Goal: Task Accomplishment & Management: Manage account settings

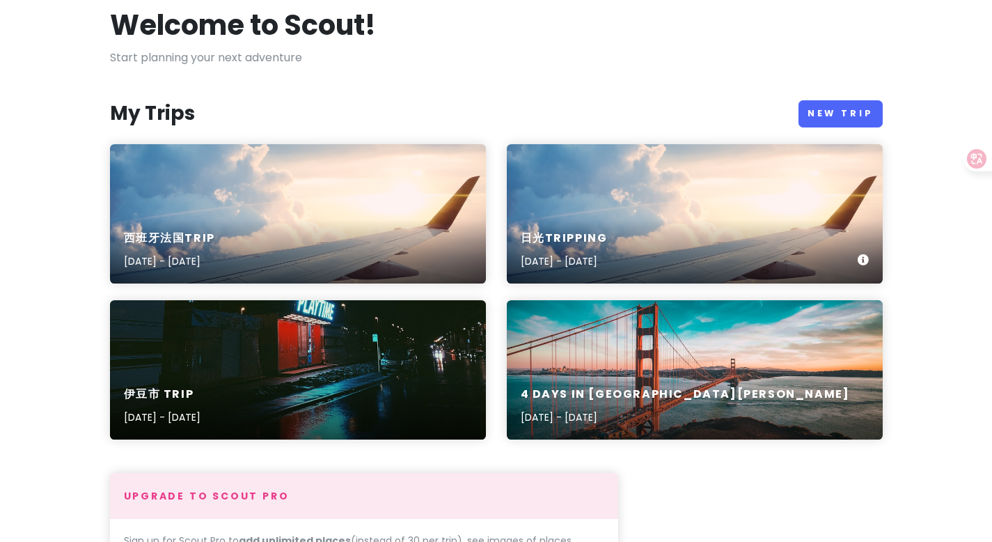
scroll to position [79, 0]
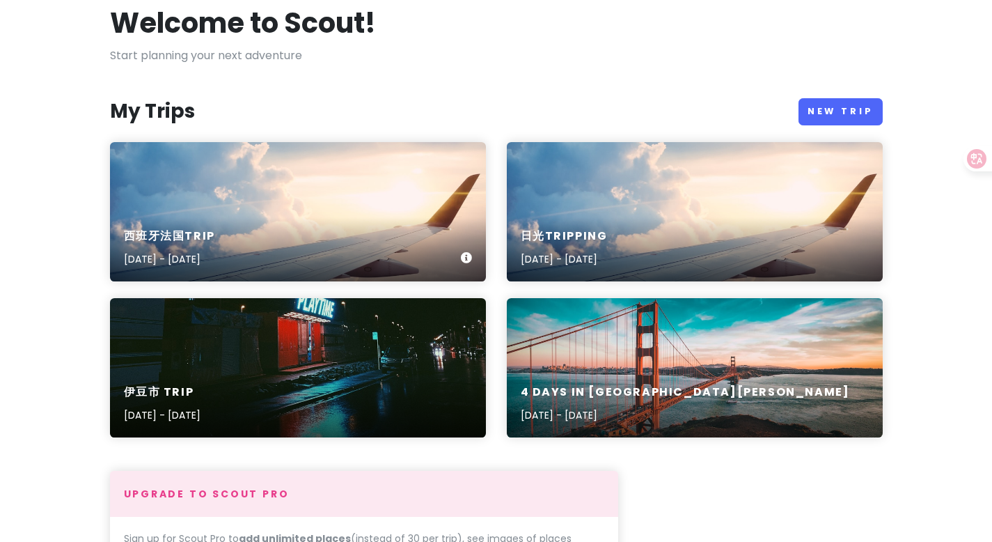
click at [296, 223] on div "西班牙法国trip [DATE] - [DATE]" at bounding box center [298, 248] width 376 height 66
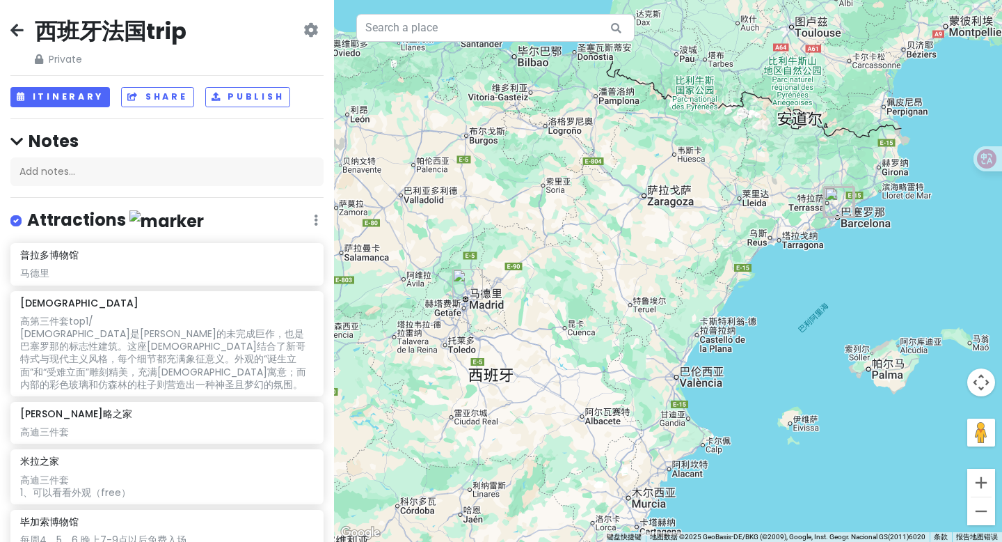
drag, startPoint x: 447, startPoint y: 93, endPoint x: 451, endPoint y: 114, distance: 21.3
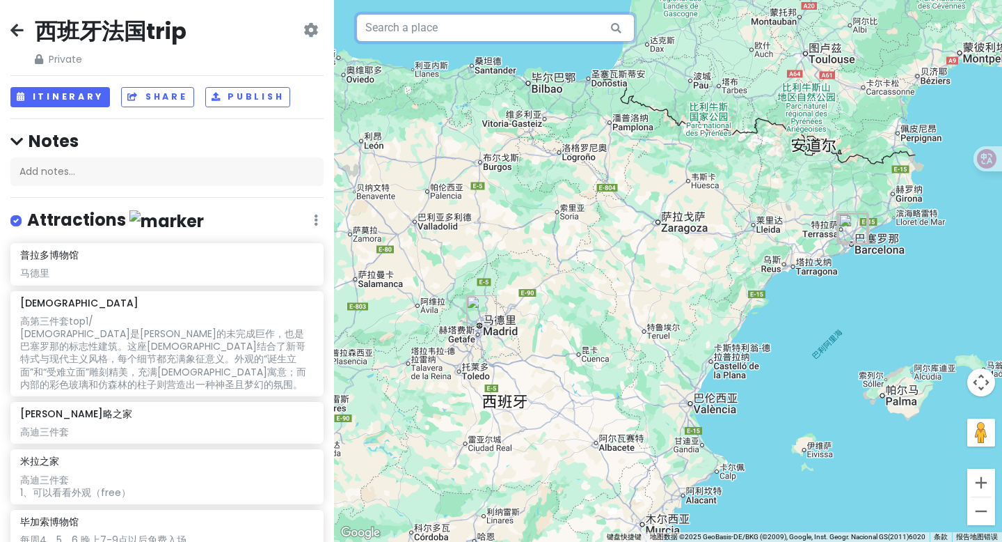
click at [429, 27] on input "text" at bounding box center [495, 28] width 278 height 28
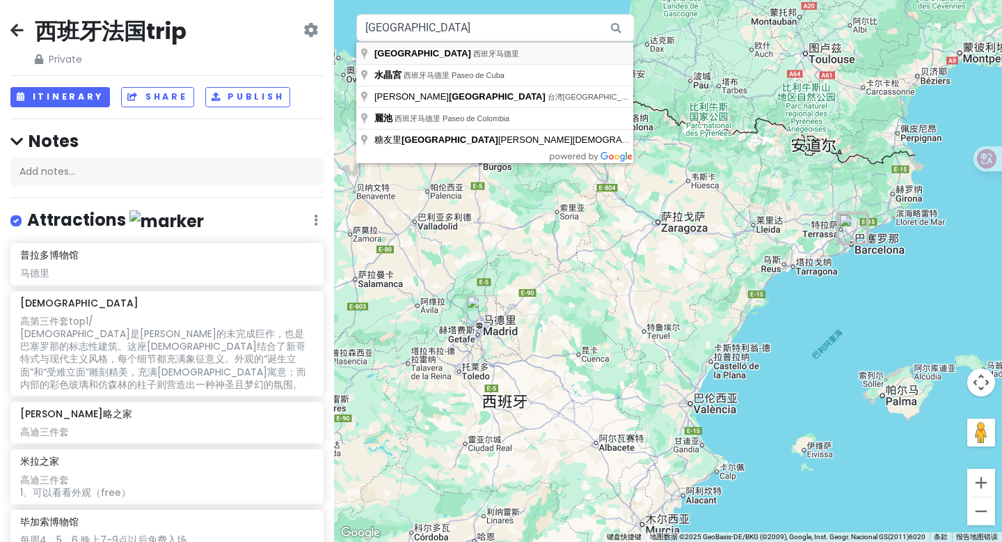
type input "西班牙[GEOGRAPHIC_DATA]"
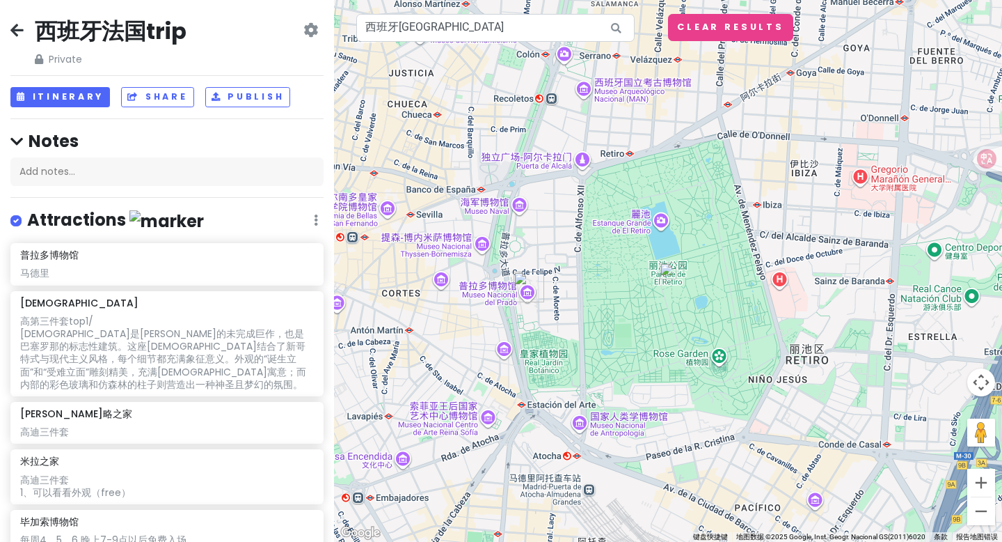
click at [665, 275] on img at bounding box center [668, 270] width 17 height 17
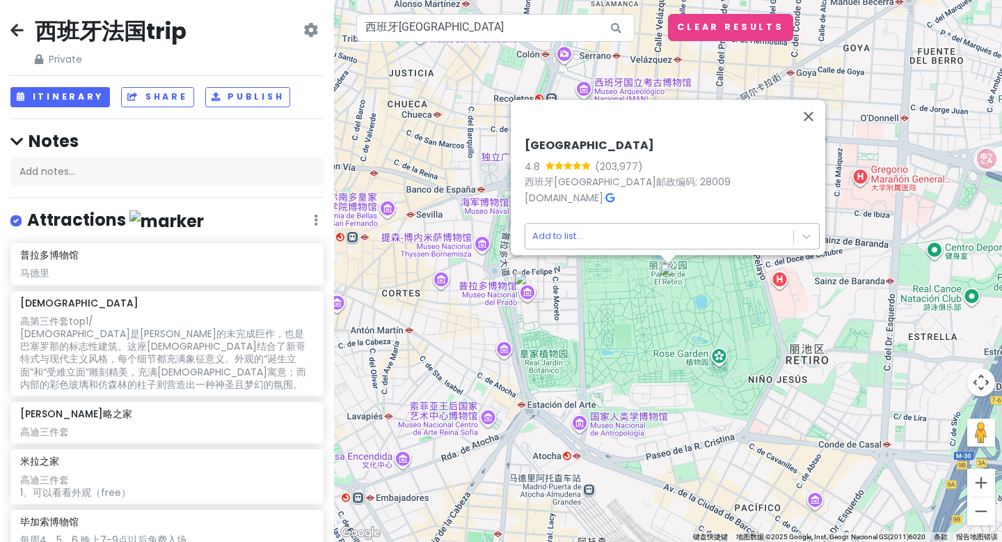
click at [643, 228] on body "西班牙法国trip Private Change Dates Make a Copy Delete Trip Go Pro ⚡️ Give Feedback …" at bounding box center [501, 271] width 1002 height 542
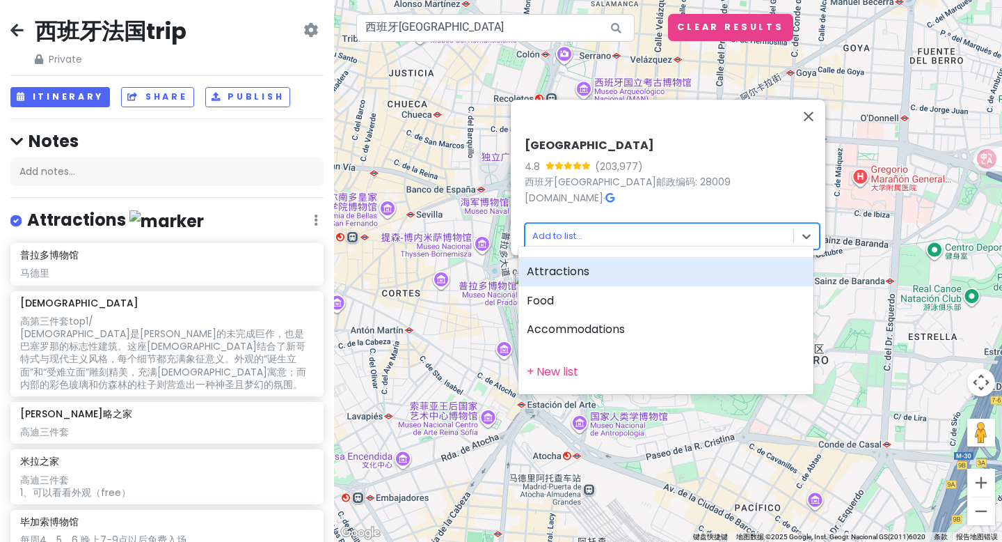
click at [560, 269] on div "Attractions" at bounding box center [666, 271] width 295 height 29
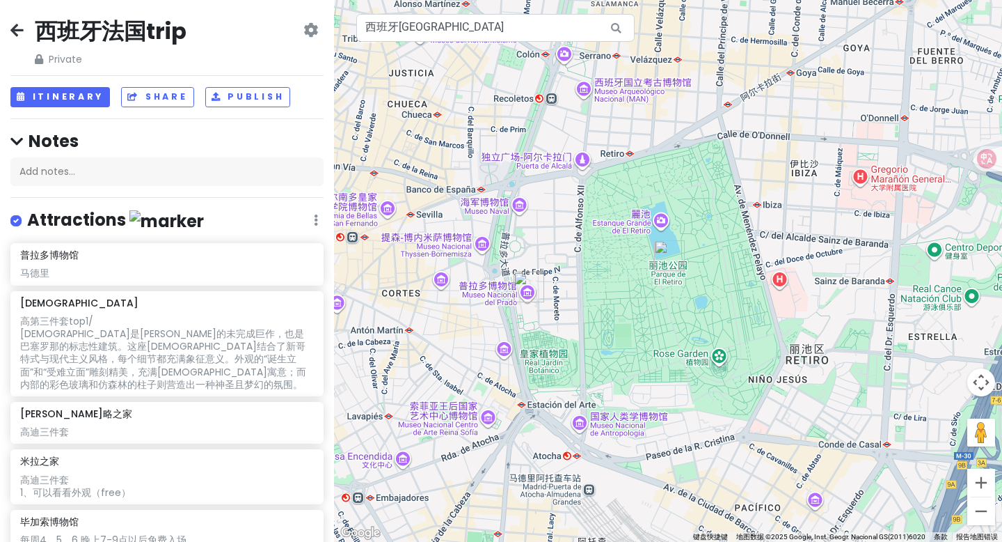
click at [669, 258] on img "丽池公园" at bounding box center [669, 255] width 31 height 31
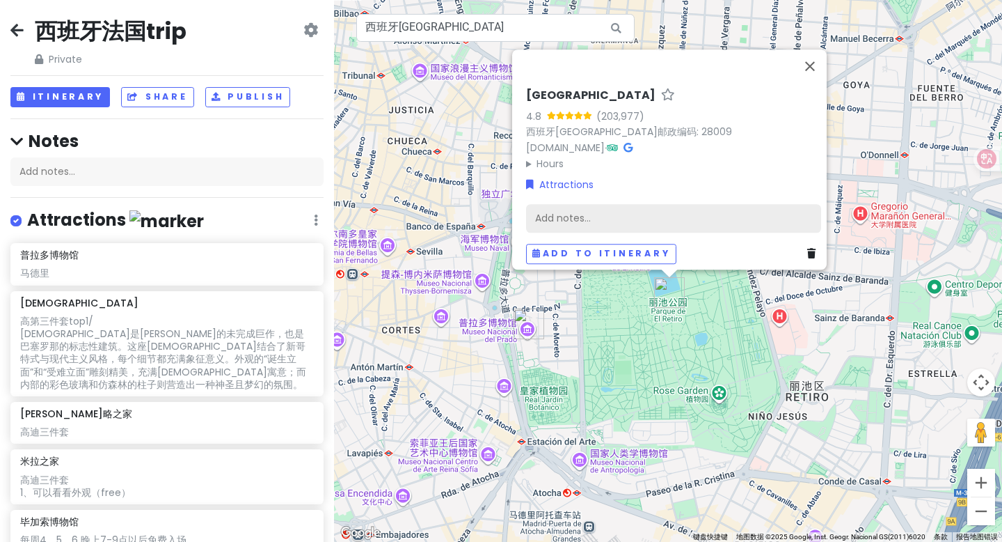
click at [605, 209] on div "Add notes..." at bounding box center [673, 218] width 295 height 29
click at [605, 206] on div "Add notes..." at bounding box center [673, 218] width 295 height 29
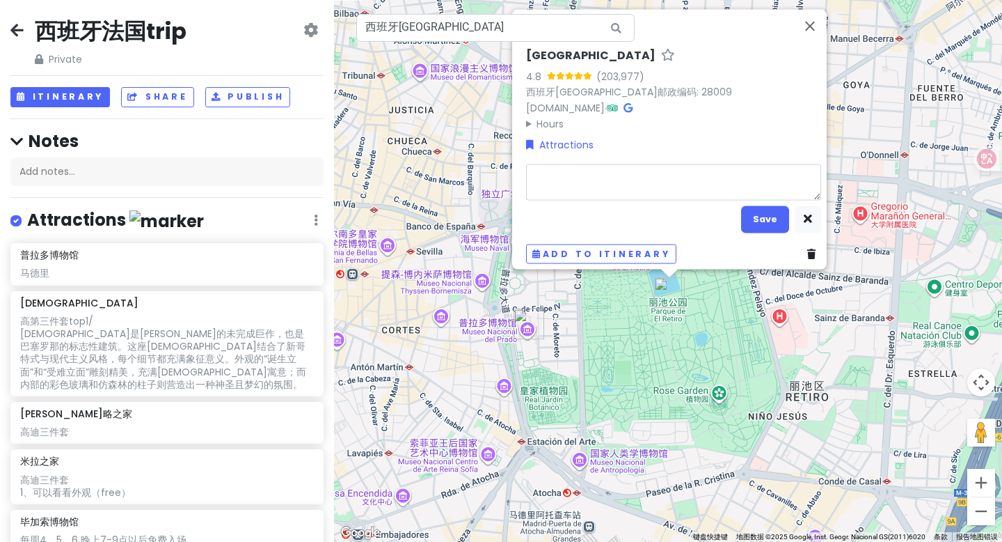
type textarea "x"
type textarea "m"
type textarea "x"
type textarea "ma"
type textarea "x"
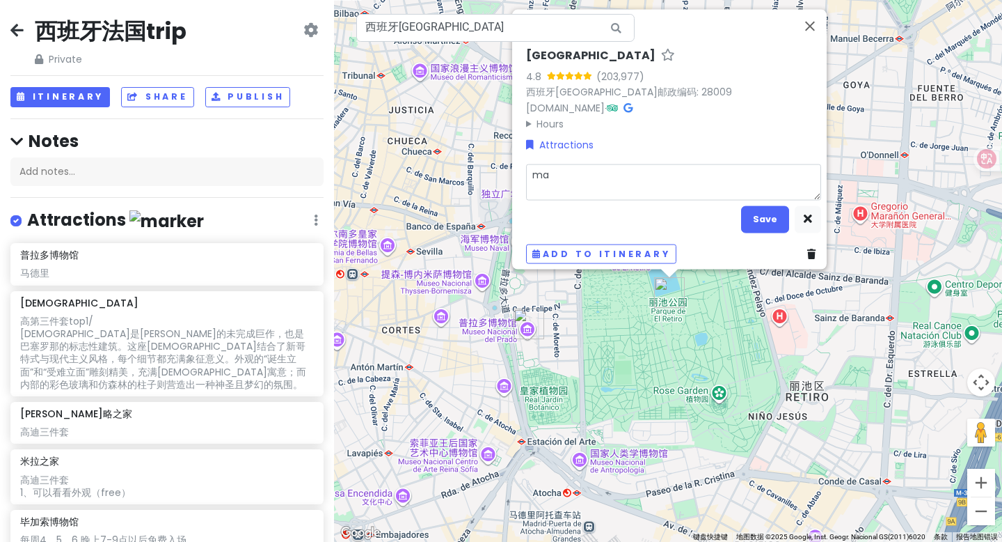
type textarea "ma d"
type textarea "x"
type textarea "ma de"
type textarea "x"
type textarea "ma de l"
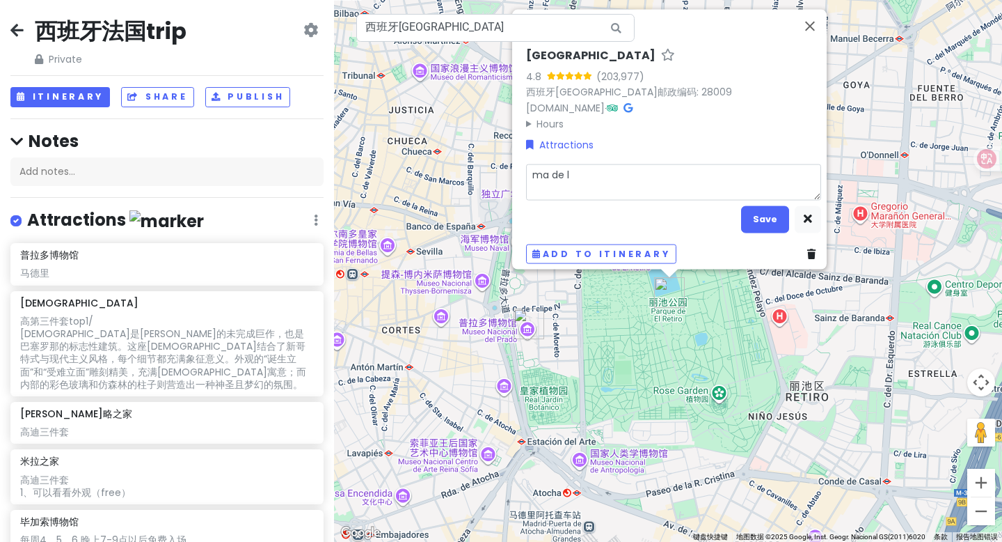
type textarea "x"
type textarea "ma de li"
type textarea "x"
type textarea "马德里"
click at [764, 211] on button "Save" at bounding box center [765, 218] width 48 height 27
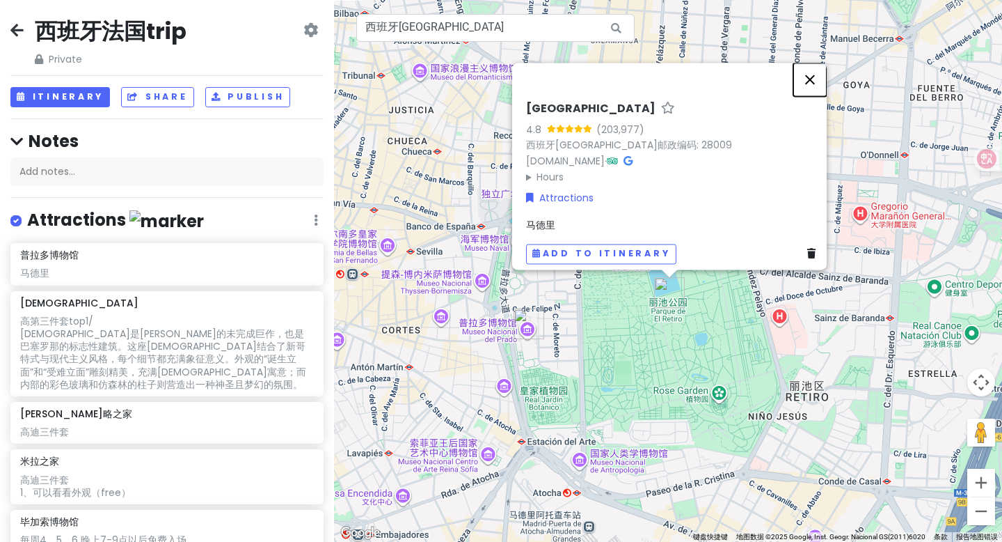
click at [820, 68] on button "关闭" at bounding box center [810, 79] width 33 height 33
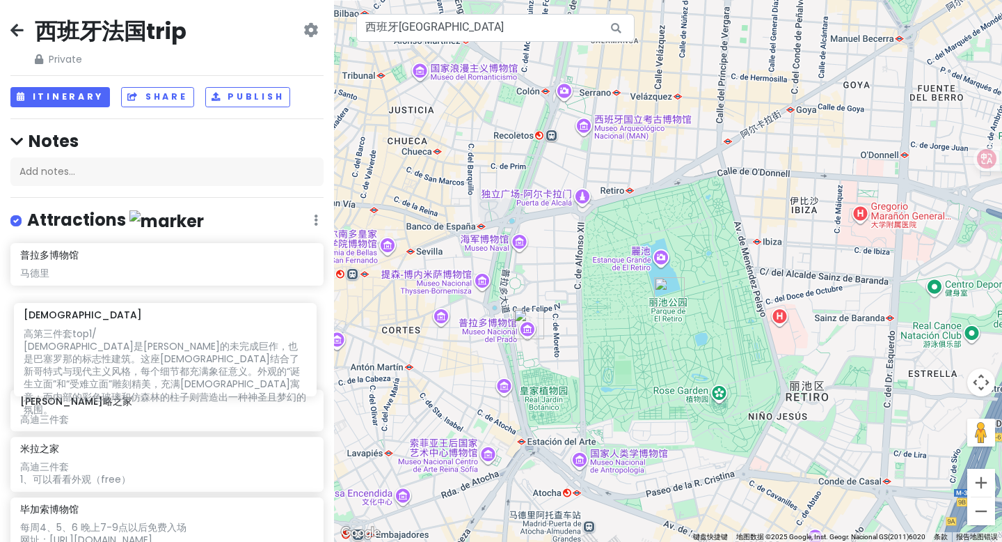
drag, startPoint x: 155, startPoint y: 194, endPoint x: 158, endPoint y: 393, distance: 198.4
click at [158, 393] on div "普拉多博物馆 [GEOGRAPHIC_DATA][DEMOGRAPHIC_DATA] 高第三件套top1/ [DEMOGRAPHIC_DATA]是高迪的未完成…" at bounding box center [167, 441] width 334 height 397
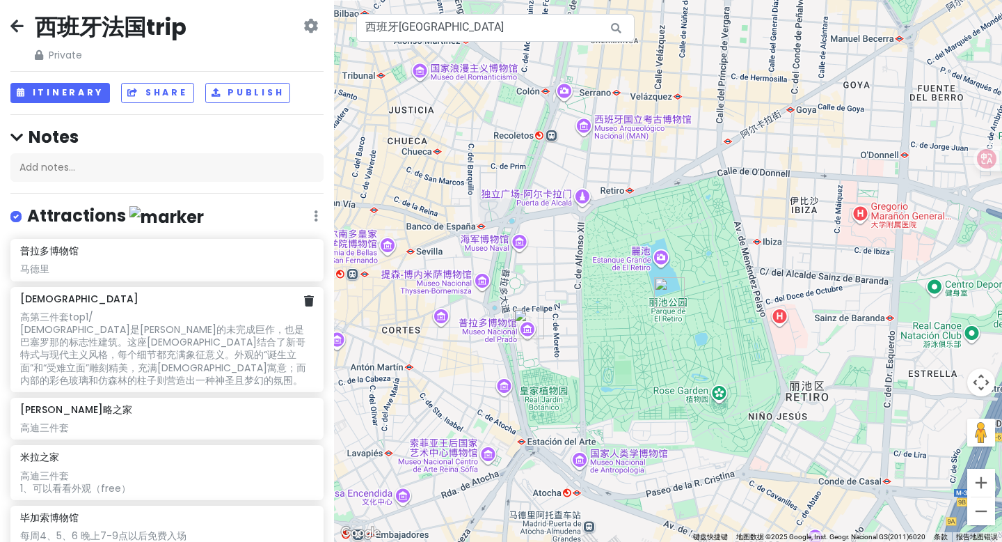
scroll to position [203, 0]
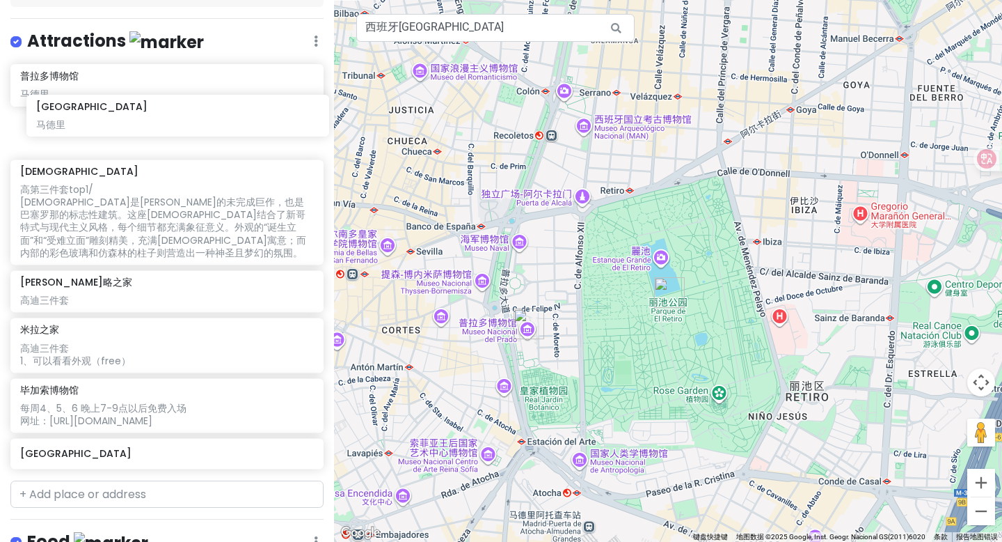
drag, startPoint x: 139, startPoint y: 377, endPoint x: 148, endPoint y: 112, distance: 265.4
click at [148, 112] on div "普拉多博物馆 [GEOGRAPHIC_DATA][DEMOGRAPHIC_DATA] 高第三件套top1/ [DEMOGRAPHIC_DATA]是高迪的未完成…" at bounding box center [167, 269] width 334 height 410
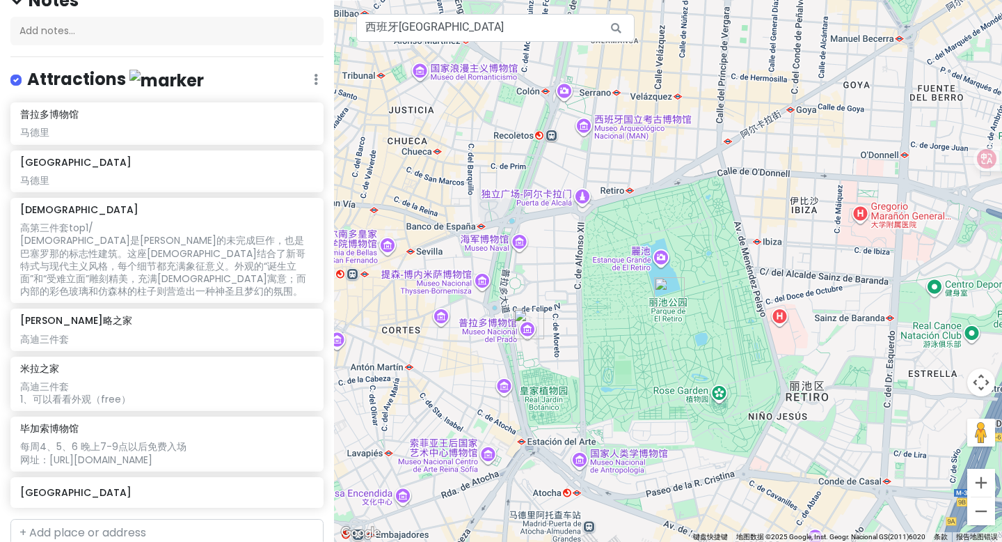
scroll to position [0, 0]
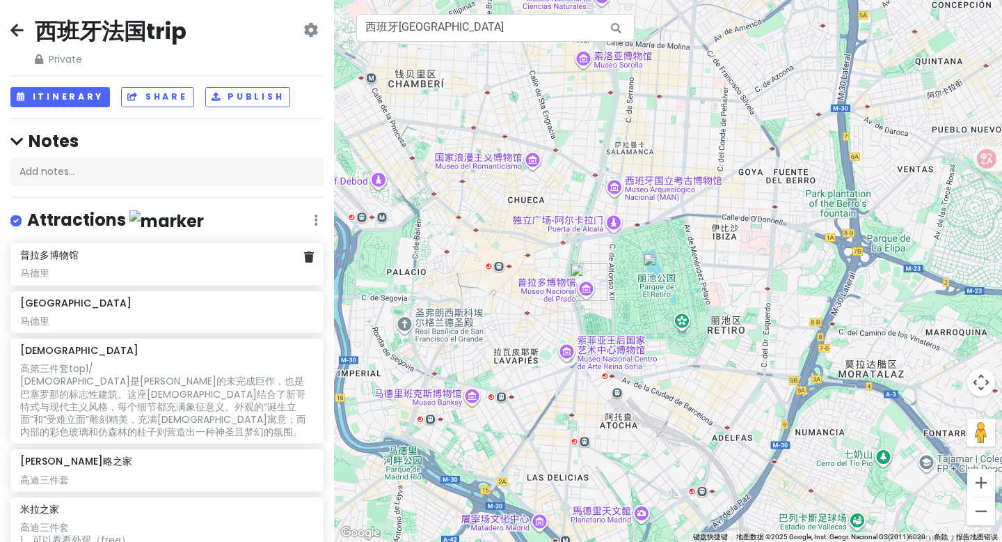
click at [73, 277] on div "马德里" at bounding box center [166, 273] width 293 height 13
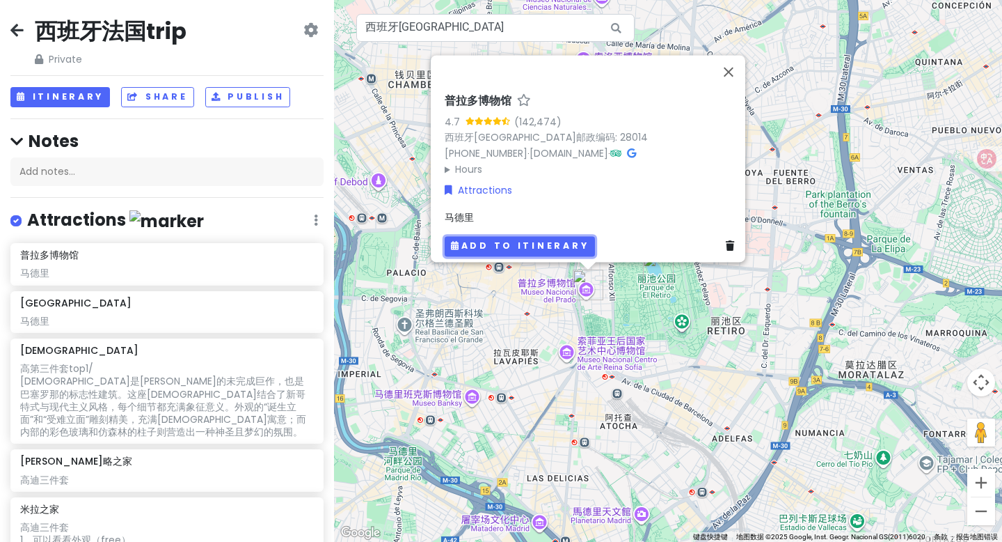
click at [533, 236] on button "Add to itinerary" at bounding box center [520, 246] width 150 height 20
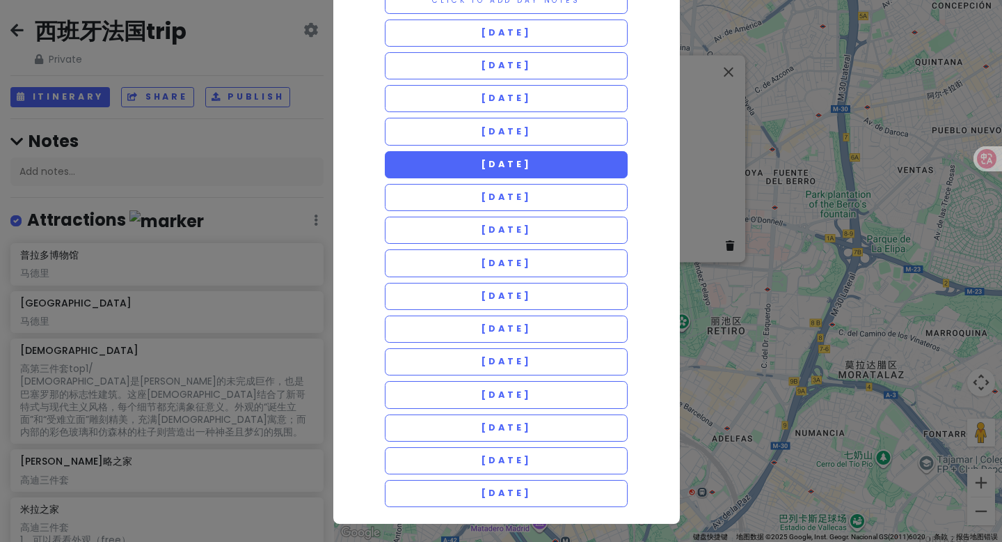
scroll to position [104, 0]
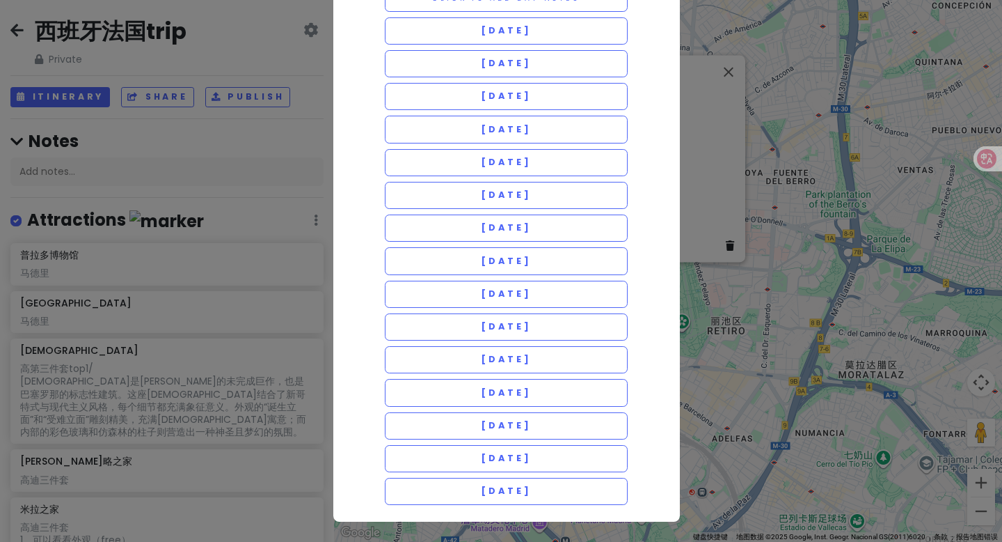
click at [721, 156] on div "close Choose a day [DATE] Click to add day notes [DATE] [DATE] [DATE] [DATE] [D…" at bounding box center [501, 271] width 1002 height 542
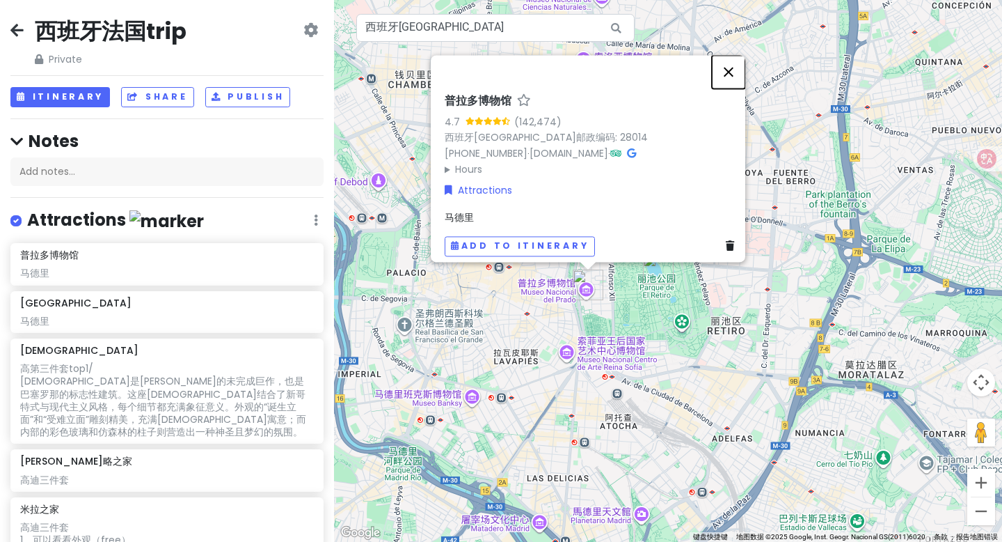
click at [733, 57] on button "关闭" at bounding box center [728, 71] width 33 height 33
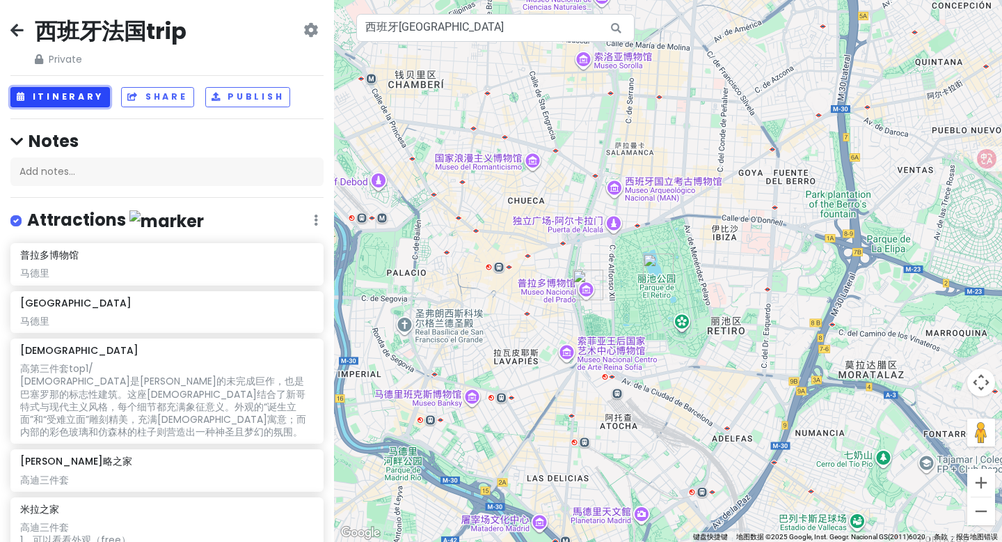
click at [79, 95] on button "Itinerary" at bounding box center [60, 97] width 100 height 20
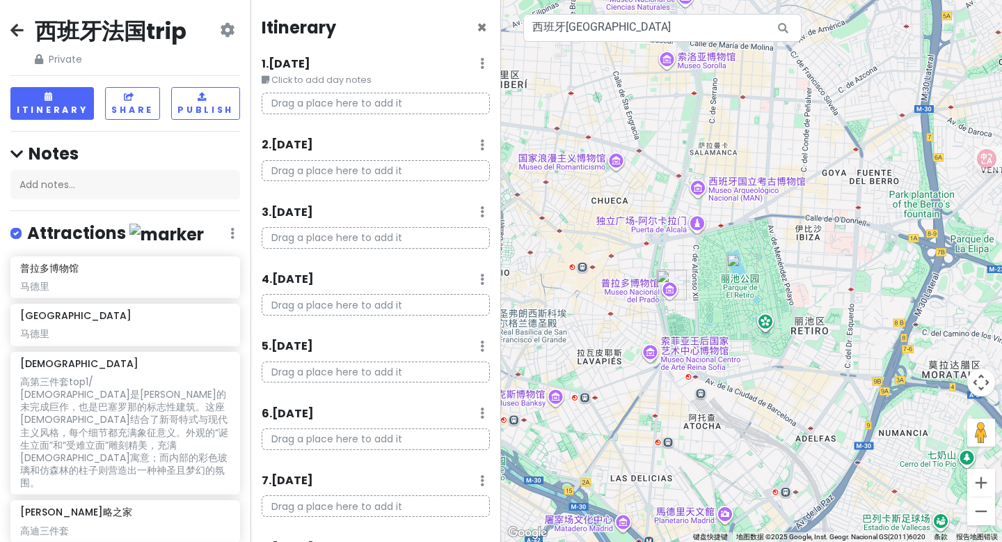
click at [310, 70] on h6 "1 . [DATE]" at bounding box center [286, 64] width 49 height 15
click at [477, 25] on span "×" at bounding box center [482, 27] width 10 height 23
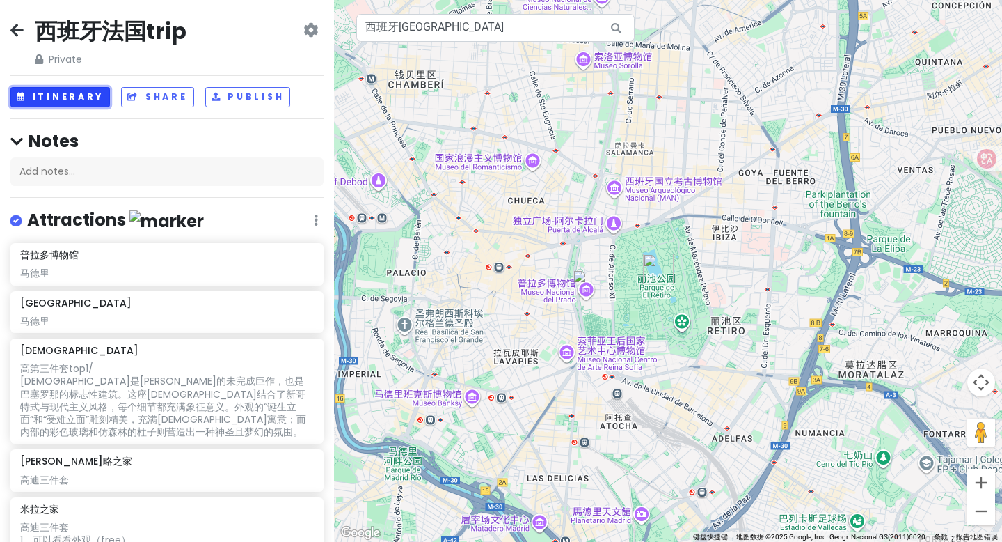
click at [51, 103] on button "Itinerary" at bounding box center [60, 97] width 100 height 20
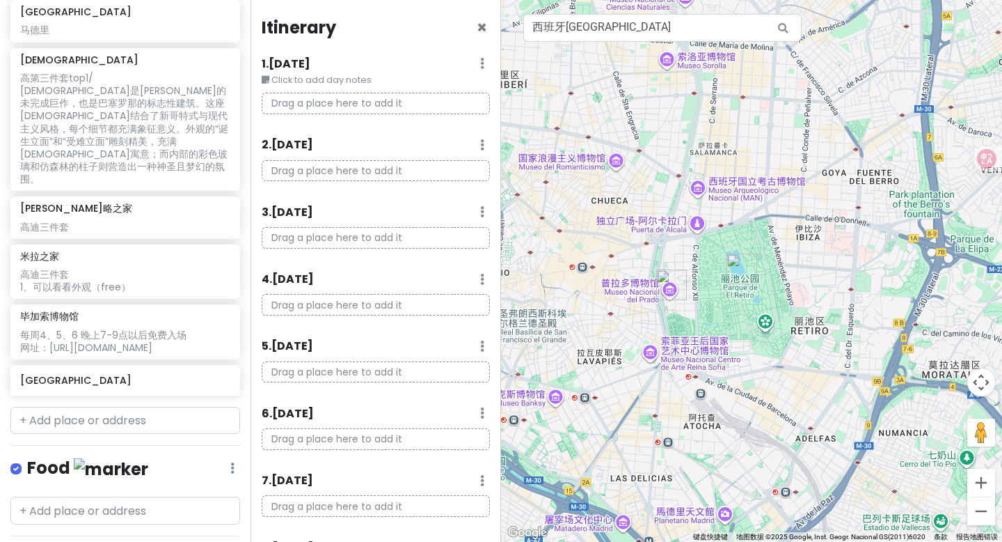
scroll to position [0, 0]
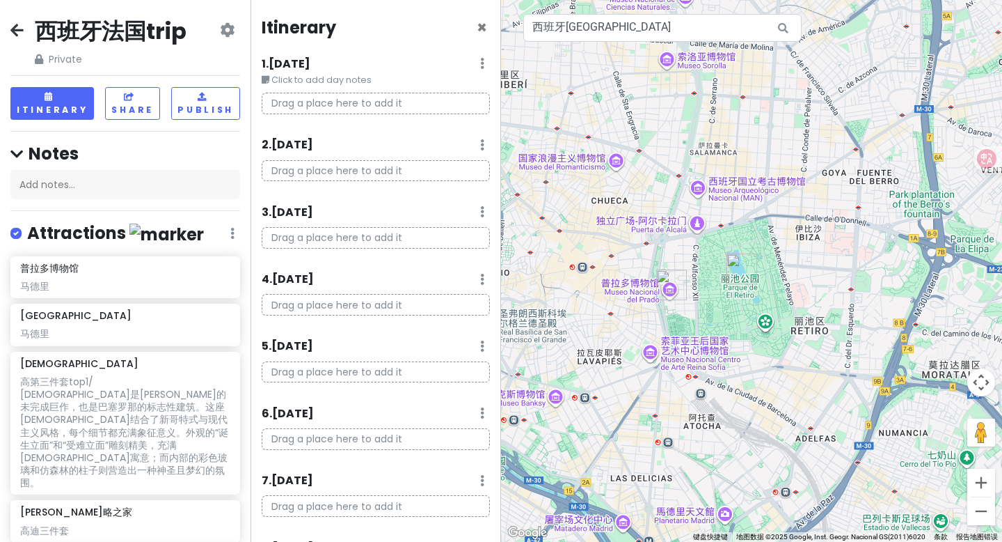
click at [480, 60] on icon at bounding box center [482, 63] width 4 height 11
click at [446, 107] on link "Edit Day Notes" at bounding box center [441, 104] width 113 height 33
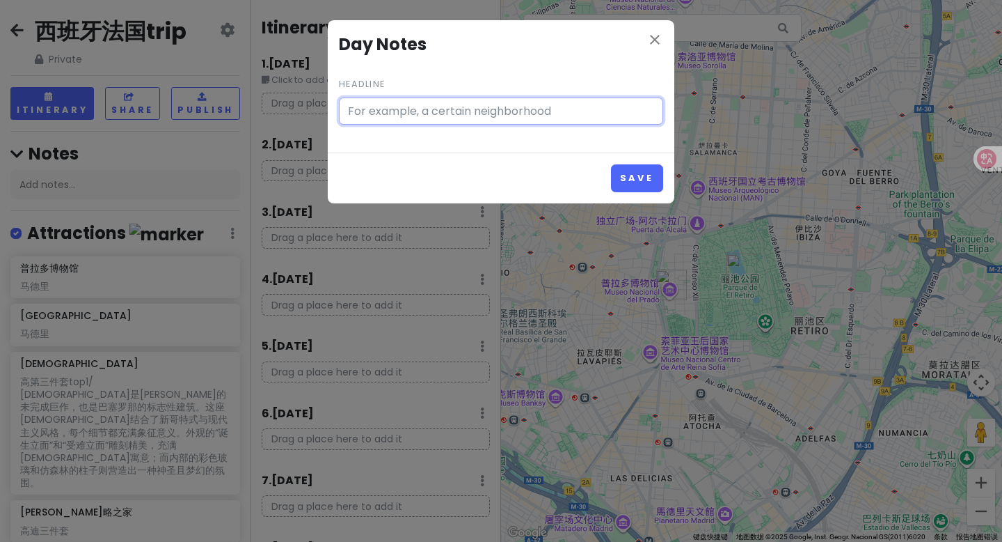
type input "Click to add day notes"
click at [654, 42] on icon "close" at bounding box center [655, 39] width 17 height 17
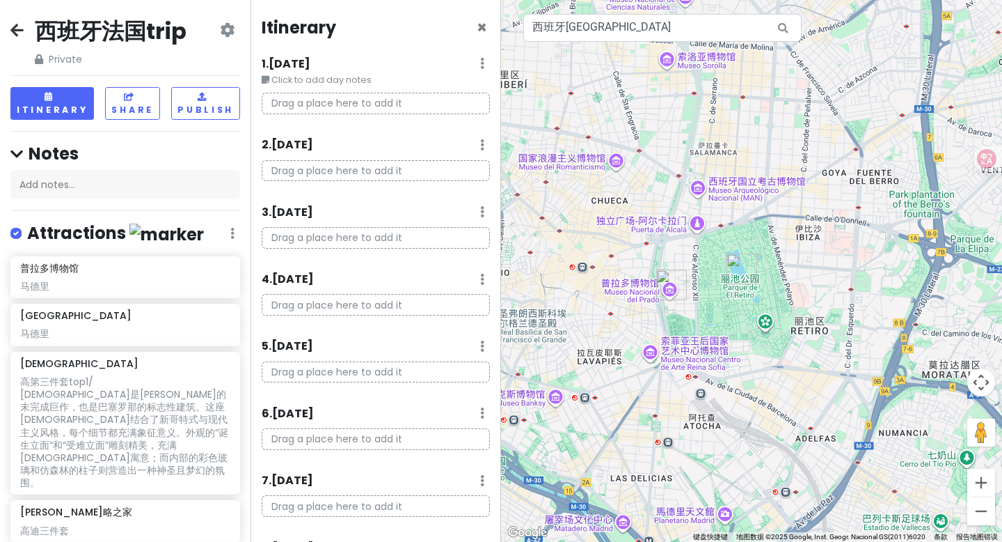
click at [466, 63] on div "1 . [DATE] Edit Day Notes Delete Day" at bounding box center [376, 67] width 228 height 24
click at [480, 62] on icon at bounding box center [482, 63] width 4 height 11
click at [456, 137] on link "Delete Day" at bounding box center [441, 138] width 113 height 33
click at [20, 36] on icon at bounding box center [16, 29] width 13 height 11
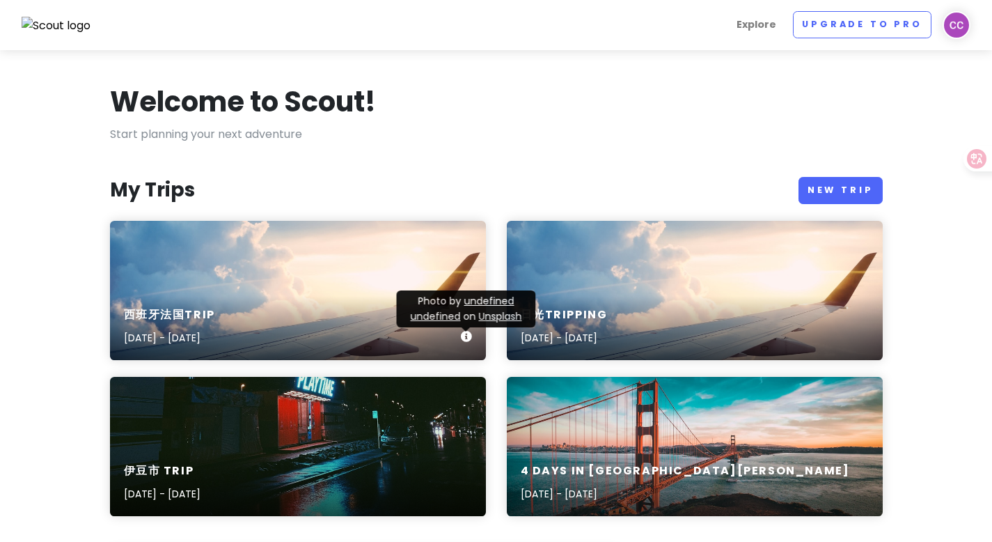
click at [333, 324] on div "西班牙法国trip [DATE] - [DATE]" at bounding box center [298, 327] width 376 height 66
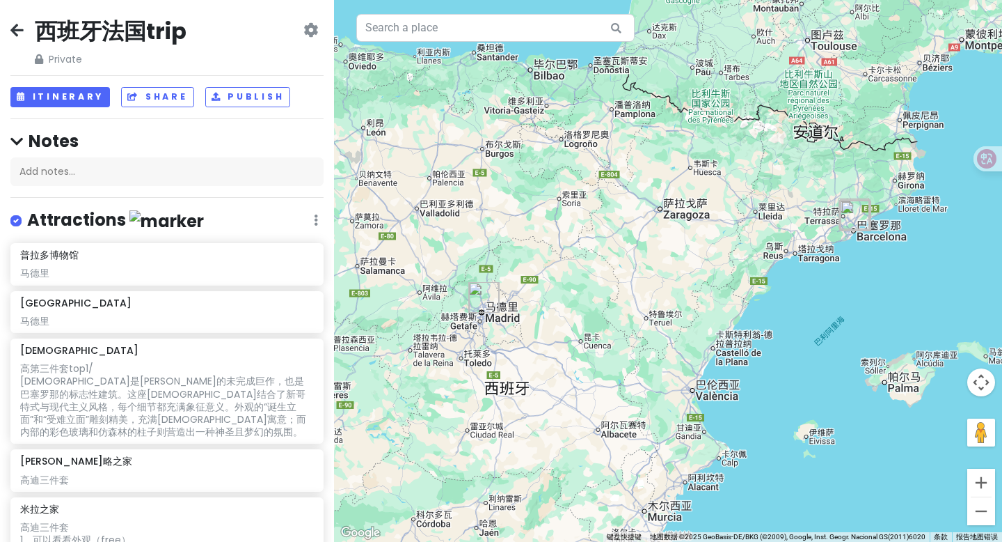
click at [304, 30] on icon at bounding box center [311, 29] width 15 height 11
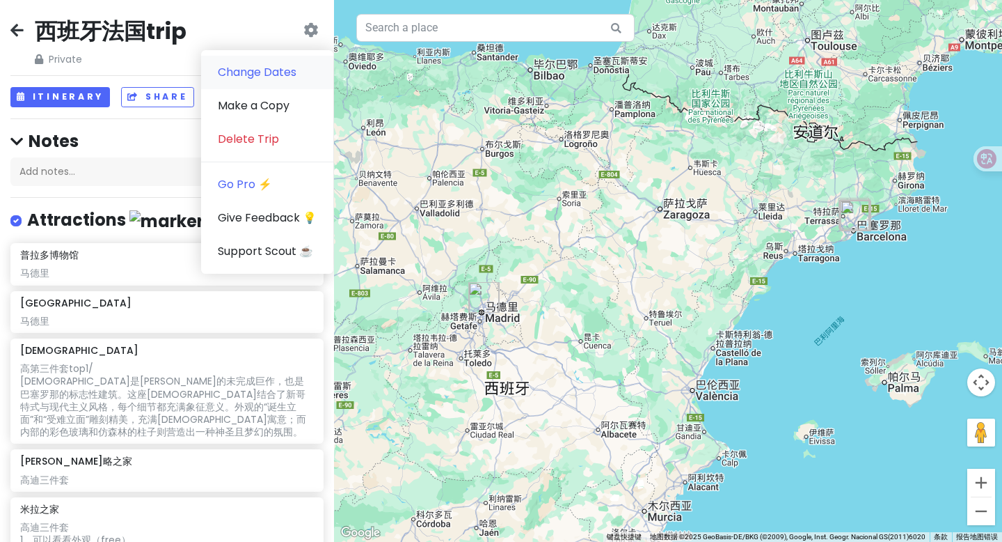
click at [272, 75] on link "Change Dates" at bounding box center [267, 72] width 132 height 33
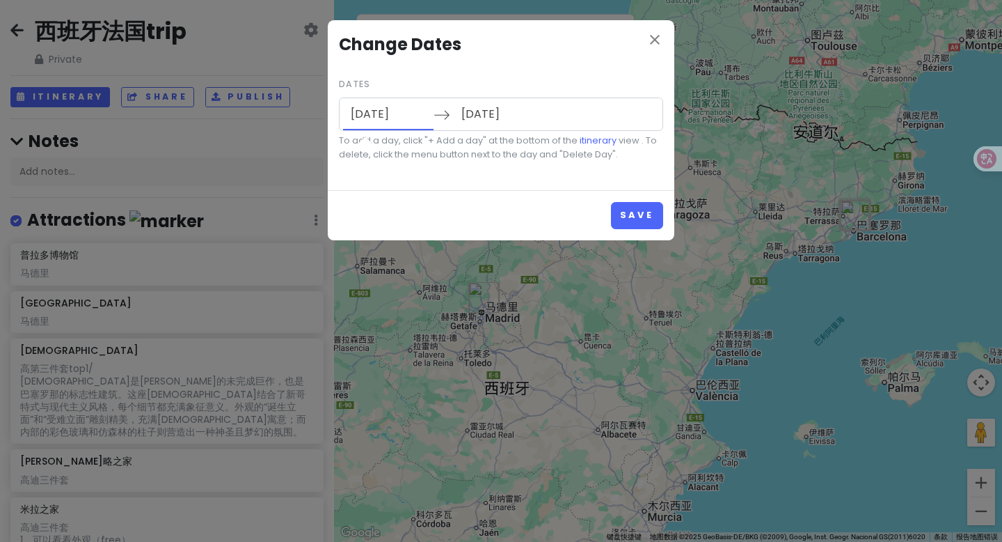
click at [370, 121] on input "[DATE]" at bounding box center [388, 114] width 90 height 32
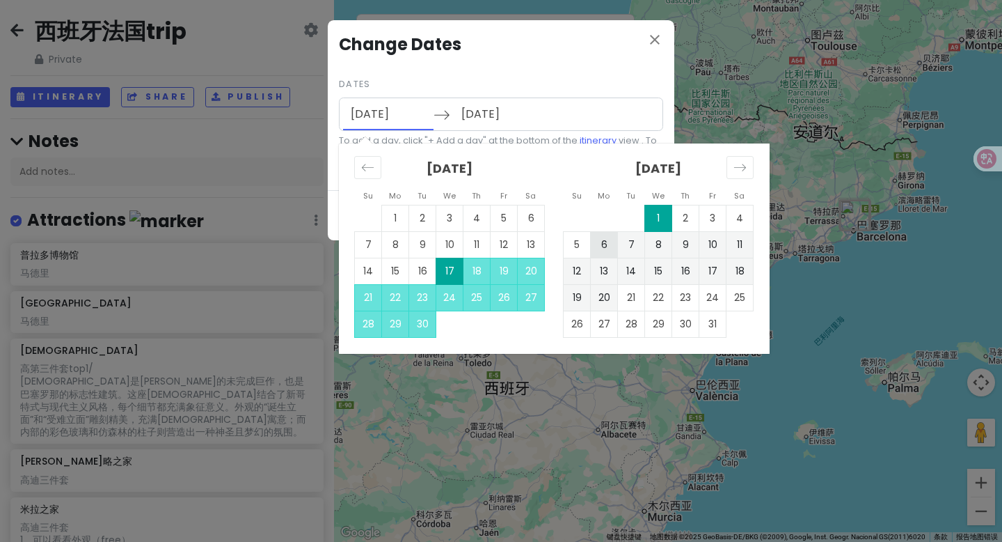
click at [602, 245] on td "6" at bounding box center [604, 244] width 27 height 26
type input "[DATE]"
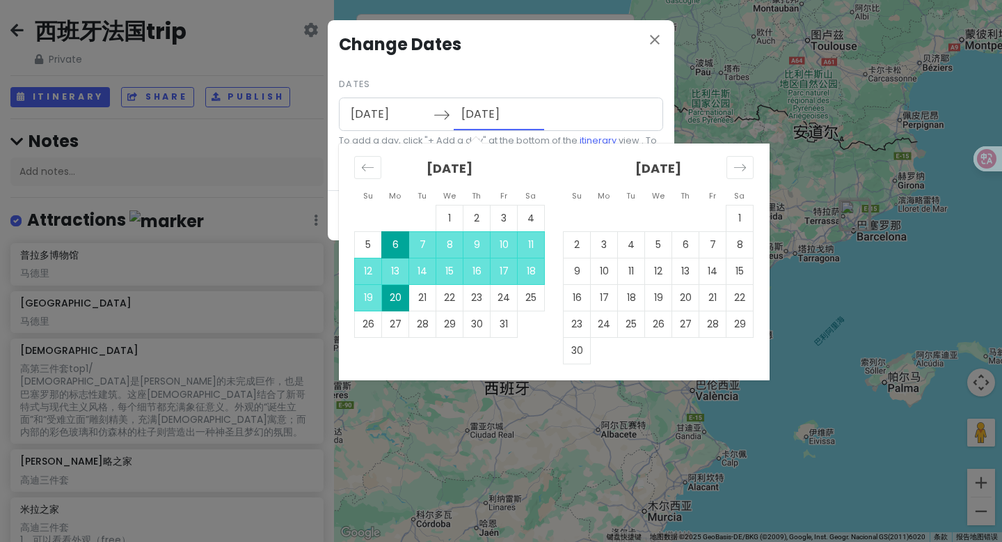
click at [505, 113] on input "[DATE]" at bounding box center [499, 114] width 90 height 32
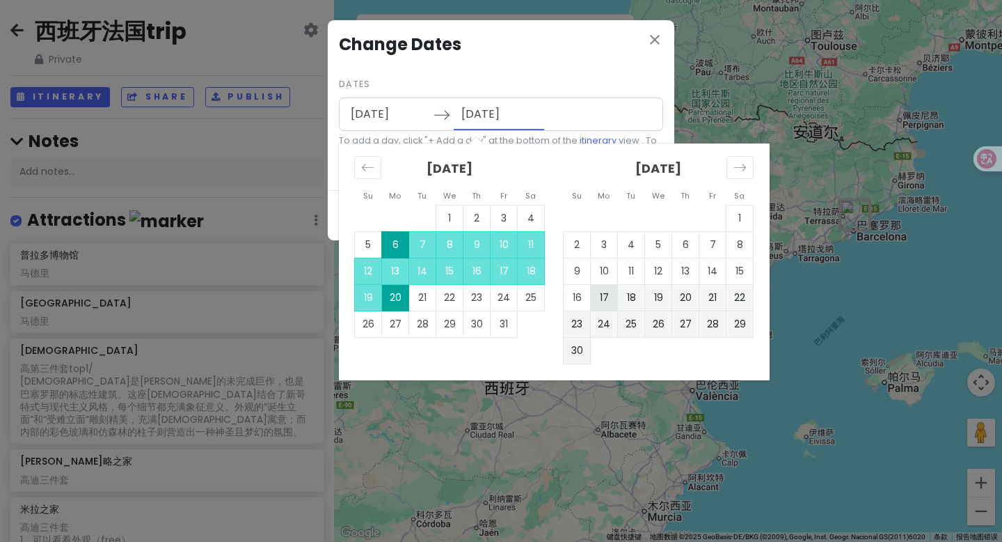
click at [606, 304] on td "17" at bounding box center [604, 297] width 27 height 26
type input "[DATE]"
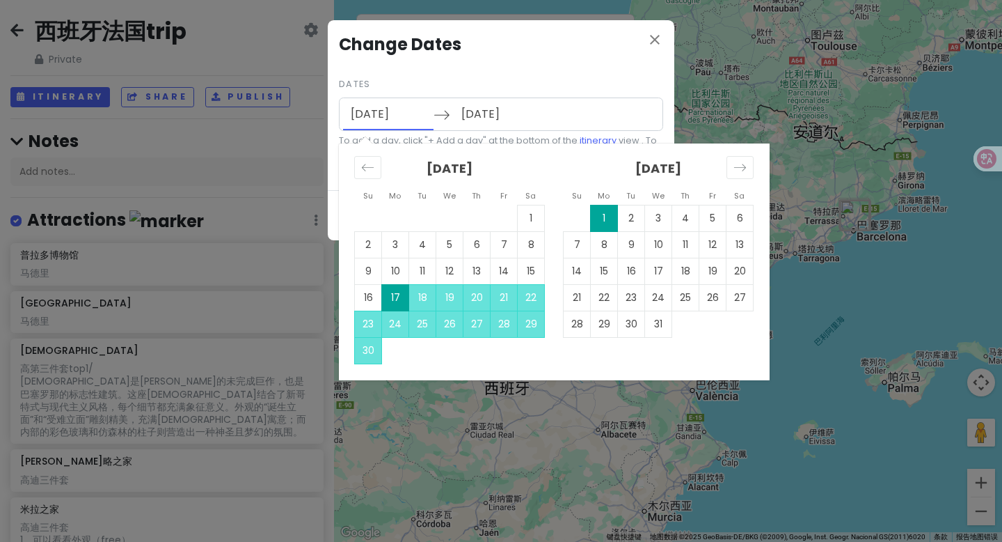
click at [400, 114] on input "[DATE]" at bounding box center [388, 114] width 90 height 32
click at [372, 170] on icon "Move backward to switch to the previous month." at bounding box center [367, 167] width 13 height 13
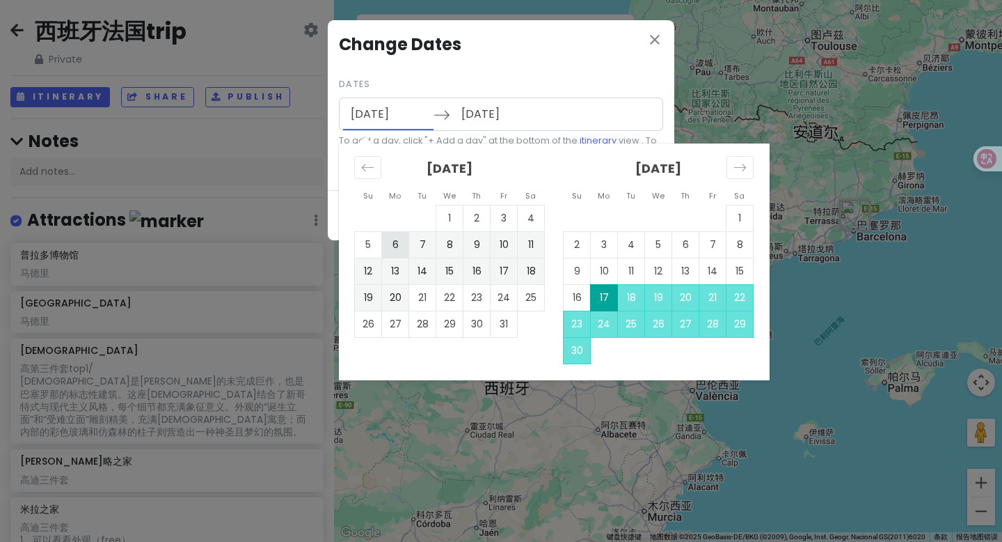
click at [399, 246] on td "6" at bounding box center [395, 244] width 27 height 26
type input "[DATE]"
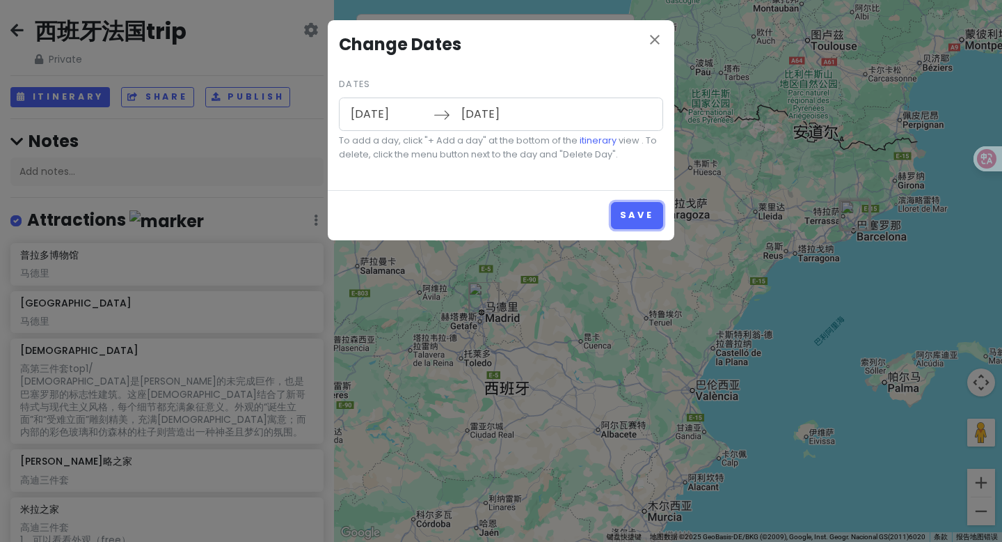
click at [616, 220] on button "Save" at bounding box center [637, 215] width 52 height 27
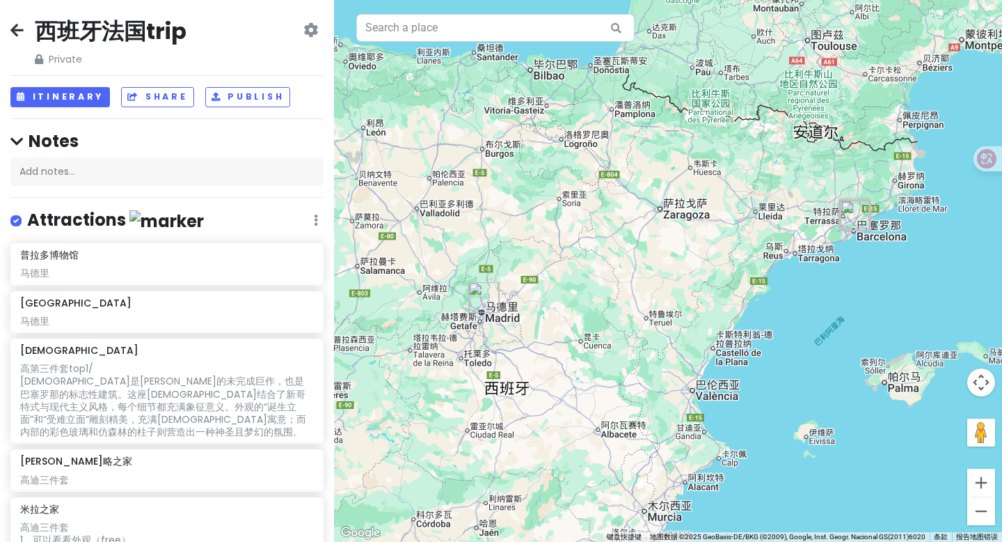
click at [304, 25] on icon at bounding box center [311, 29] width 15 height 11
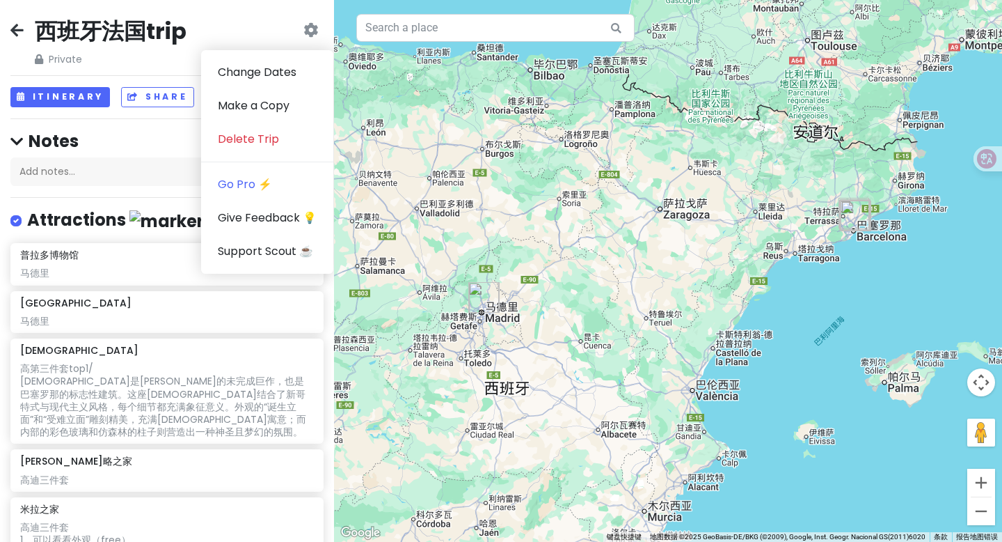
click at [19, 31] on icon at bounding box center [16, 29] width 13 height 11
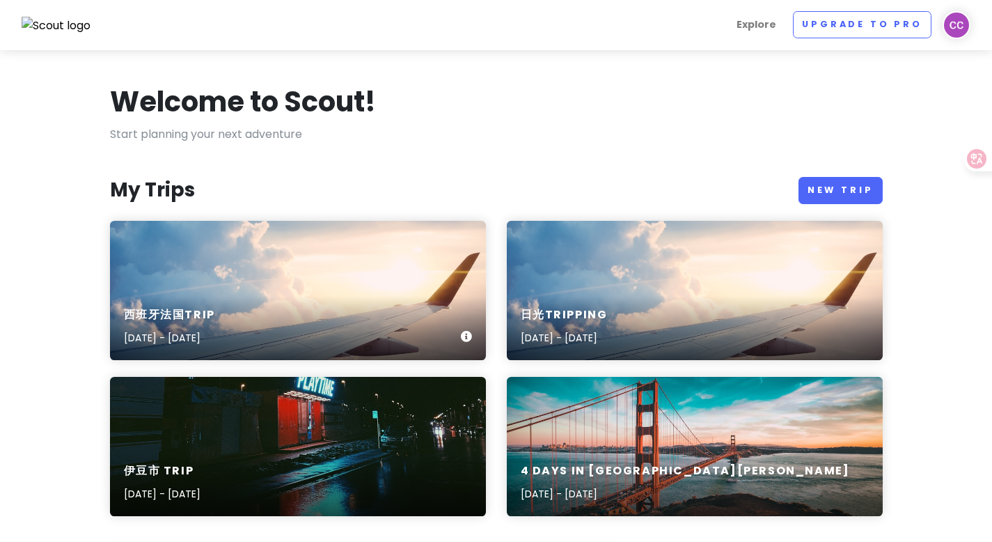
click at [188, 298] on div "西班牙法国trip [DATE] - [DATE]" at bounding box center [298, 327] width 376 height 66
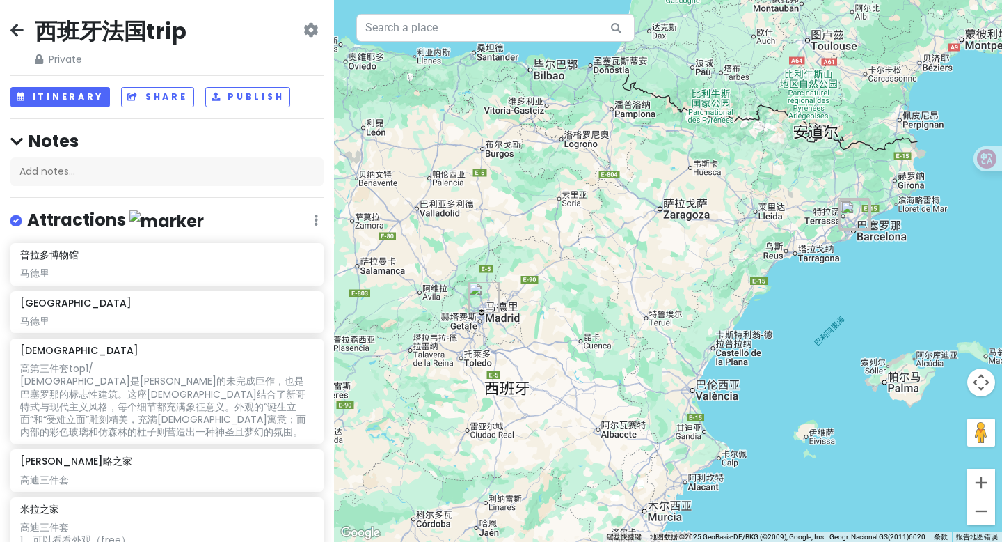
click at [306, 29] on icon at bounding box center [311, 29] width 15 height 11
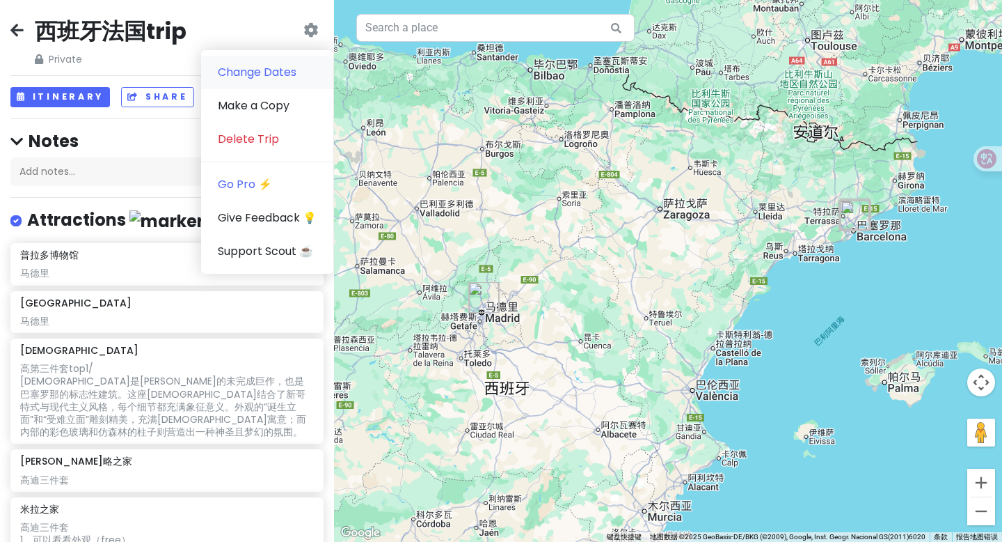
click at [258, 69] on link "Change Dates" at bounding box center [267, 72] width 132 height 33
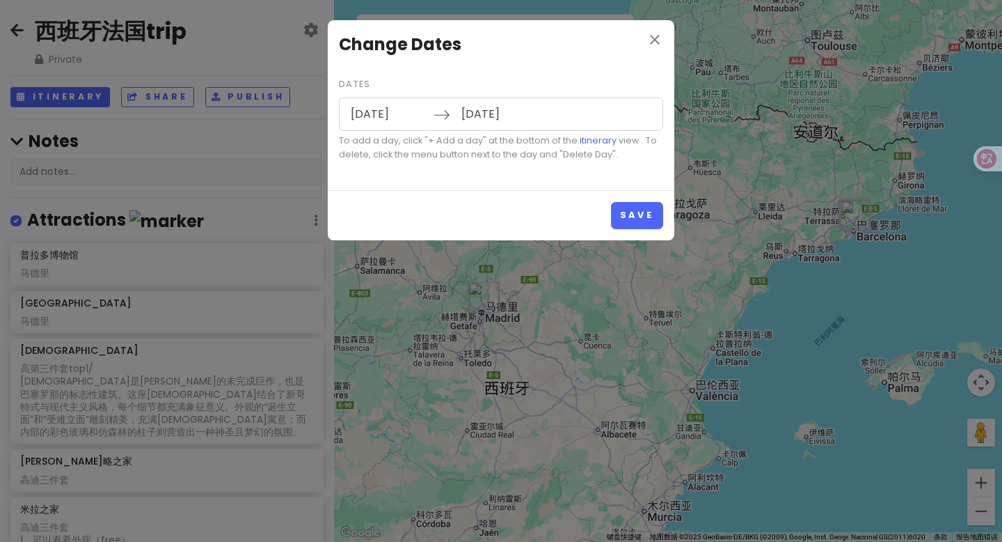
click at [489, 115] on input "[DATE]" at bounding box center [499, 114] width 90 height 32
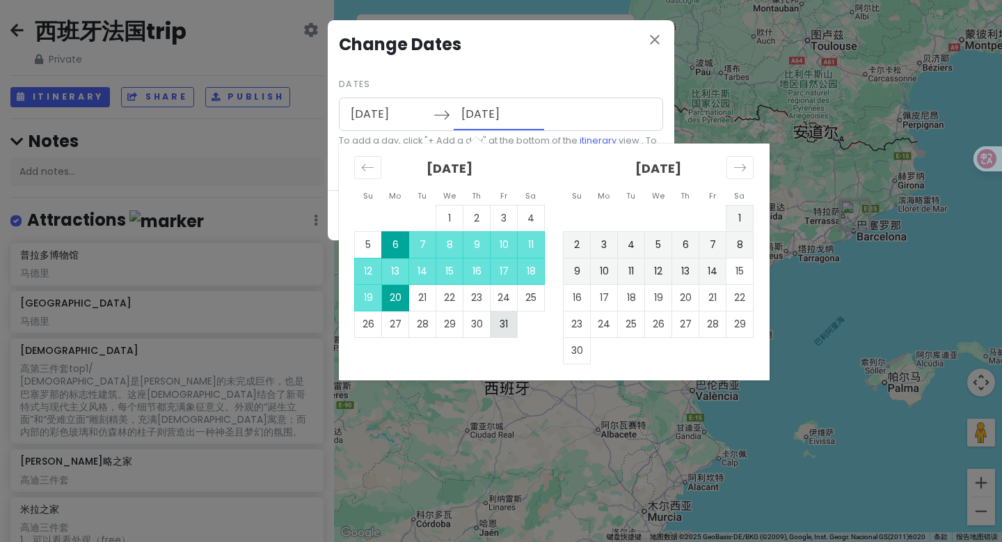
drag, startPoint x: 408, startPoint y: 304, endPoint x: 494, endPoint y: 324, distance: 87.8
click at [494, 323] on tbody "1 2 3 4 5 6 7 8 9 10 11 12 13 14 15 16 17 18 19 20 21 22 23 24 25 26 27 28 29 3…" at bounding box center [450, 271] width 190 height 132
click at [494, 324] on td "31" at bounding box center [504, 323] width 27 height 26
type input "[DATE]"
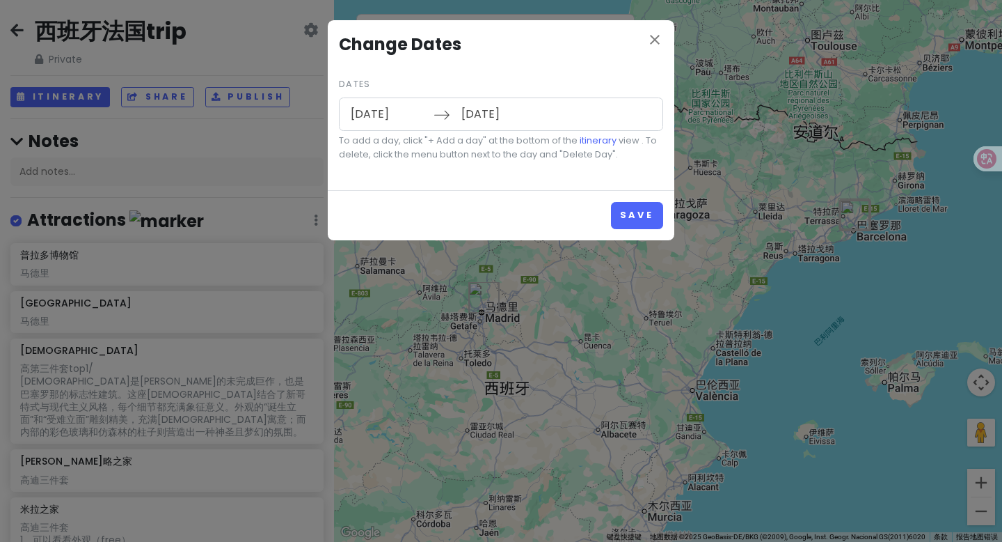
click at [389, 118] on input "[DATE]" at bounding box center [388, 114] width 90 height 32
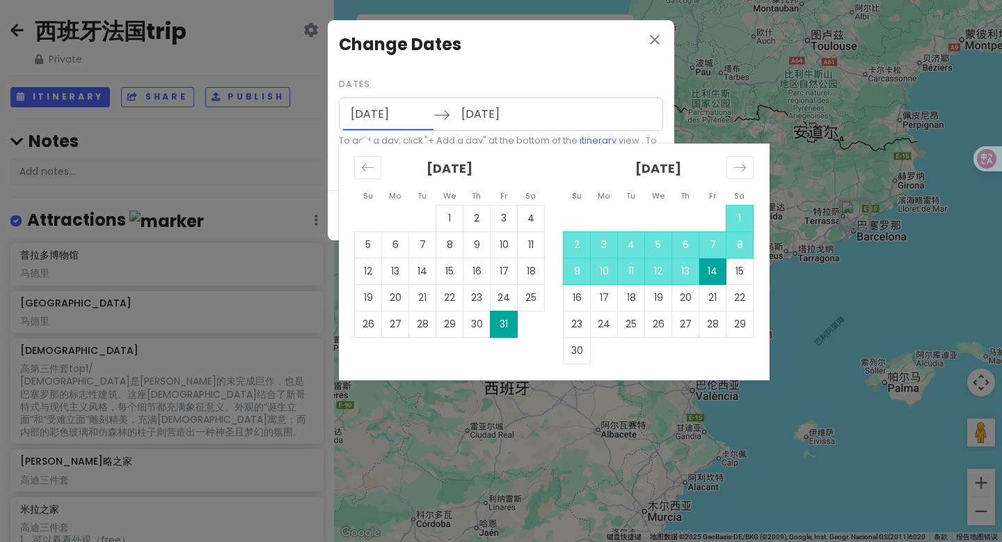
click at [573, 84] on div "Dates [DATE] Navigate forward to interact with the calendar and select a date. …" at bounding box center [501, 117] width 324 height 87
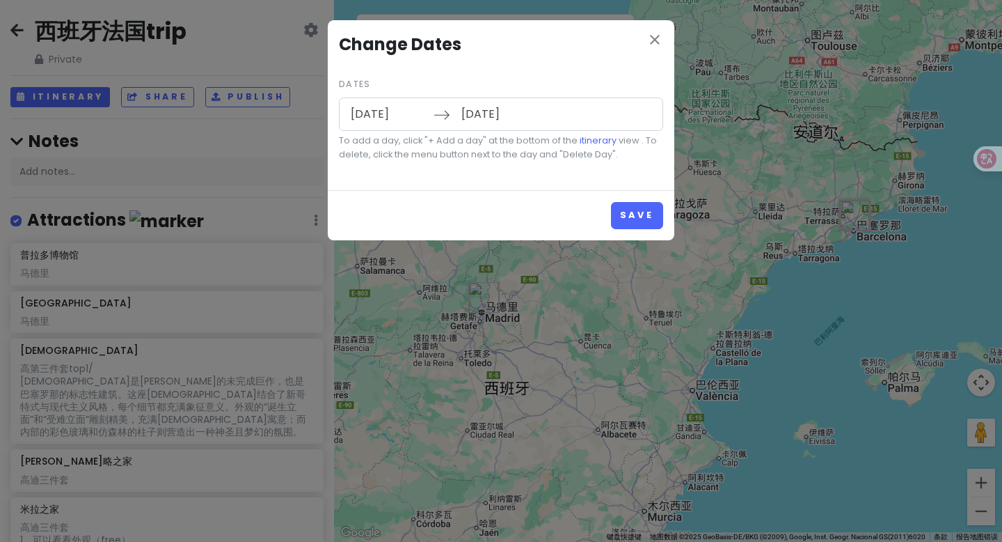
click at [388, 115] on input "[DATE]" at bounding box center [388, 114] width 90 height 32
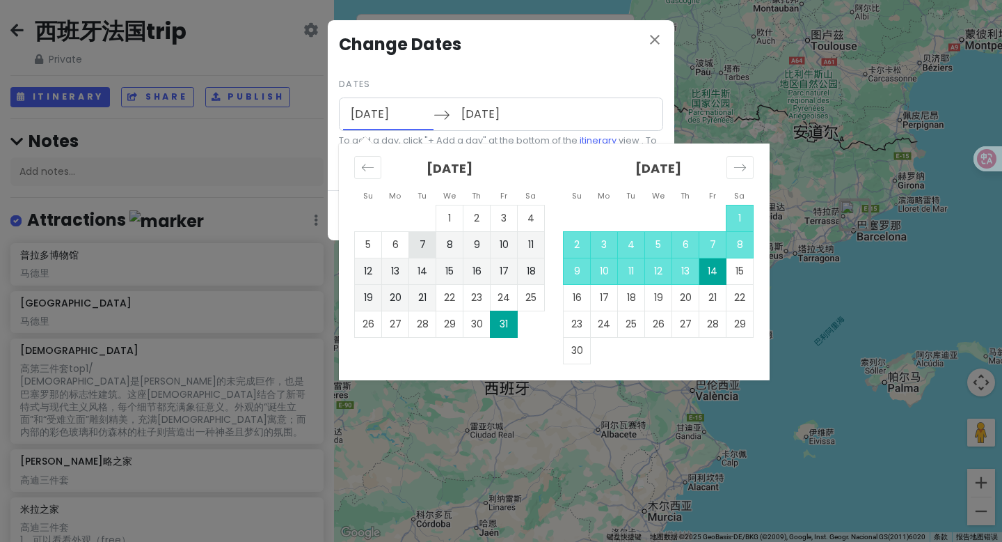
click at [424, 249] on td "7" at bounding box center [422, 244] width 27 height 26
type input "[DATE]"
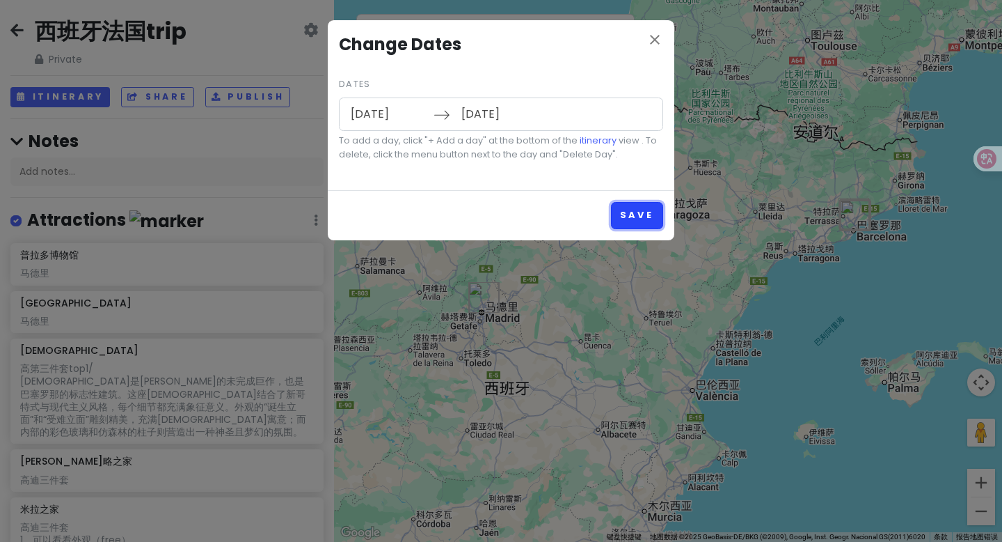
click at [631, 210] on button "Save" at bounding box center [637, 215] width 52 height 27
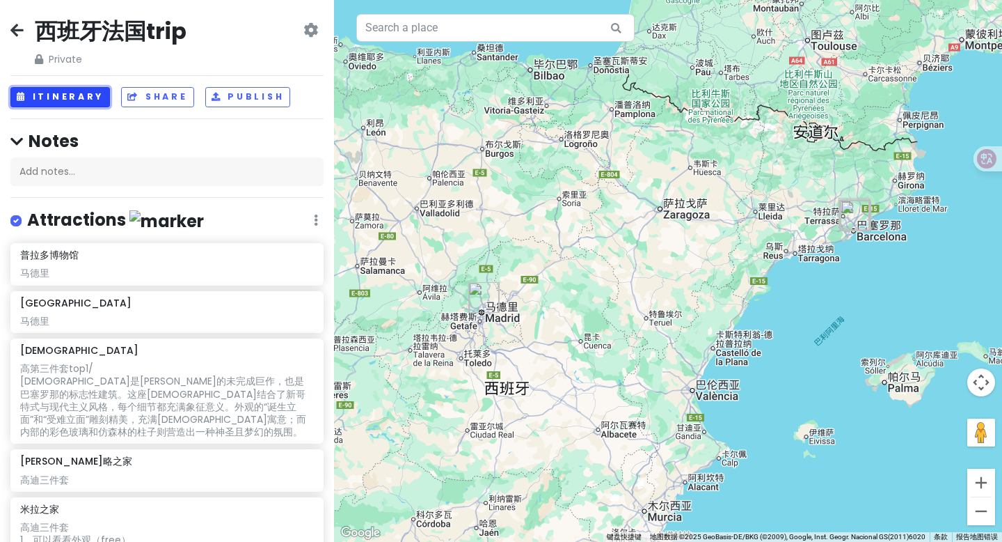
click at [67, 97] on button "Itinerary" at bounding box center [60, 97] width 100 height 20
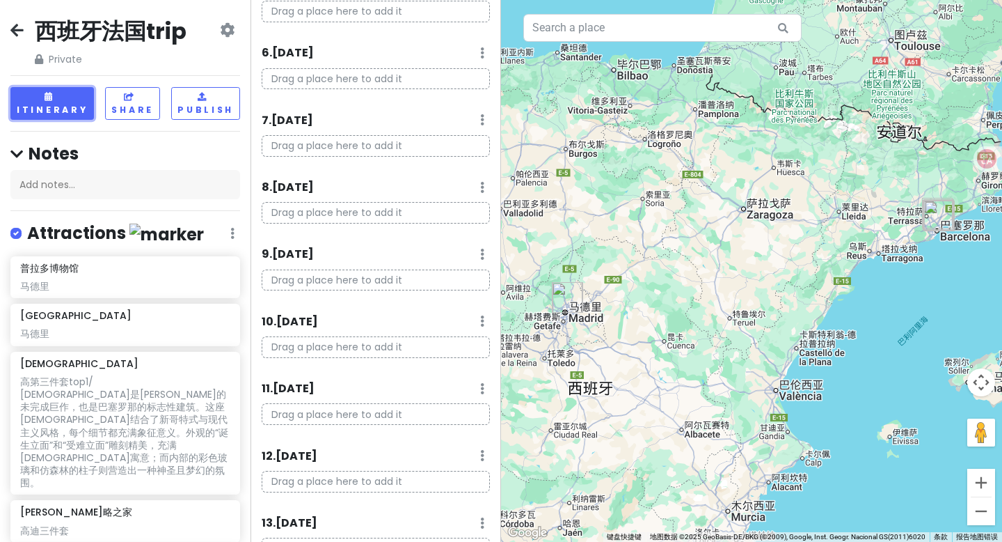
scroll to position [554, 0]
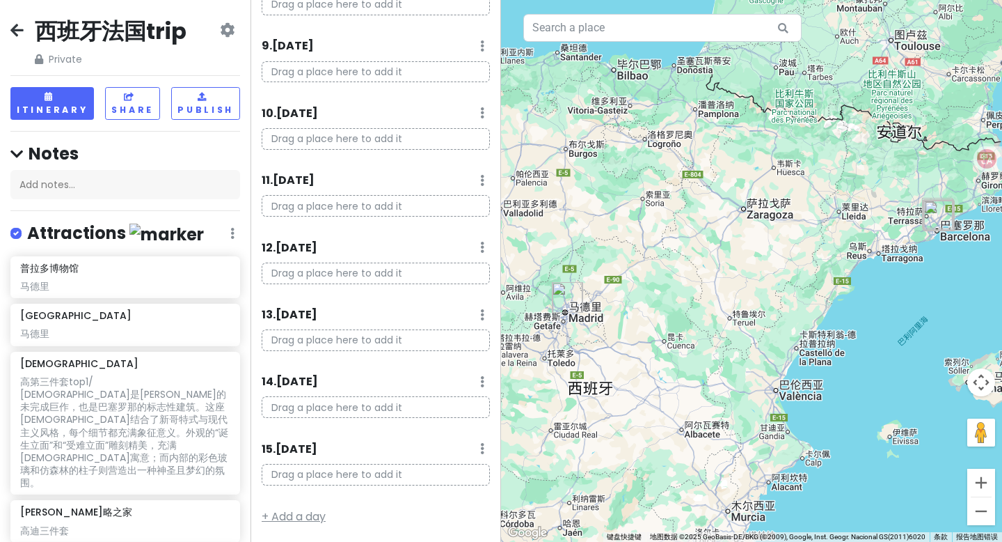
click at [283, 522] on link "+ Add a day" at bounding box center [294, 516] width 64 height 16
click at [284, 519] on link "+ Add a day" at bounding box center [294, 516] width 64 height 16
click at [283, 514] on link "+ Add a day" at bounding box center [294, 516] width 64 height 16
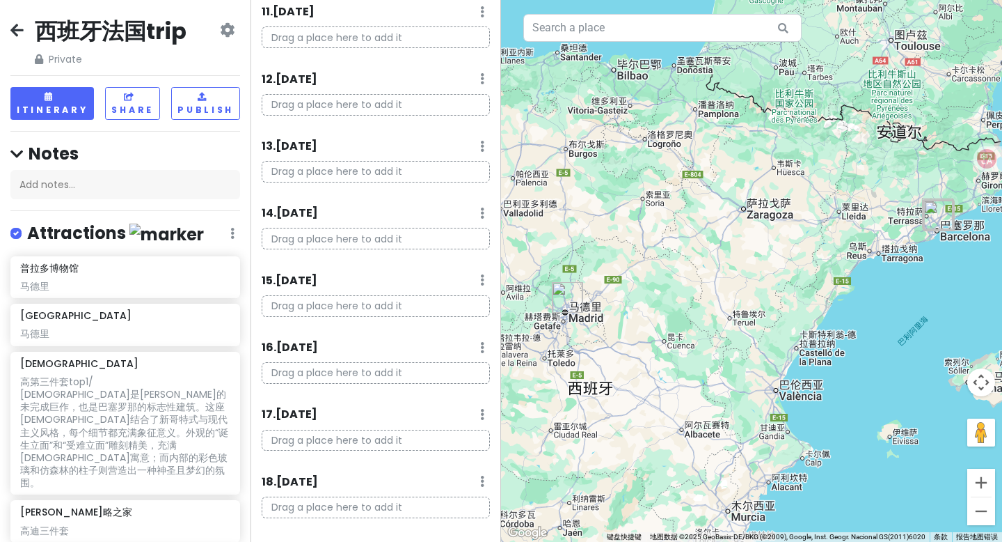
scroll to position [755, 0]
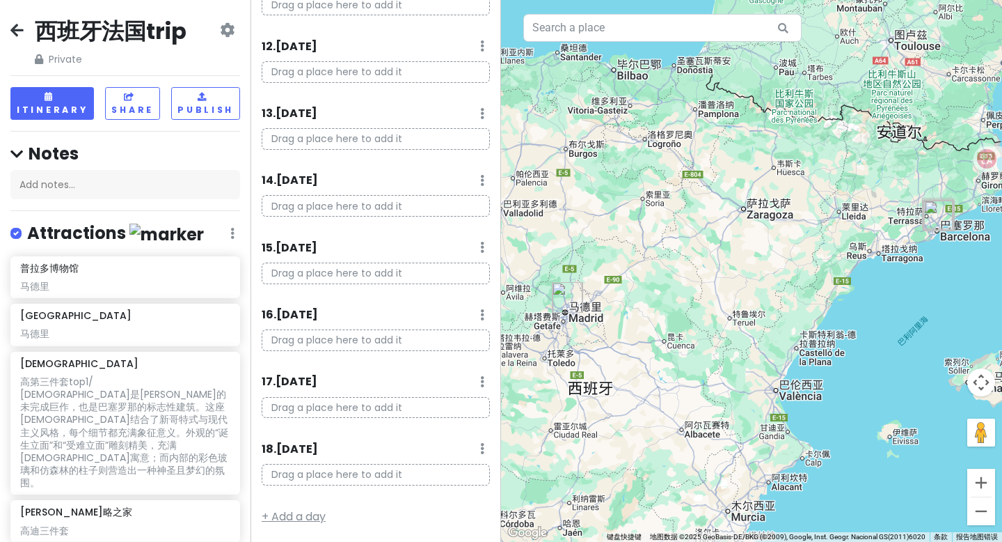
click at [289, 518] on link "+ Add a day" at bounding box center [294, 516] width 64 height 16
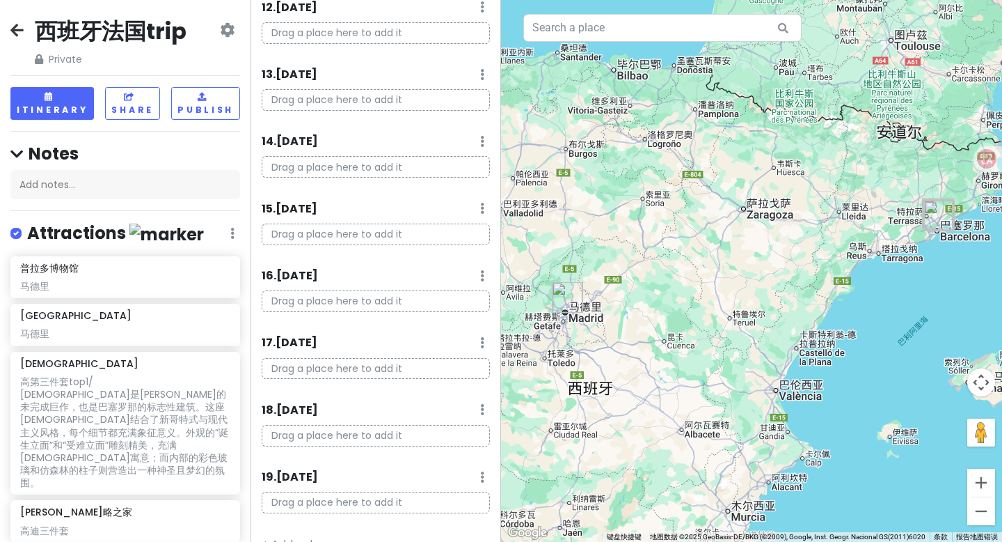
scroll to position [823, 0]
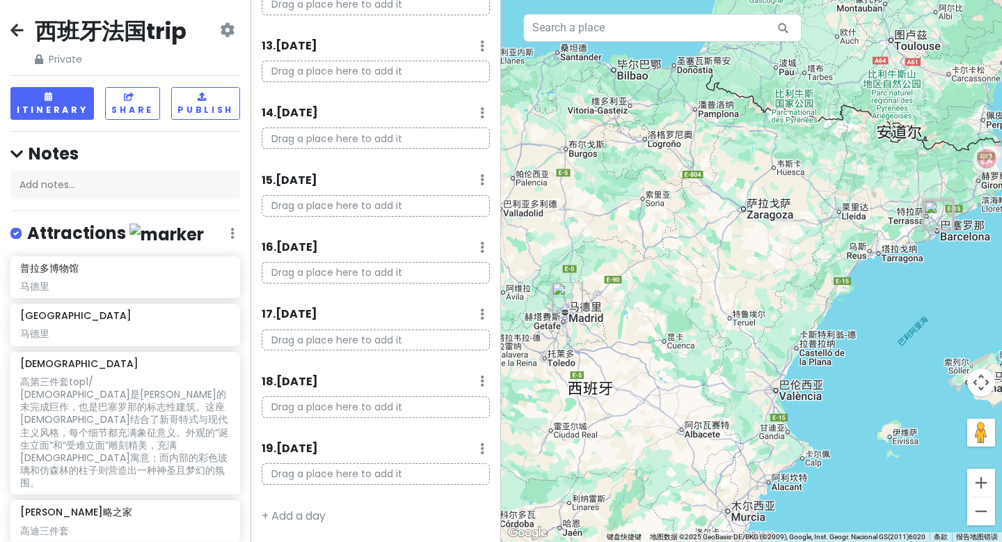
click at [306, 526] on div "Itinerary × 1 . [DATE] Add Day Notes Delete Day Drag a place here to add it 2 .…" at bounding box center [376, 271] width 251 height 542
click at [304, 522] on link "+ Add a day" at bounding box center [294, 515] width 64 height 16
click at [302, 514] on link "+ Add a day" at bounding box center [294, 515] width 64 height 16
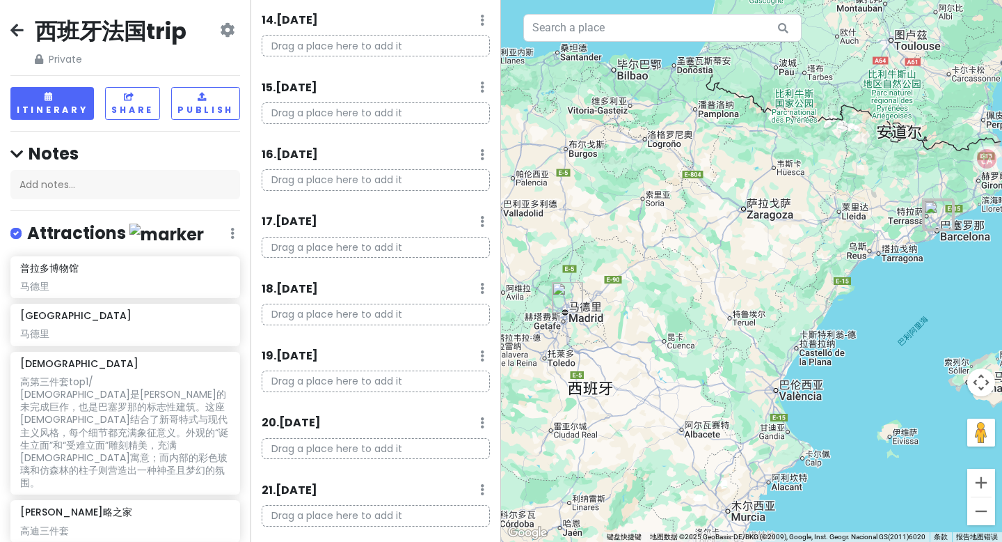
scroll to position [957, 0]
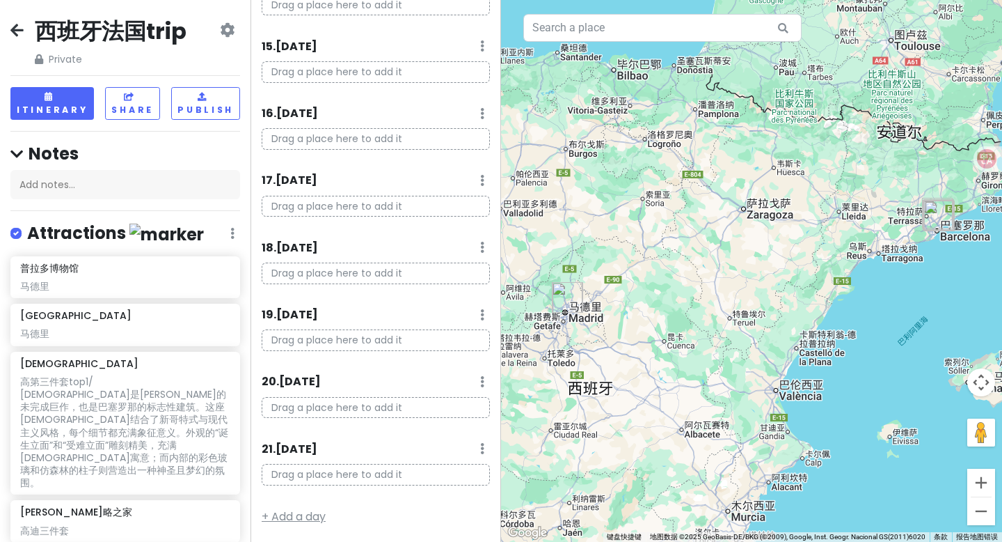
click at [308, 512] on link "+ Add a day" at bounding box center [294, 516] width 64 height 16
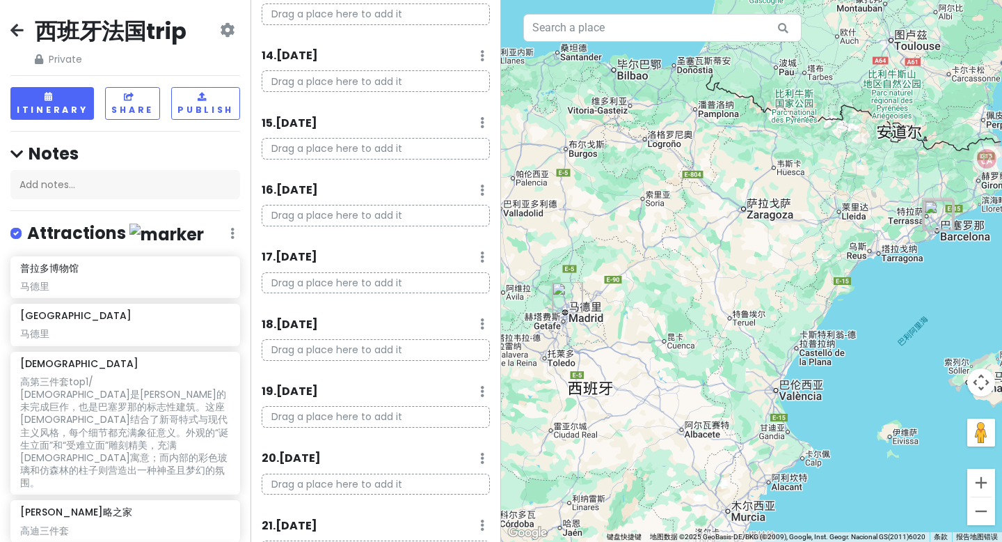
scroll to position [1024, 0]
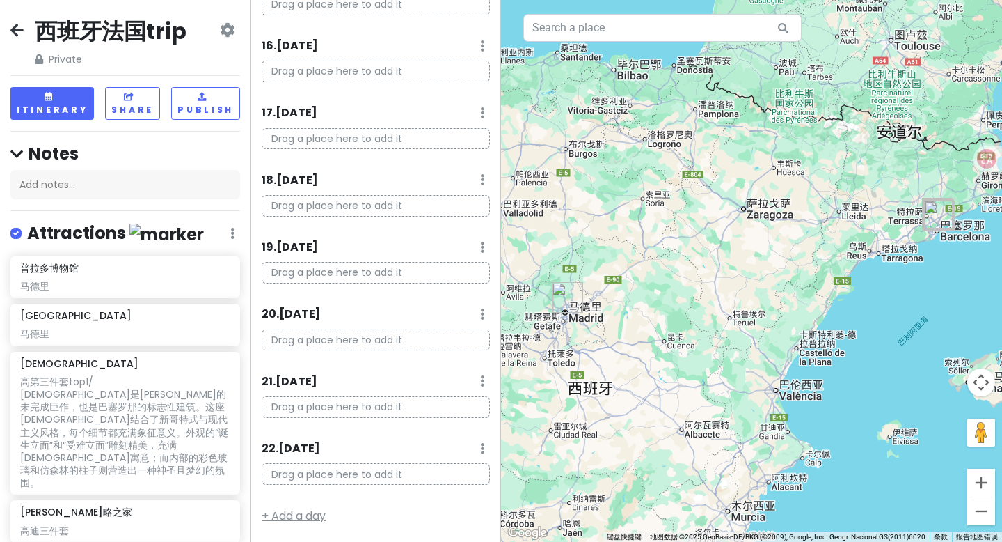
click at [310, 515] on link "+ Add a day" at bounding box center [294, 515] width 64 height 16
click at [310, 515] on h6 "23 . [DATE]" at bounding box center [291, 515] width 58 height 15
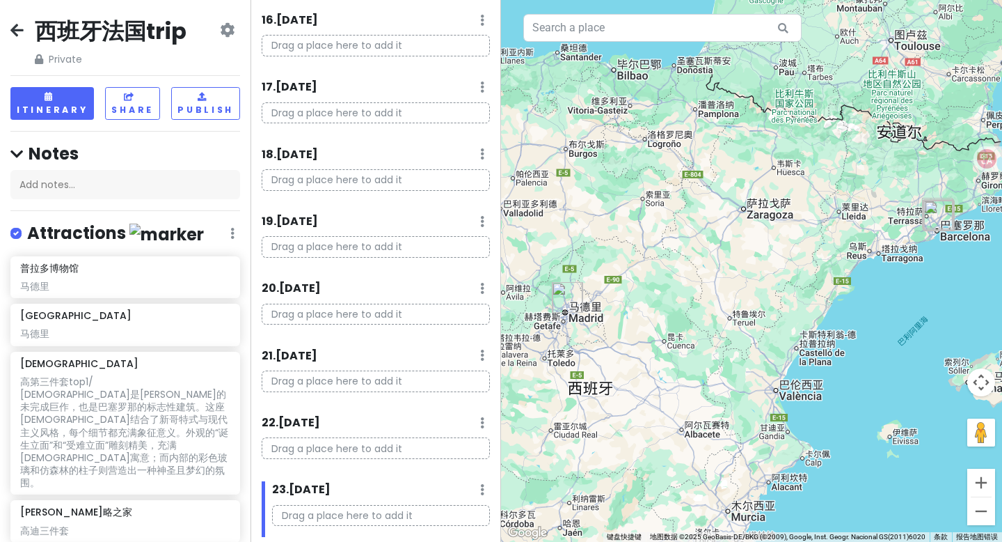
scroll to position [1091, 0]
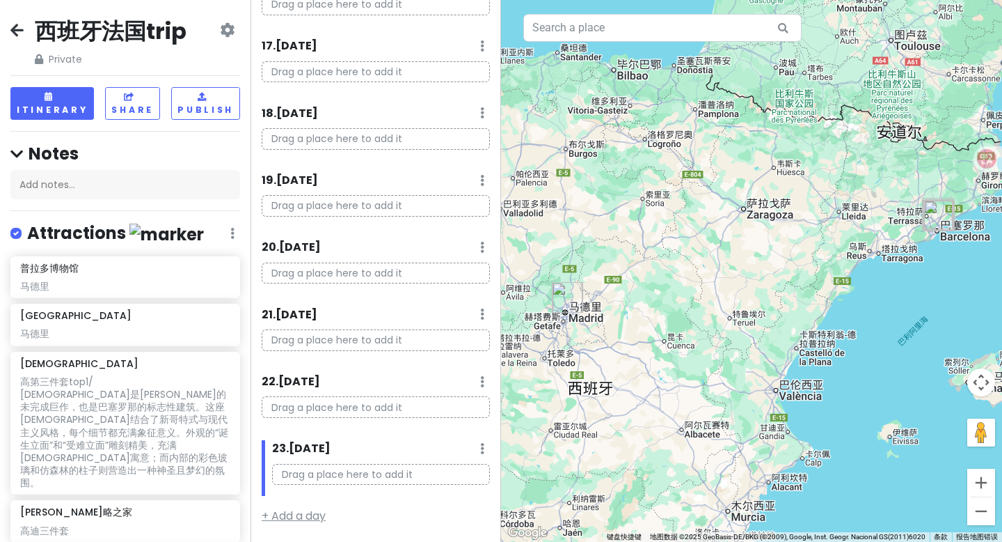
click at [301, 523] on link "+ Add a day" at bounding box center [294, 515] width 64 height 16
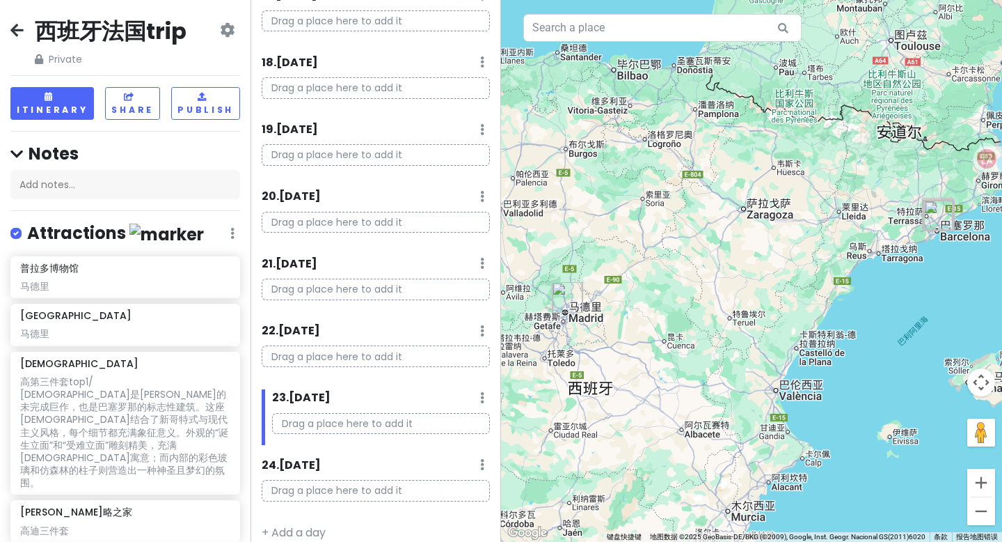
scroll to position [1158, 0]
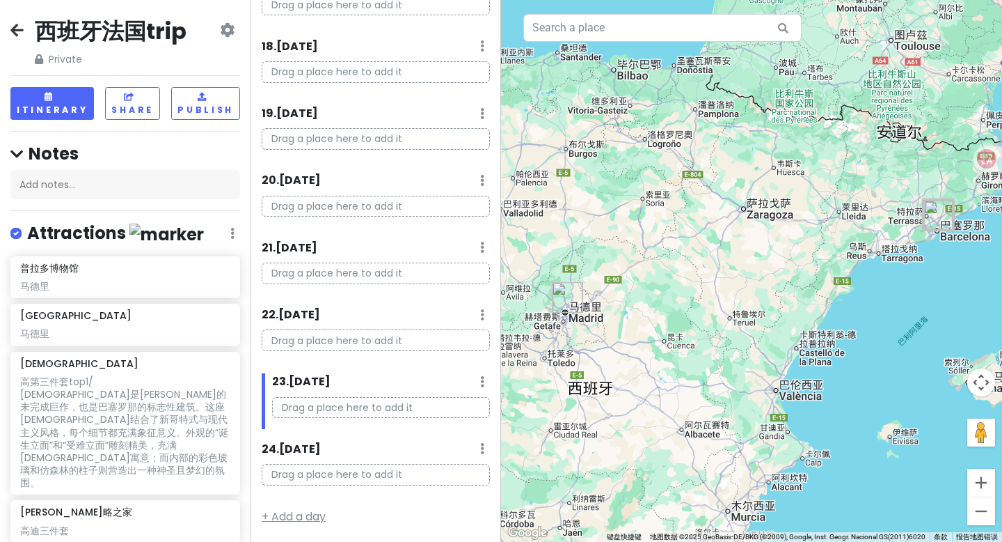
click at [304, 515] on link "+ Add a day" at bounding box center [294, 516] width 64 height 16
click at [299, 518] on link "+ Add a day" at bounding box center [294, 515] width 64 height 16
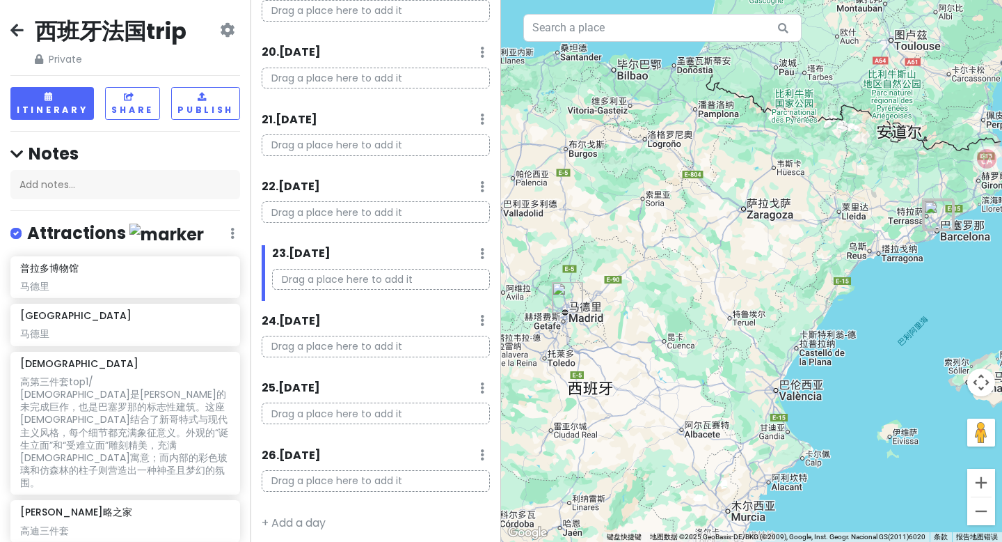
scroll to position [1292, 0]
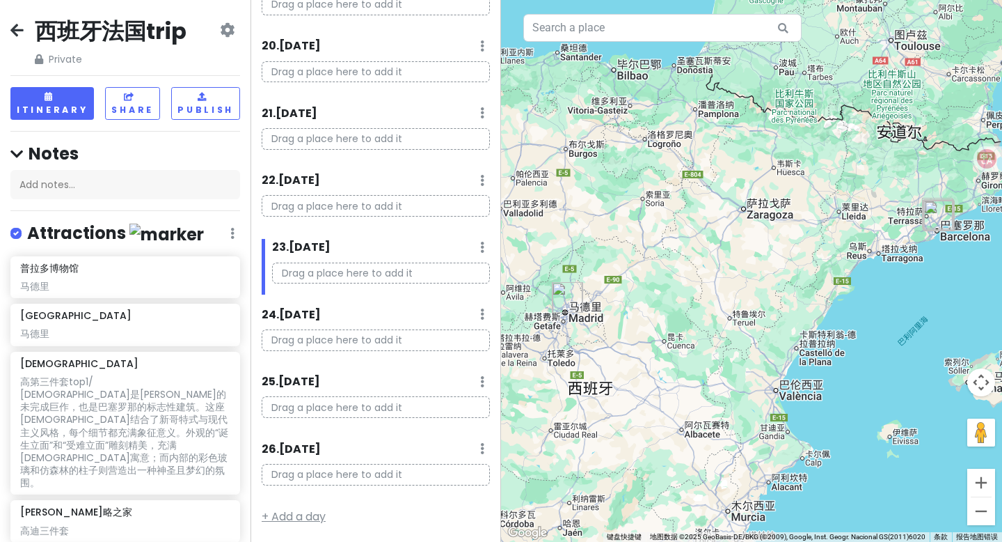
click at [301, 513] on link "+ Add a day" at bounding box center [294, 516] width 64 height 16
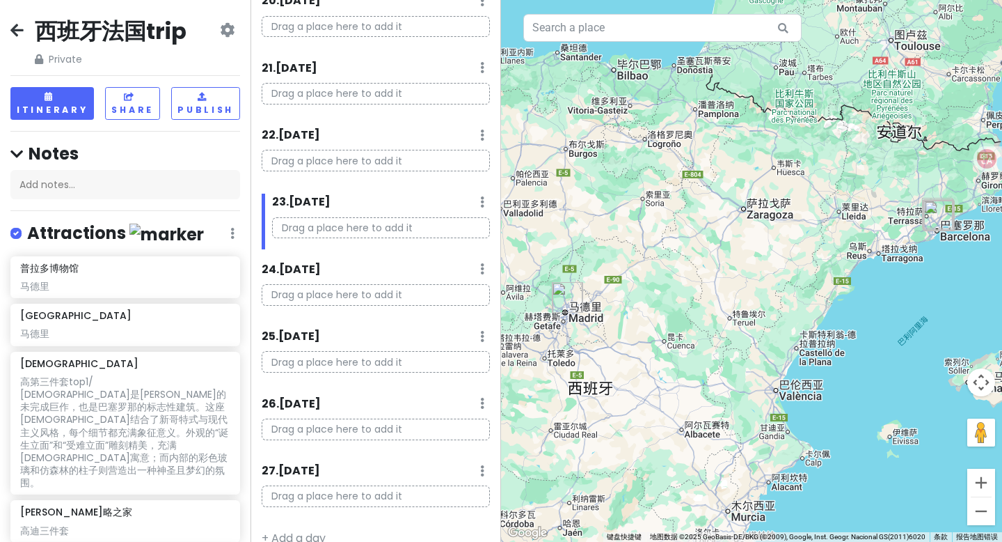
scroll to position [1359, 0]
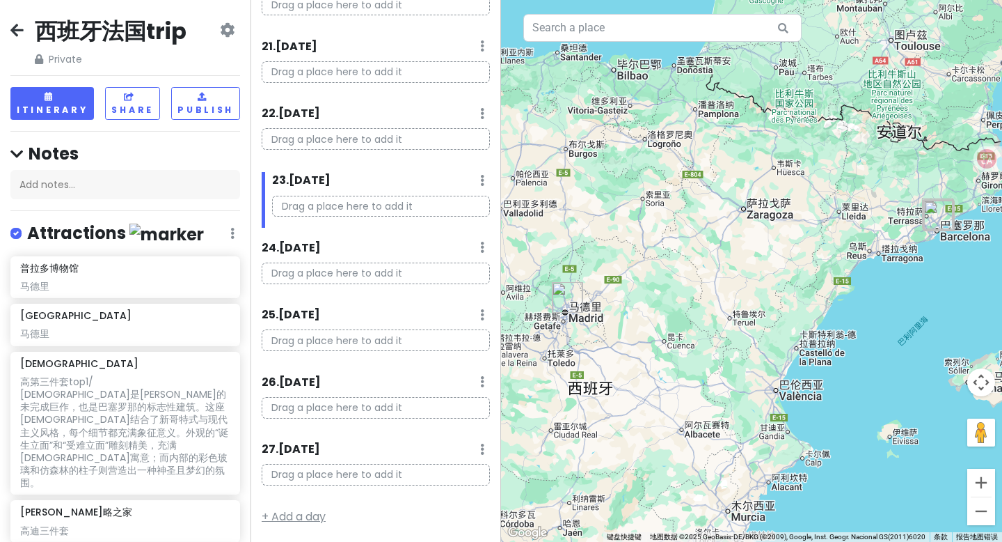
click at [285, 523] on link "+ Add a day" at bounding box center [294, 516] width 64 height 16
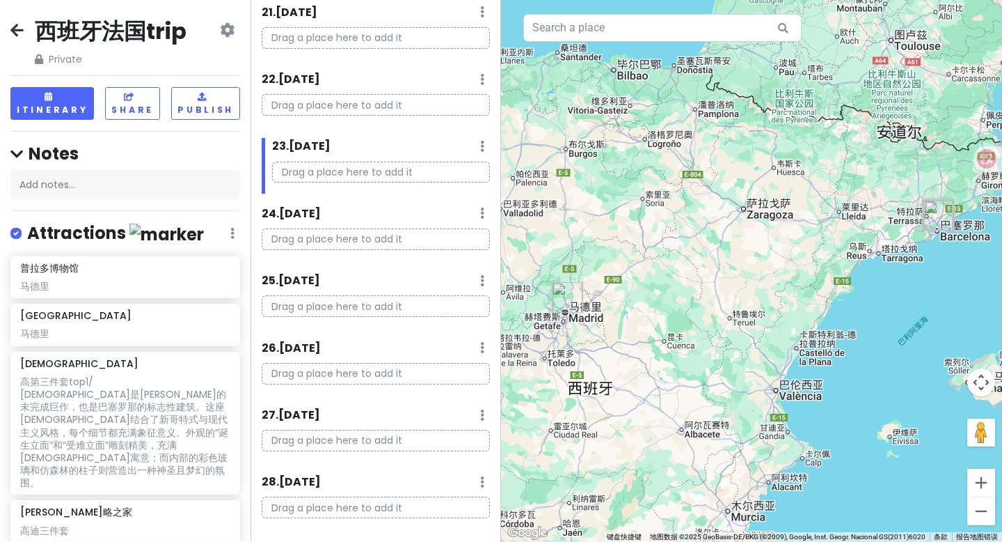
scroll to position [1426, 0]
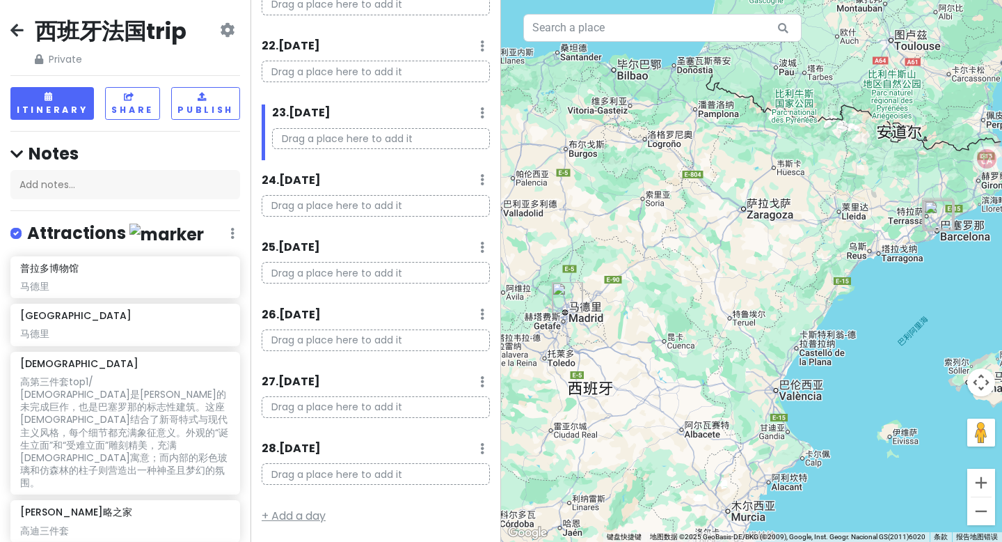
click at [298, 517] on link "+ Add a day" at bounding box center [294, 515] width 64 height 16
click at [297, 522] on link "+ Add a day" at bounding box center [294, 516] width 64 height 16
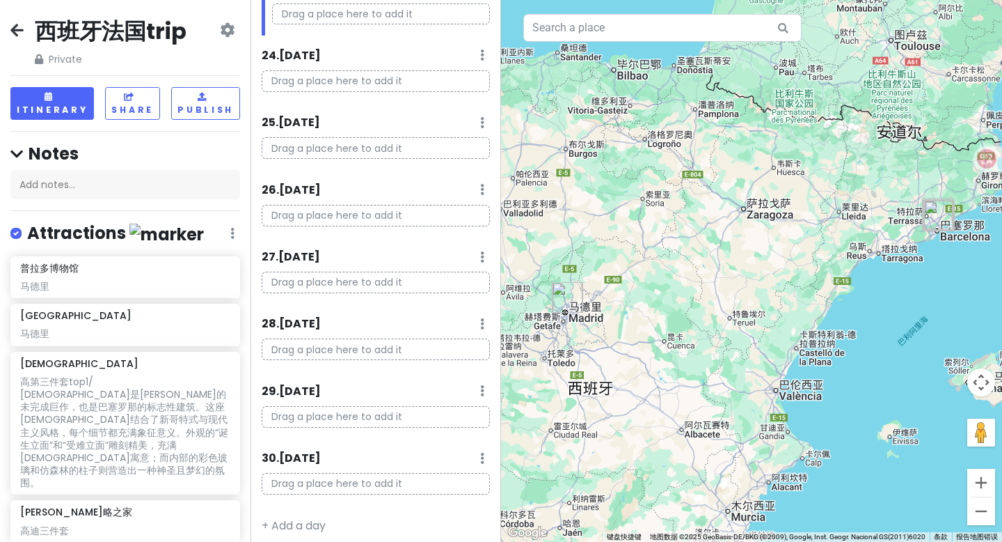
scroll to position [1561, 0]
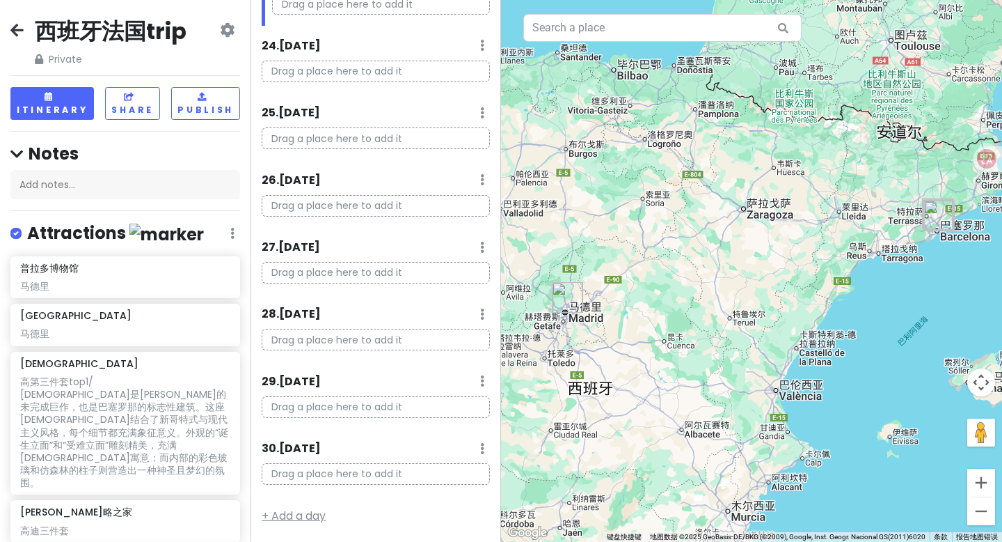
click at [309, 514] on link "+ Add a day" at bounding box center [294, 515] width 64 height 16
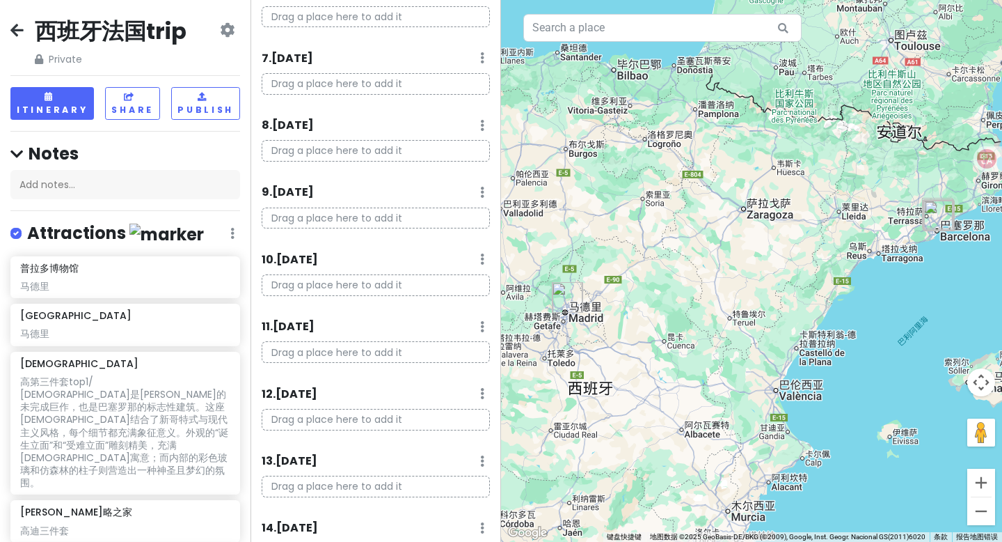
scroll to position [101, 0]
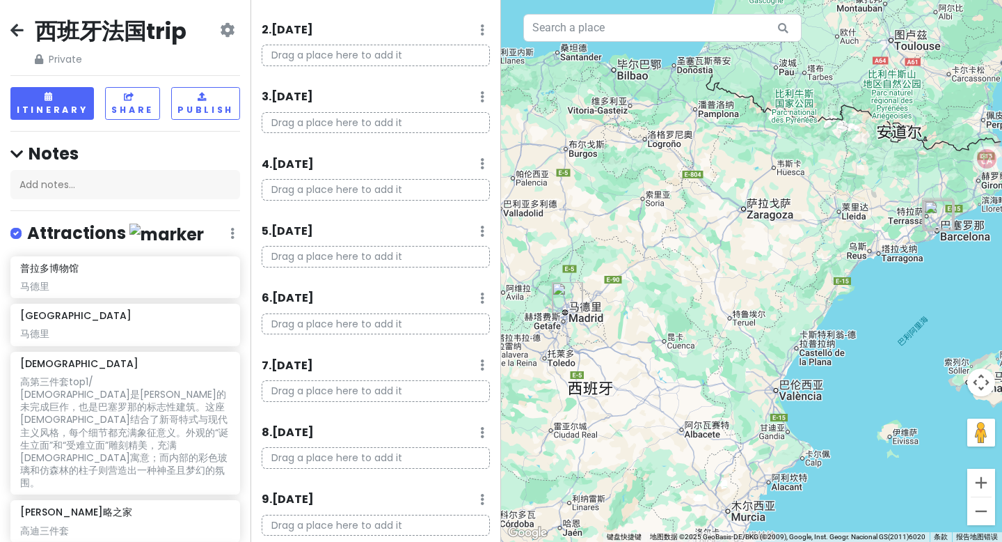
click at [184, 153] on h4 "Notes" at bounding box center [125, 154] width 230 height 22
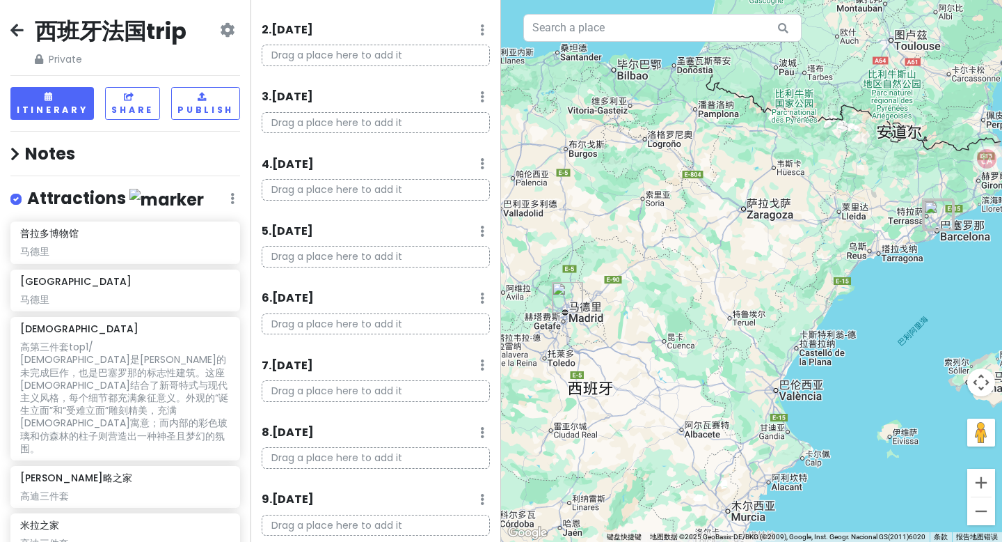
click at [602, 176] on div at bounding box center [751, 271] width 501 height 542
click at [134, 247] on div "马德里" at bounding box center [125, 251] width 210 height 13
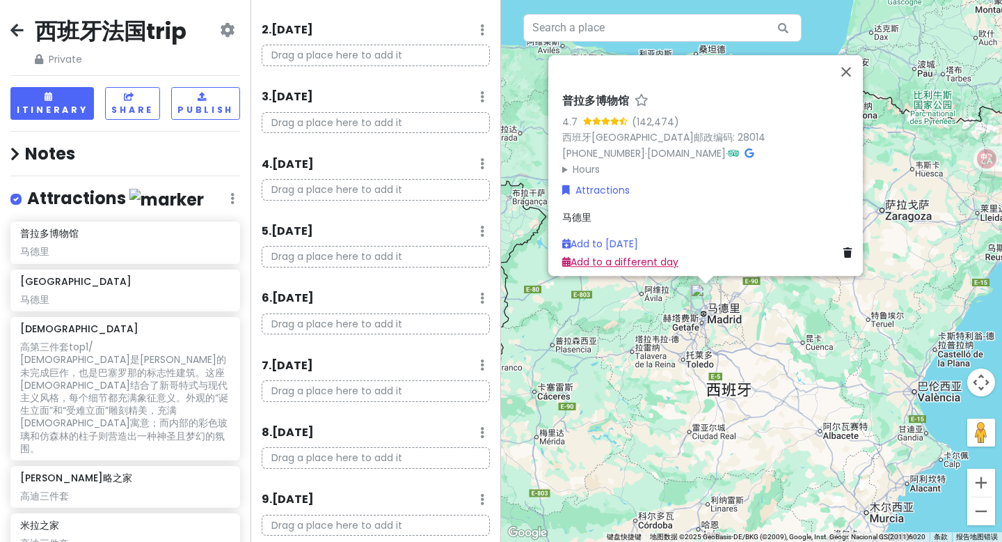
click at [638, 255] on link "Add to a different day" at bounding box center [620, 262] width 116 height 14
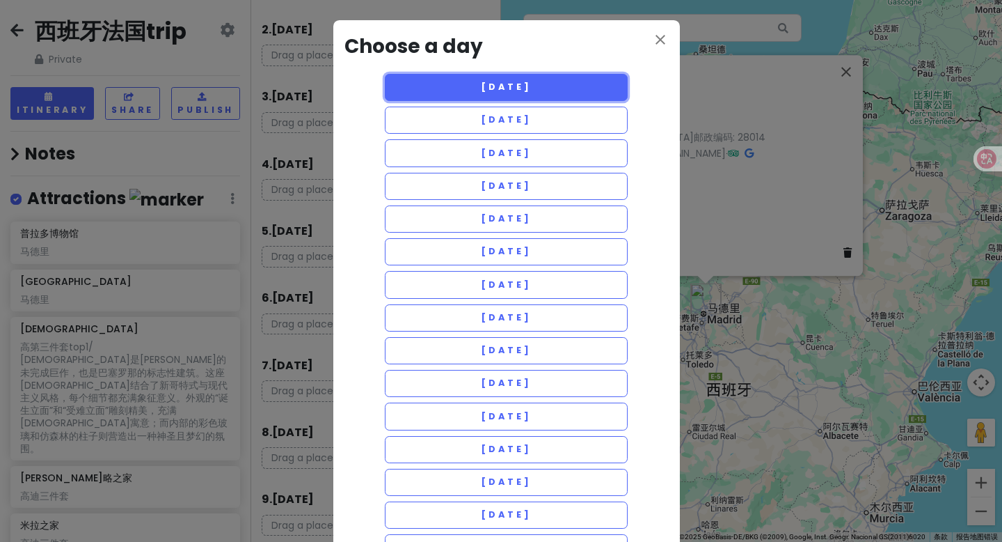
click at [534, 78] on button "[DATE]" at bounding box center [507, 87] width 244 height 27
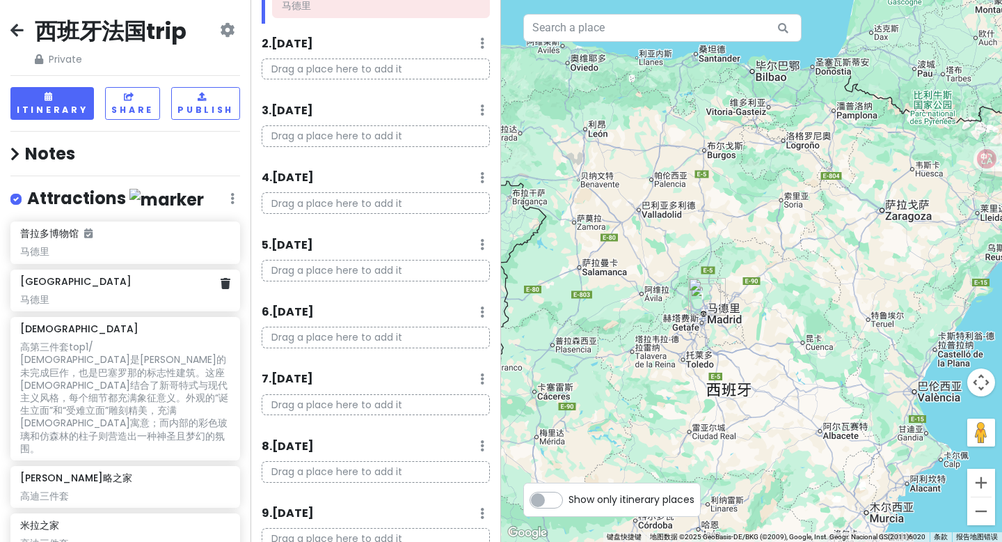
click at [121, 294] on div "马德里" at bounding box center [125, 299] width 210 height 13
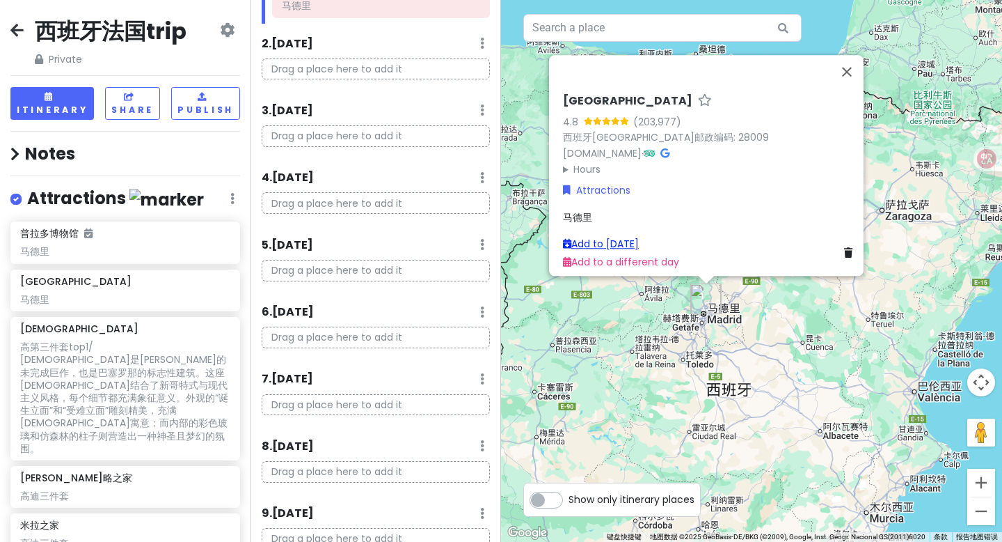
click at [616, 237] on link "Add to [DATE]" at bounding box center [601, 244] width 76 height 14
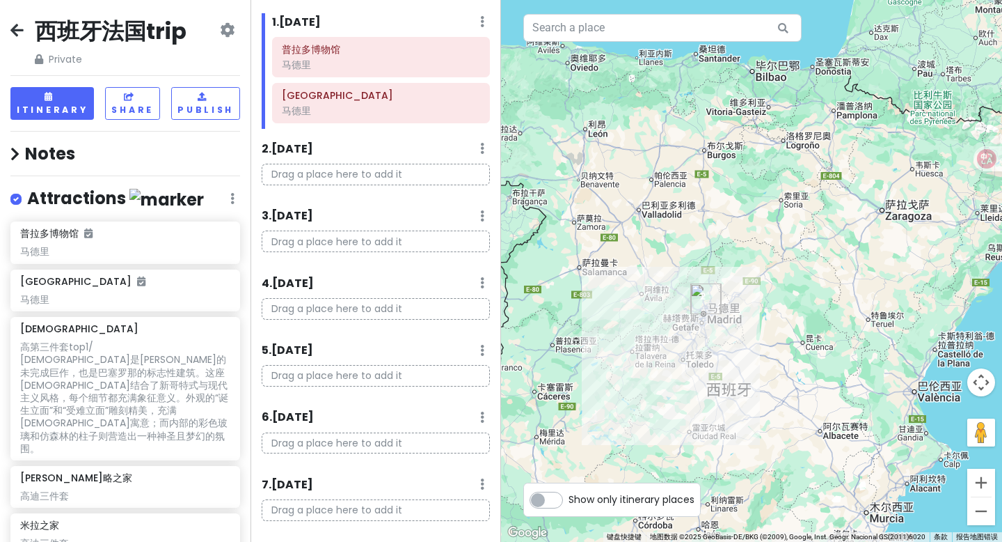
scroll to position [0, 0]
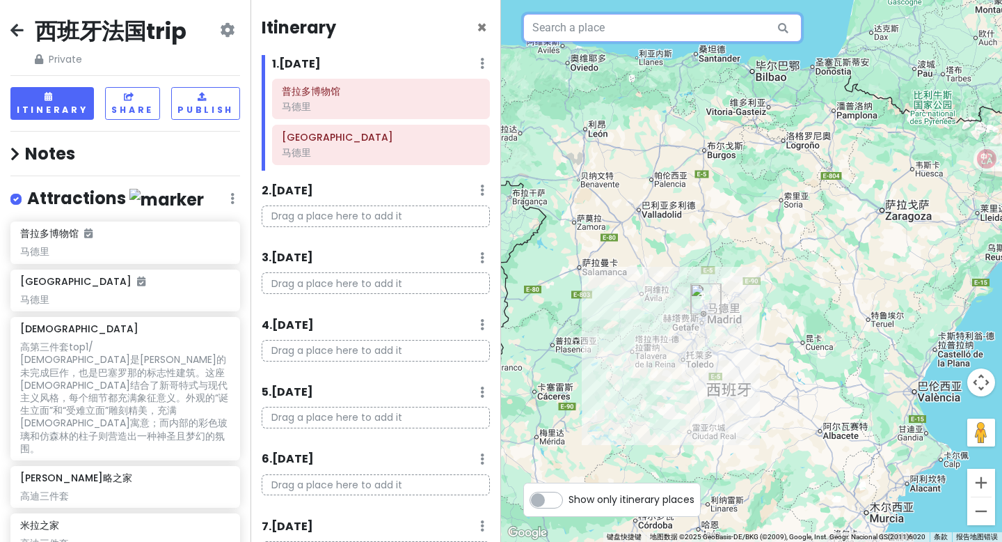
click at [643, 24] on input "text" at bounding box center [662, 28] width 278 height 28
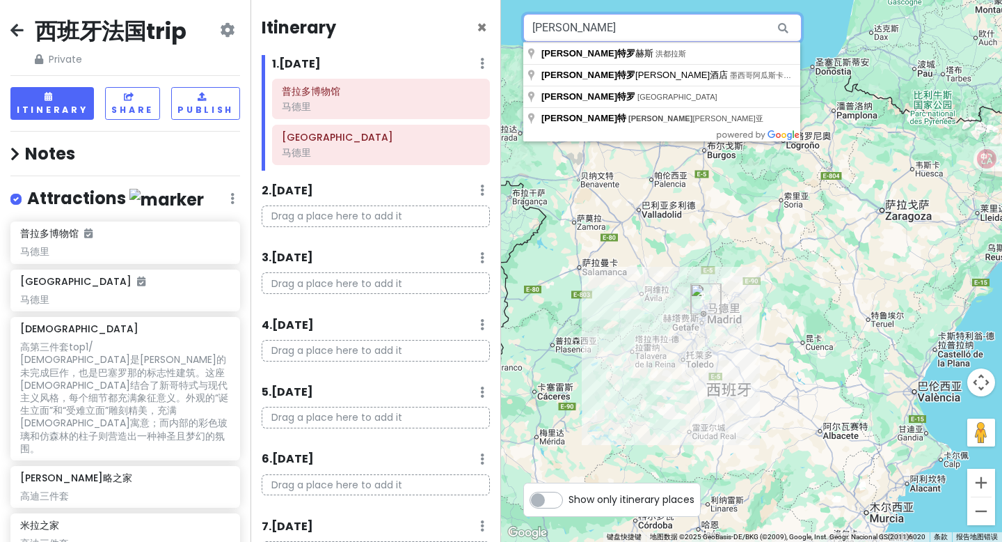
type input "艾"
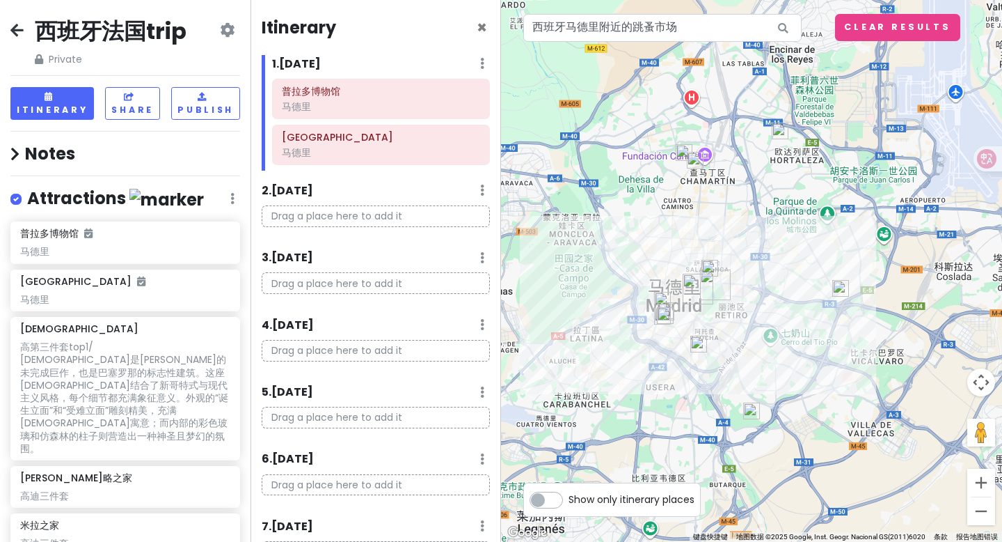
click at [697, 282] on img "普拉多博物馆" at bounding box center [698, 289] width 31 height 31
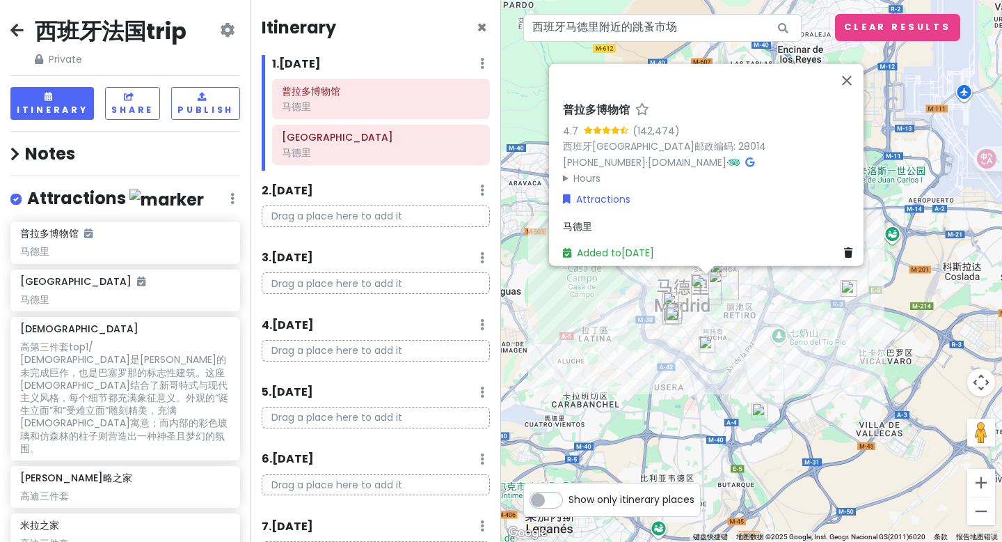
click at [720, 283] on img "普拉多博物馆" at bounding box center [706, 289] width 31 height 31
click at [720, 271] on img at bounding box center [718, 268] width 17 height 17
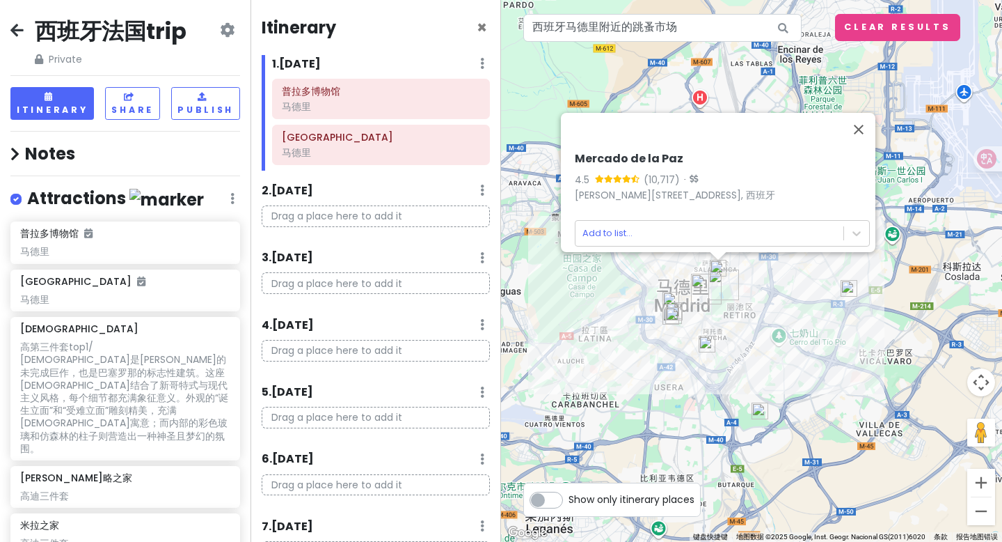
click at [669, 297] on img at bounding box center [671, 300] width 17 height 17
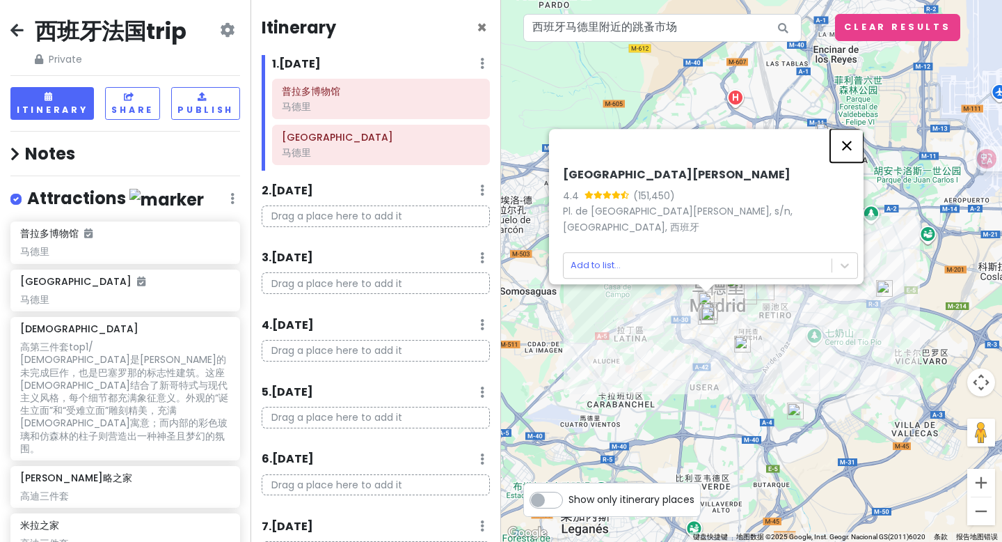
click at [853, 149] on button "关闭" at bounding box center [846, 145] width 33 height 33
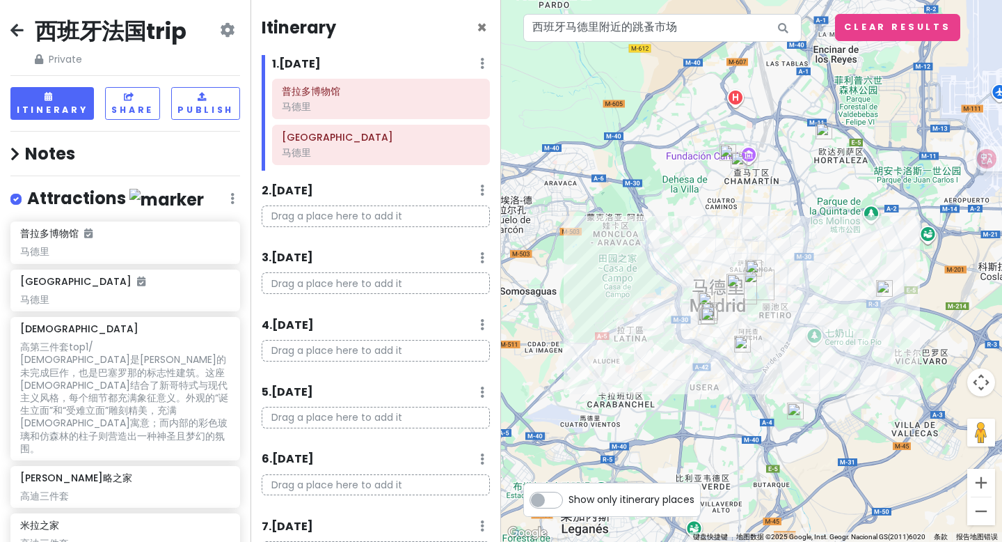
click at [714, 303] on img at bounding box center [710, 310] width 17 height 17
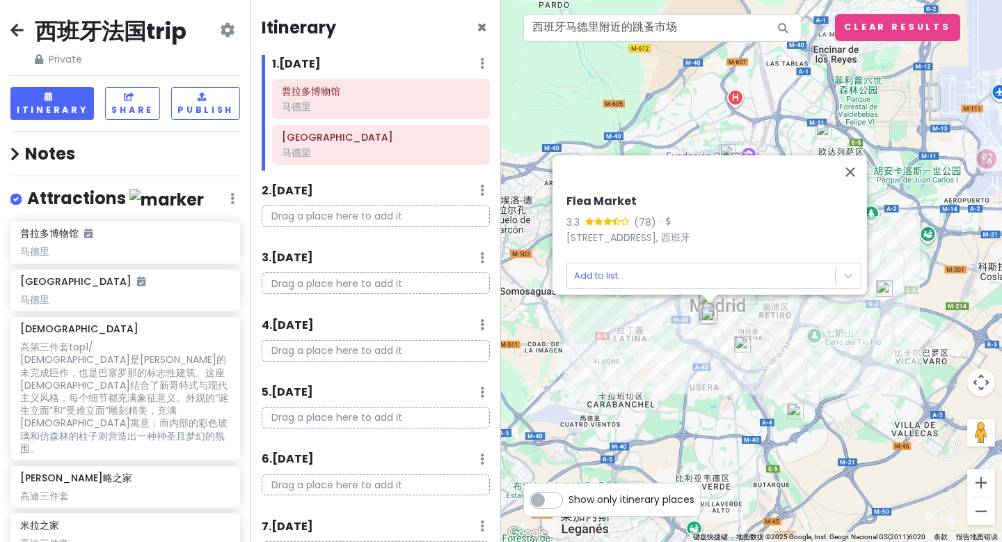
click at [715, 320] on img at bounding box center [709, 315] width 17 height 17
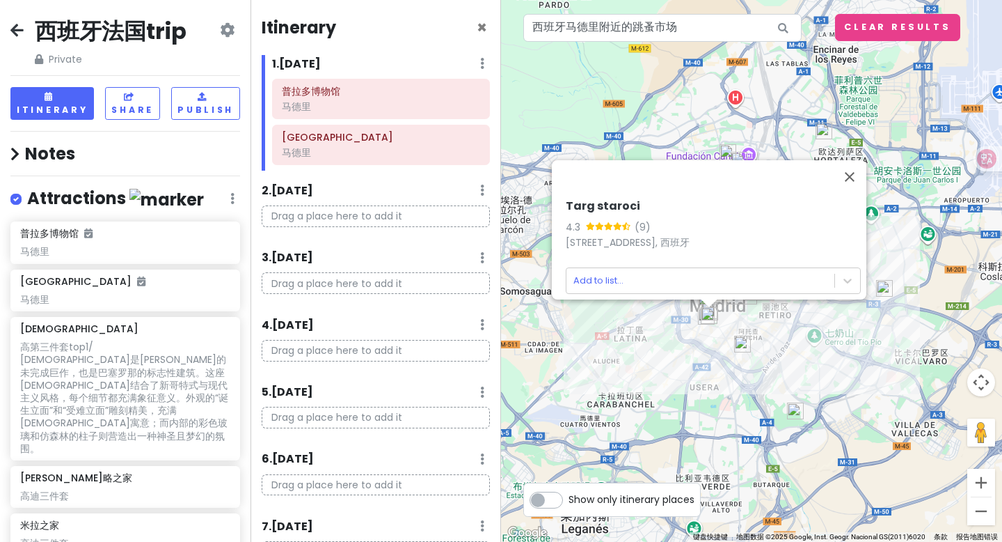
click at [714, 313] on img at bounding box center [709, 315] width 17 height 17
click at [863, 171] on button "关闭" at bounding box center [849, 176] width 33 height 33
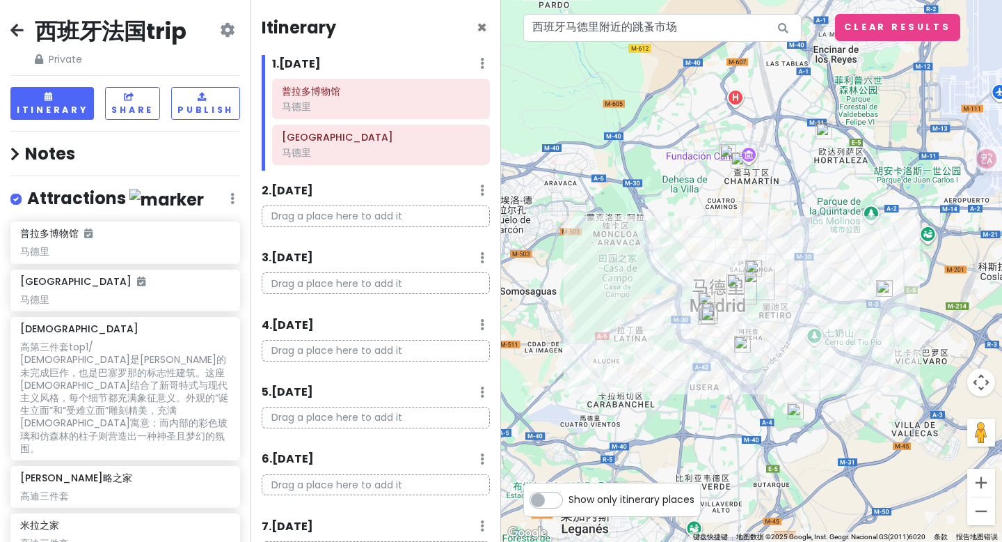
click at [756, 359] on div "若要浏览不同元素，请按箭头键。" at bounding box center [751, 271] width 501 height 542
click at [743, 349] on img at bounding box center [742, 344] width 17 height 17
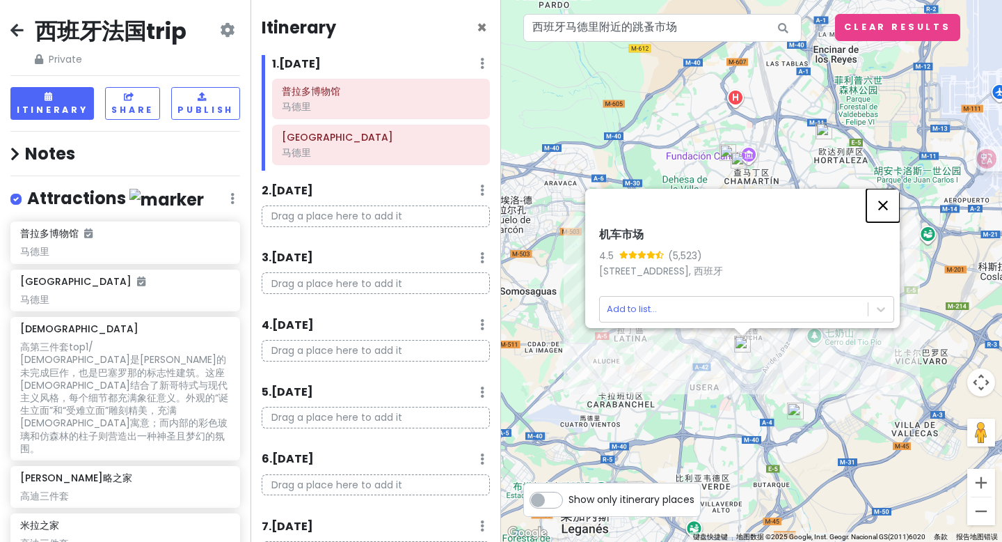
click at [890, 194] on button "关闭" at bounding box center [883, 205] width 33 height 33
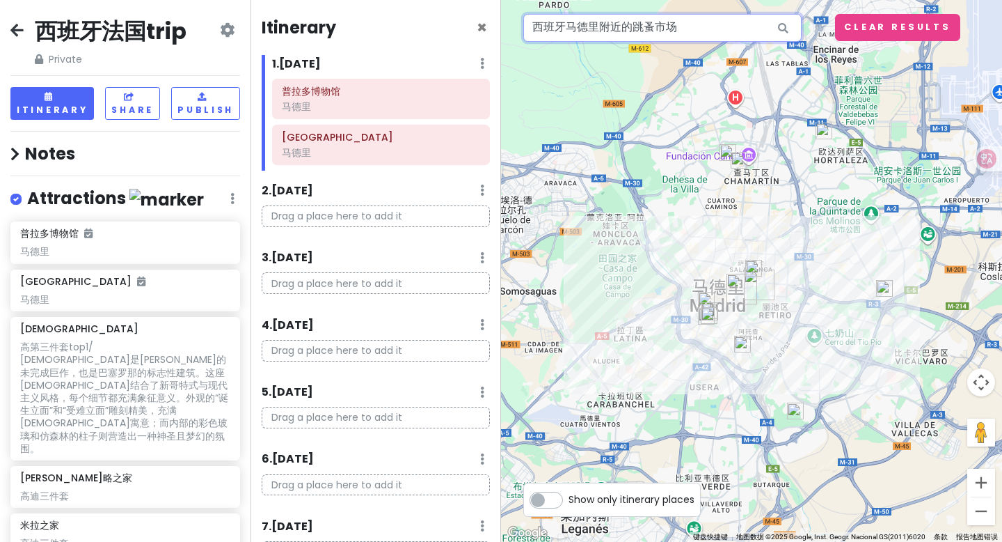
click at [693, 34] on input "西班牙马德里附近的跳蚤市场" at bounding box center [662, 28] width 278 height 28
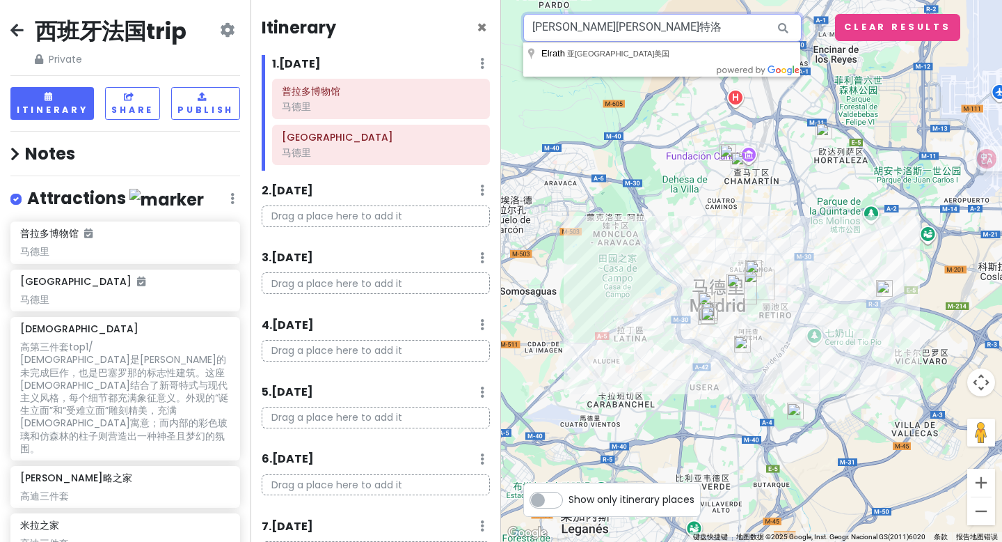
click at [546, 26] on input "[PERSON_NAME][PERSON_NAME]特洛" at bounding box center [662, 28] width 278 height 28
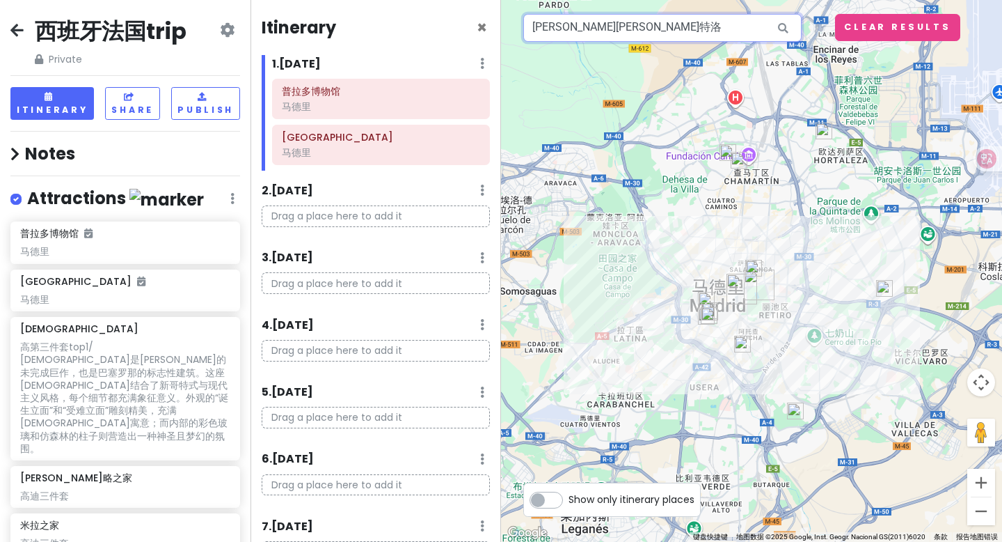
click at [685, 22] on input "[PERSON_NAME][PERSON_NAME]特洛" at bounding box center [662, 28] width 278 height 28
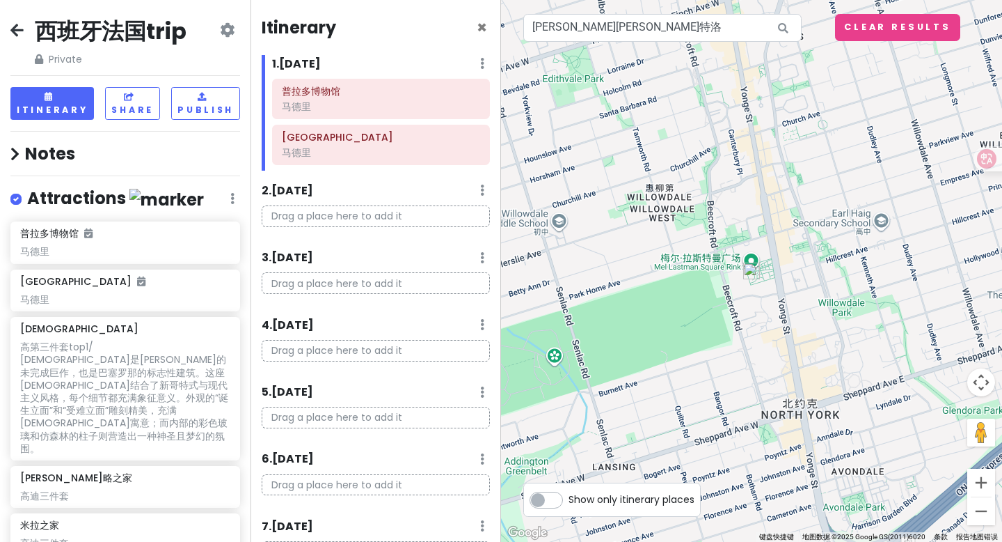
click at [752, 278] on img at bounding box center [751, 270] width 17 height 17
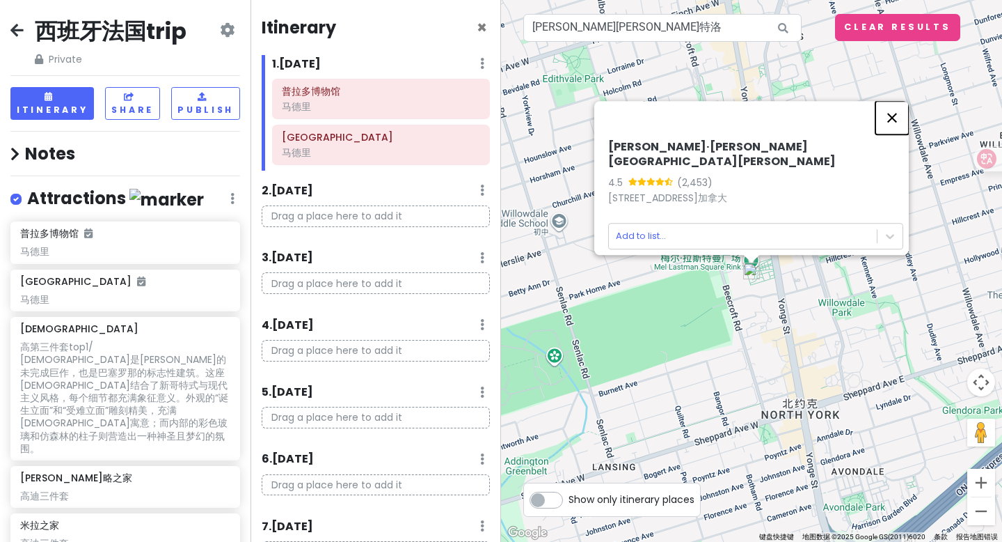
click at [902, 124] on button "关闭" at bounding box center [892, 117] width 33 height 33
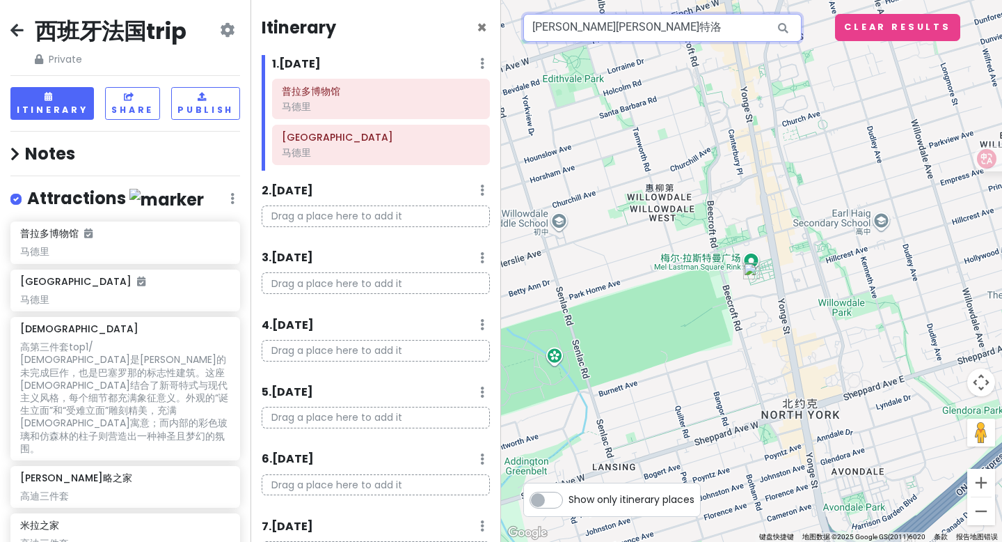
drag, startPoint x: 626, startPoint y: 33, endPoint x: 492, endPoint y: 27, distance: 134.5
click at [492, 27] on div "西班牙法国trip Private Change Dates Make a Copy Delete Trip Go Pro ⚡️ Give Feedback …" at bounding box center [501, 271] width 1002 height 542
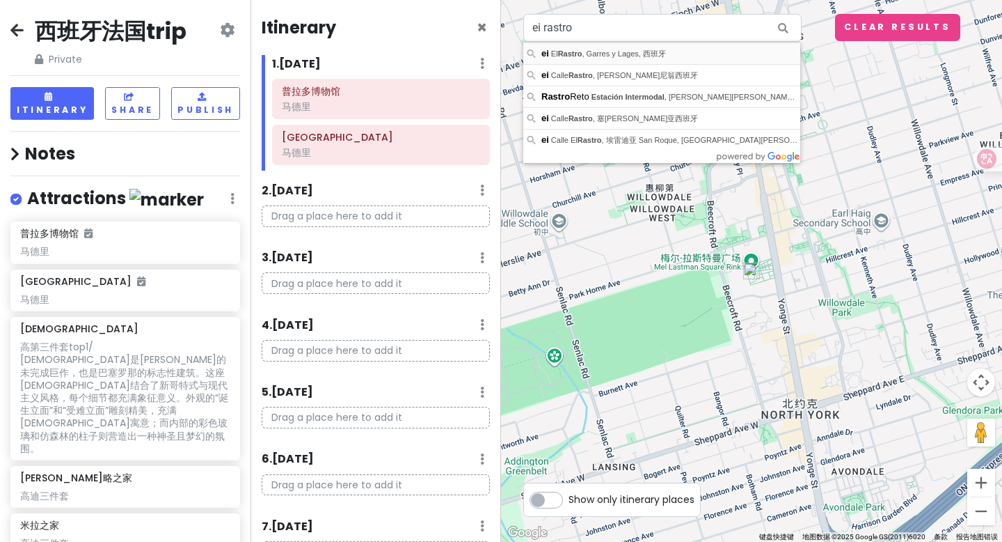
type input "El Rastro, Garres y Lages, 西班牙附近的ei"
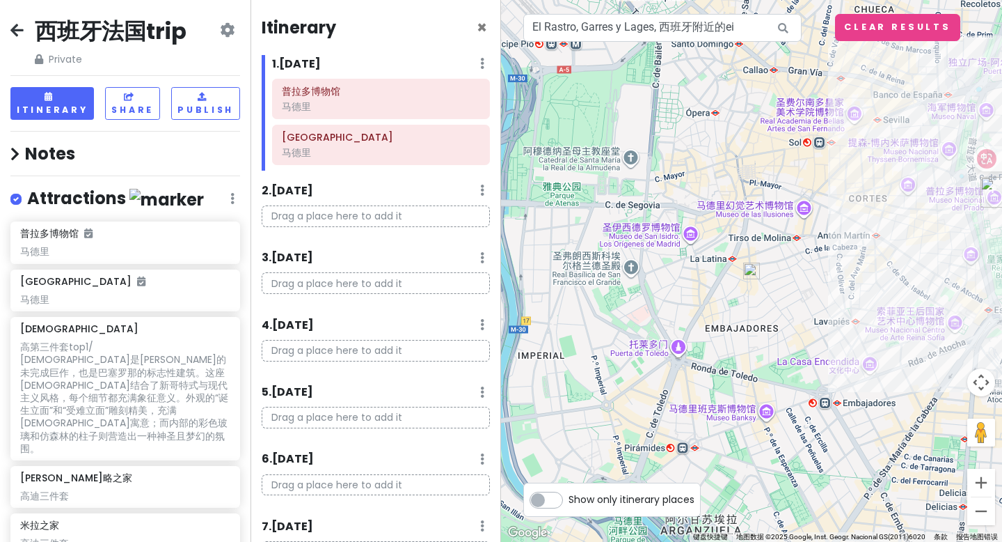
click at [751, 269] on img at bounding box center [751, 270] width 17 height 17
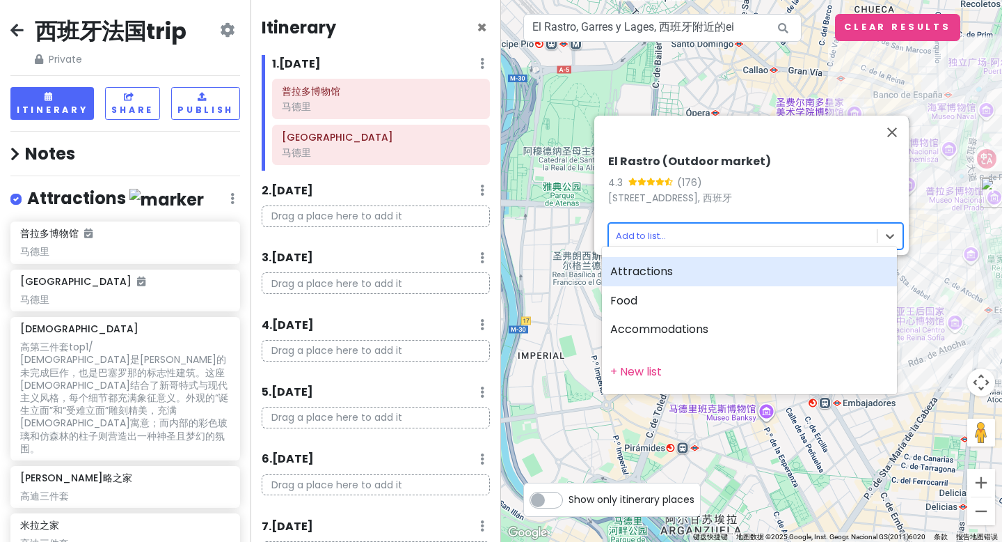
click at [697, 223] on body "西班牙法国trip Private Change Dates Make a Copy Delete Trip Go Pro ⚡️ Give Feedback …" at bounding box center [501, 271] width 1002 height 542
click at [656, 271] on div "Attractions" at bounding box center [749, 271] width 295 height 29
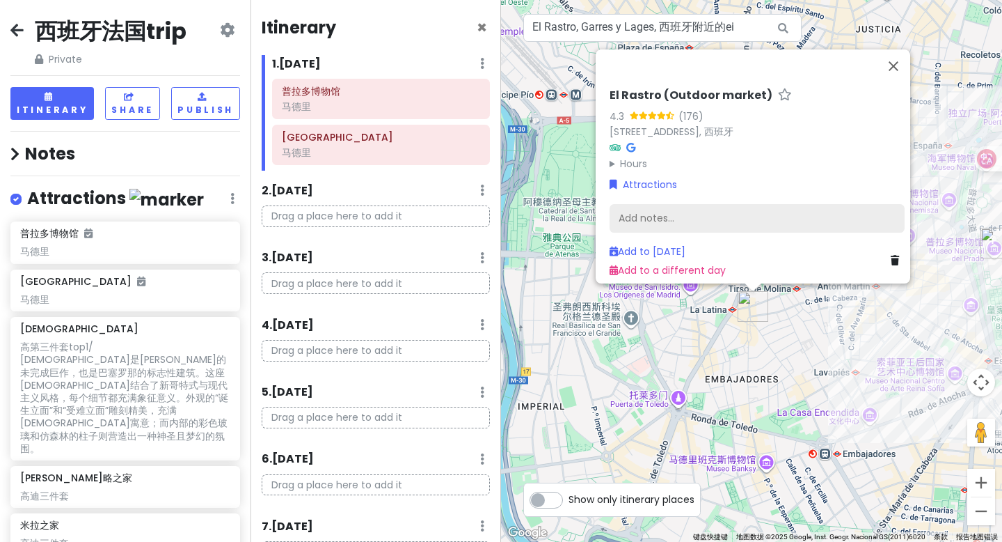
click at [635, 207] on div "Add notes..." at bounding box center [757, 218] width 295 height 29
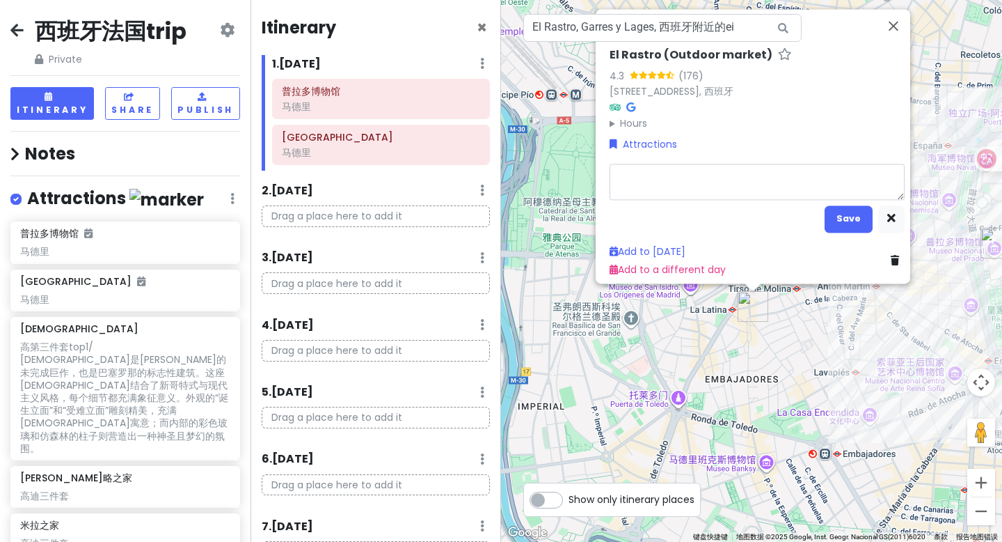
type textarea "x"
type textarea "f"
type textarea "x"
type textarea "f l"
type textarea "x"
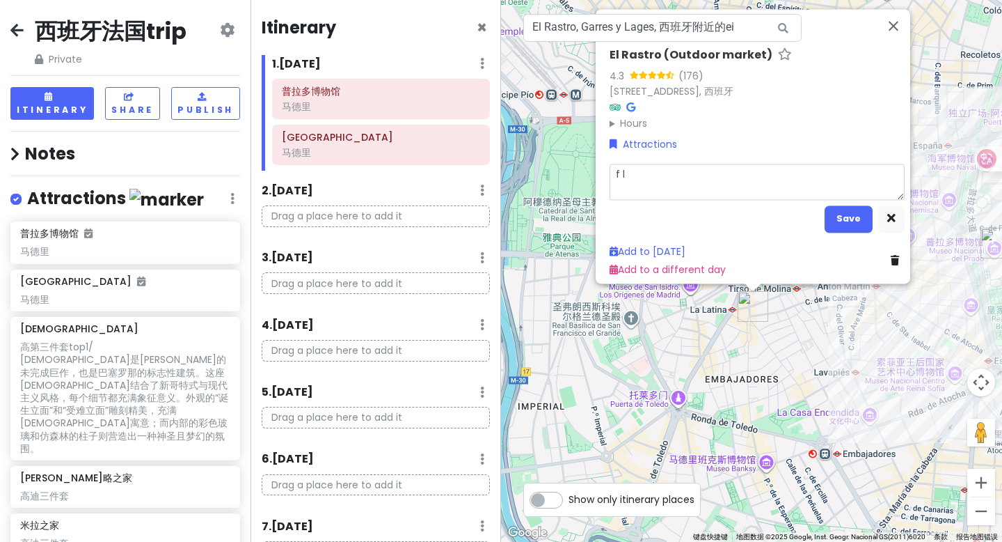
type textarea "f le"
type textarea "x"
type textarea "f le a"
type textarea "x"
type textarea "flea"
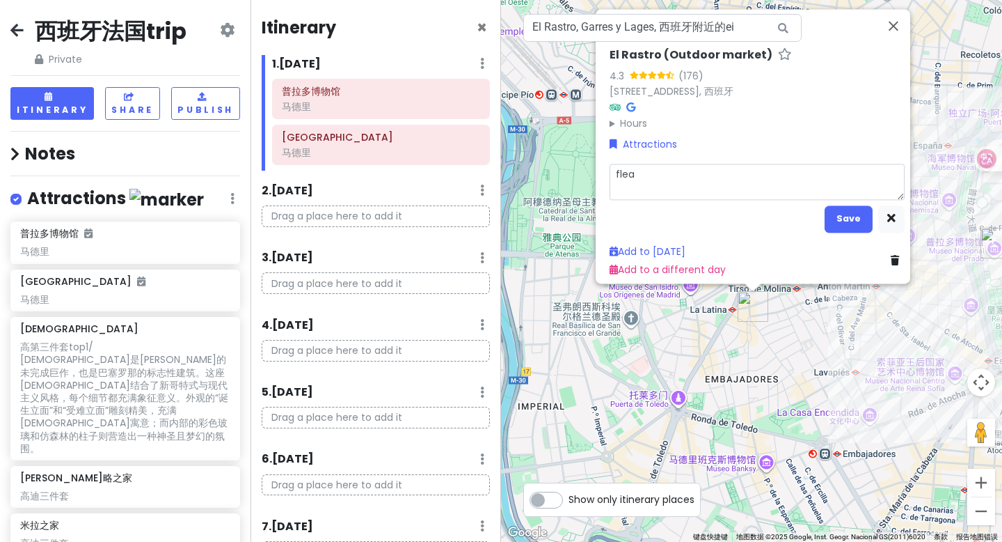
type textarea "x"
type textarea "flea"
type textarea "x"
type textarea "flea m"
type textarea "x"
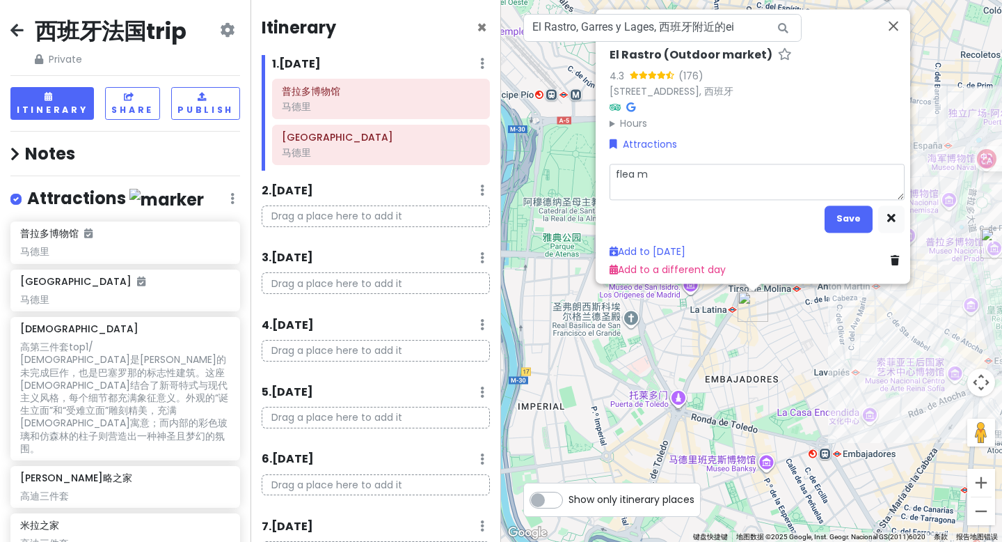
type textarea "flea ma"
type textarea "x"
type textarea "flea ma r"
type textarea "x"
type textarea "flea mark"
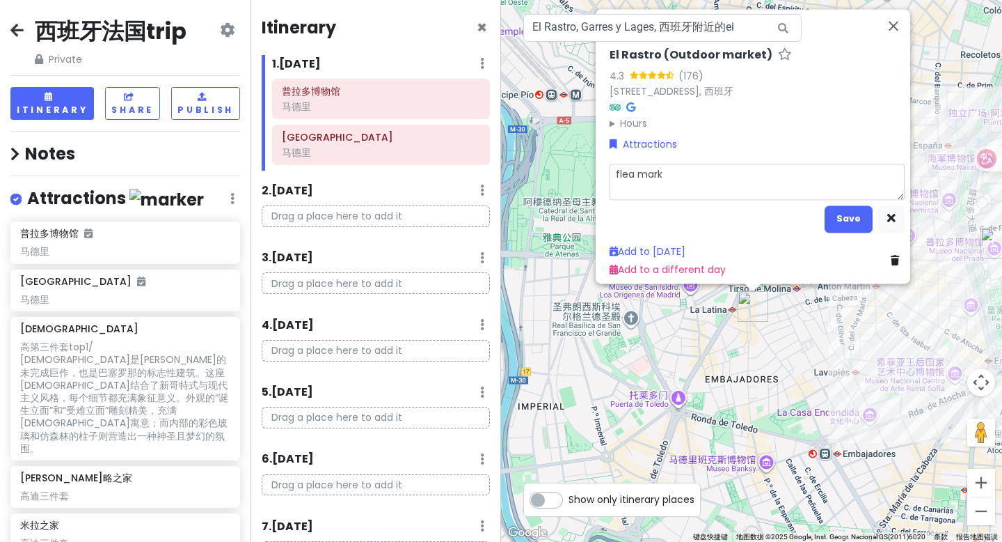
type textarea "x"
type textarea "flea marke"
type textarea "x"
type textarea "flea market"
click at [831, 212] on button "Save" at bounding box center [849, 218] width 48 height 27
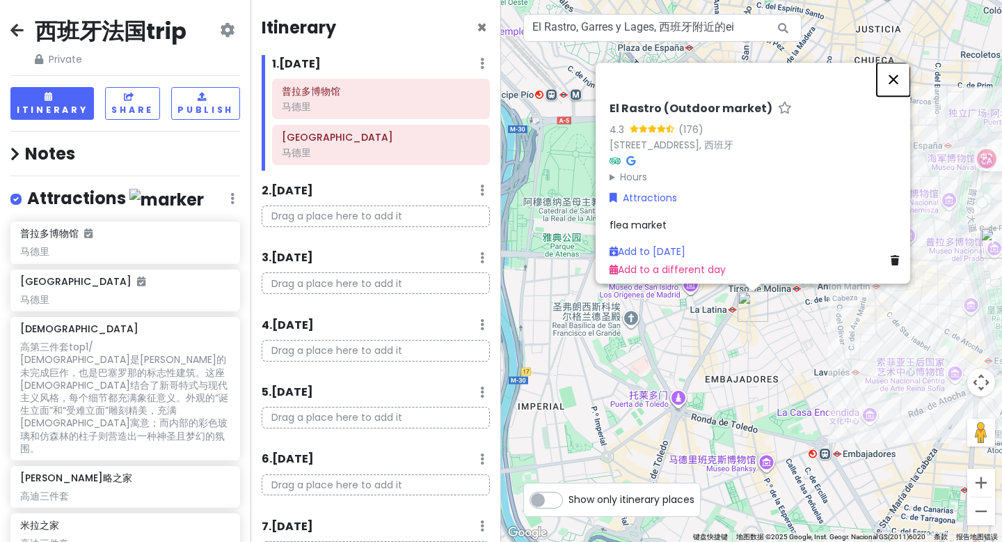
click at [907, 71] on button "关闭" at bounding box center [893, 79] width 33 height 33
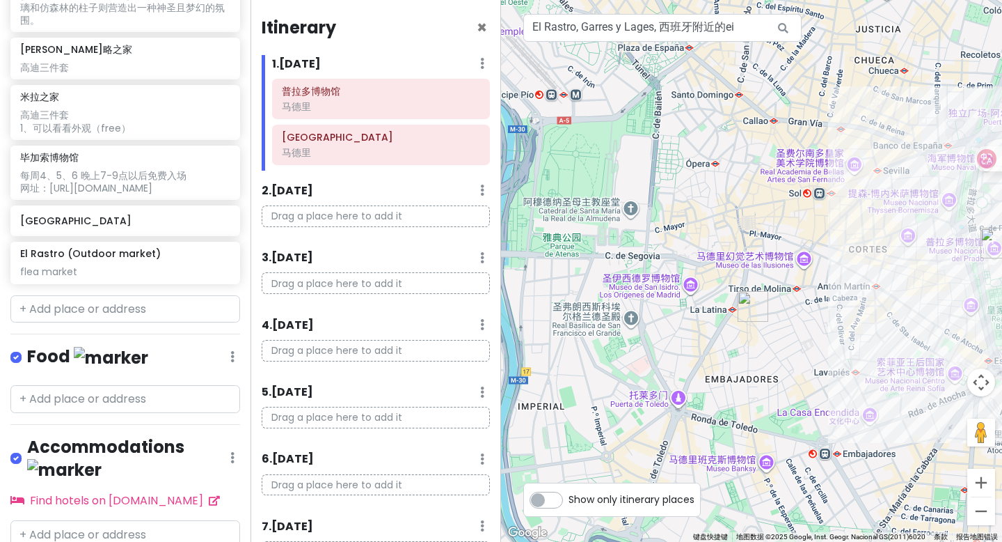
scroll to position [435, 0]
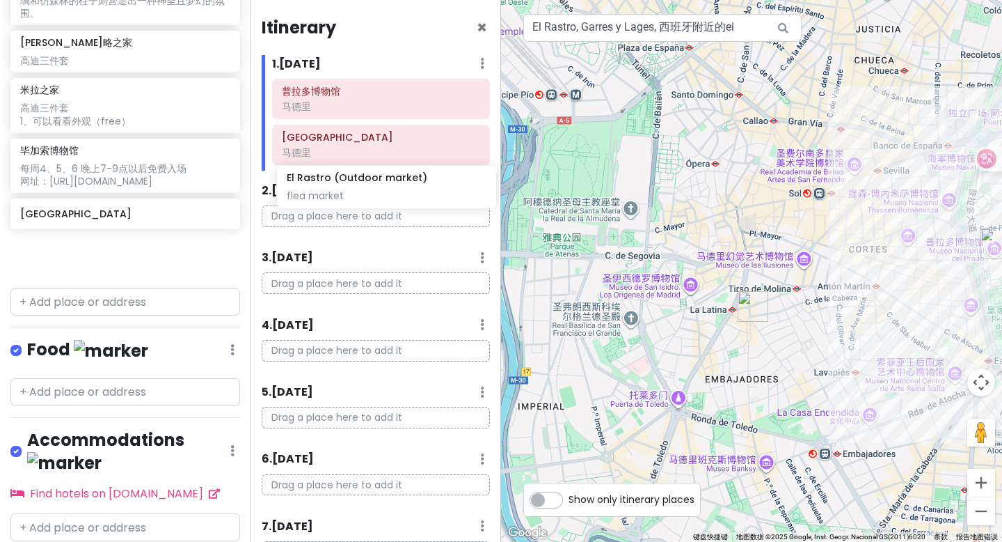
drag, startPoint x: 104, startPoint y: 229, endPoint x: 370, endPoint y: 187, distance: 270.0
click at [370, 187] on div "西班牙法国trip Private Change Dates Make a Copy Delete Trip Go Pro ⚡️ Give Feedback …" at bounding box center [501, 271] width 1002 height 542
click at [111, 258] on div "flea market" at bounding box center [125, 264] width 210 height 13
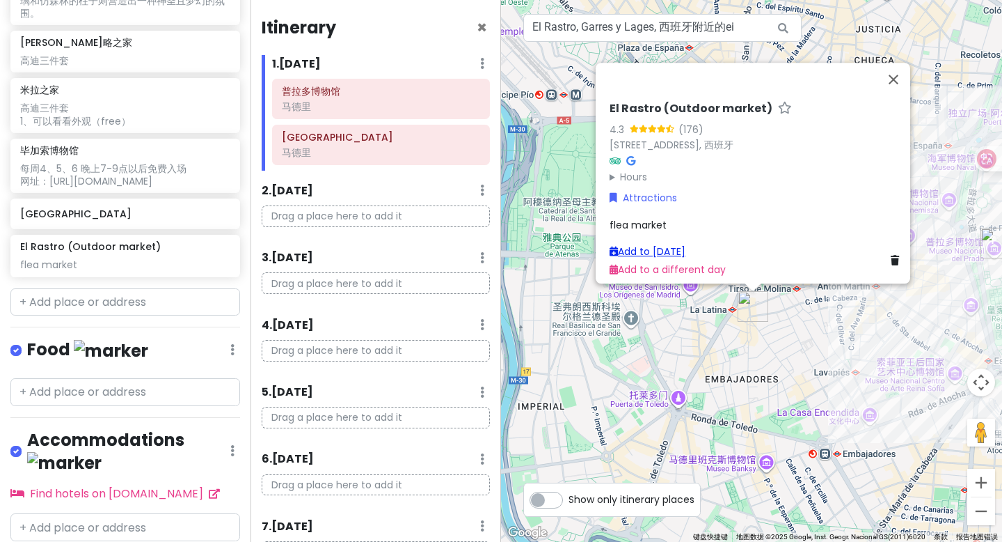
click at [654, 244] on link "Add to [DATE]" at bounding box center [648, 251] width 76 height 14
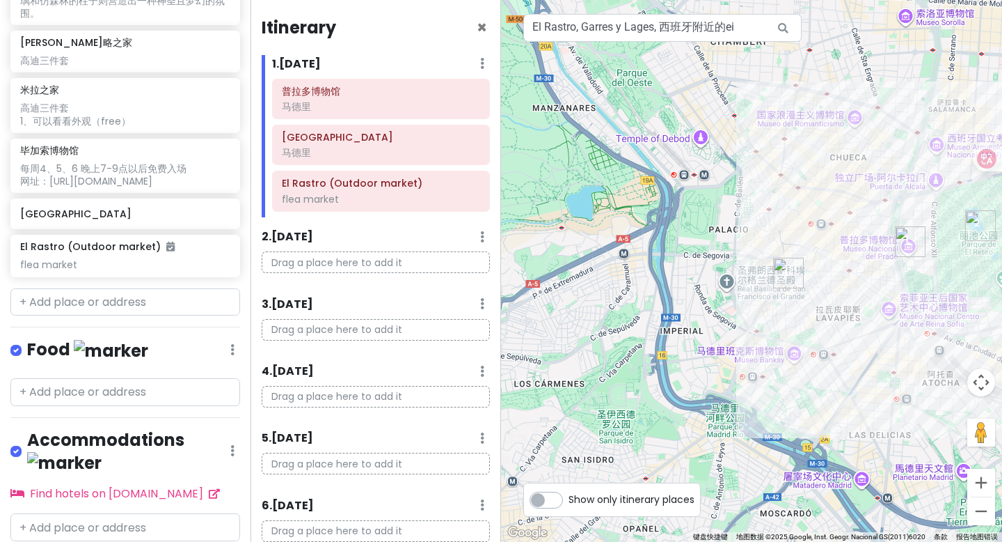
click at [894, 318] on div at bounding box center [751, 271] width 501 height 542
click at [888, 313] on div at bounding box center [751, 271] width 501 height 542
click at [888, 316] on div at bounding box center [751, 271] width 501 height 542
click at [736, 17] on input "El Rastro, Garres y Lages, 西班牙附近的ei" at bounding box center [662, 28] width 278 height 28
click at [737, 20] on input "El Rastro, Garres y Lages, 西班牙附近的ei" at bounding box center [662, 28] width 278 height 28
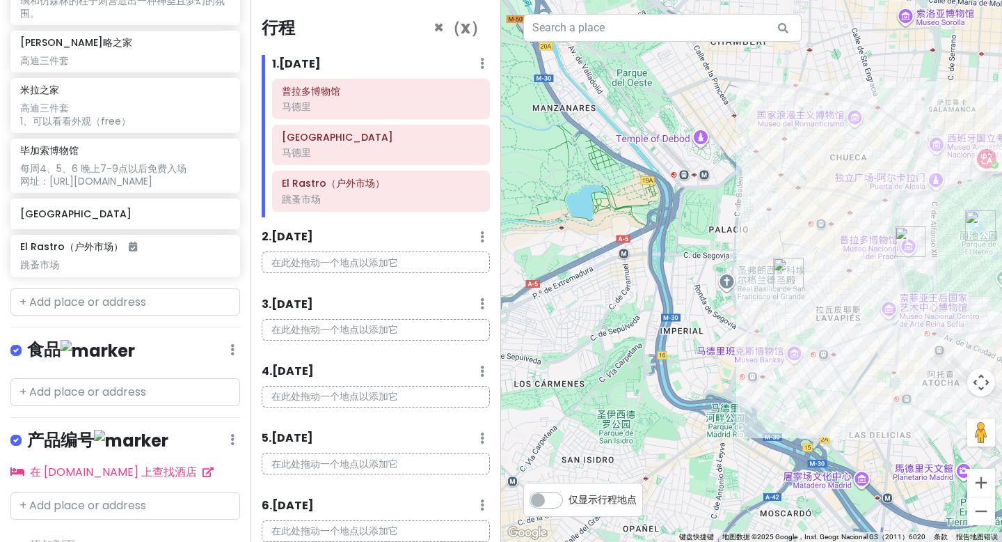
click at [890, 314] on div at bounding box center [751, 271] width 501 height 542
click at [887, 313] on div at bounding box center [751, 271] width 501 height 542
click at [888, 313] on div at bounding box center [751, 271] width 501 height 542
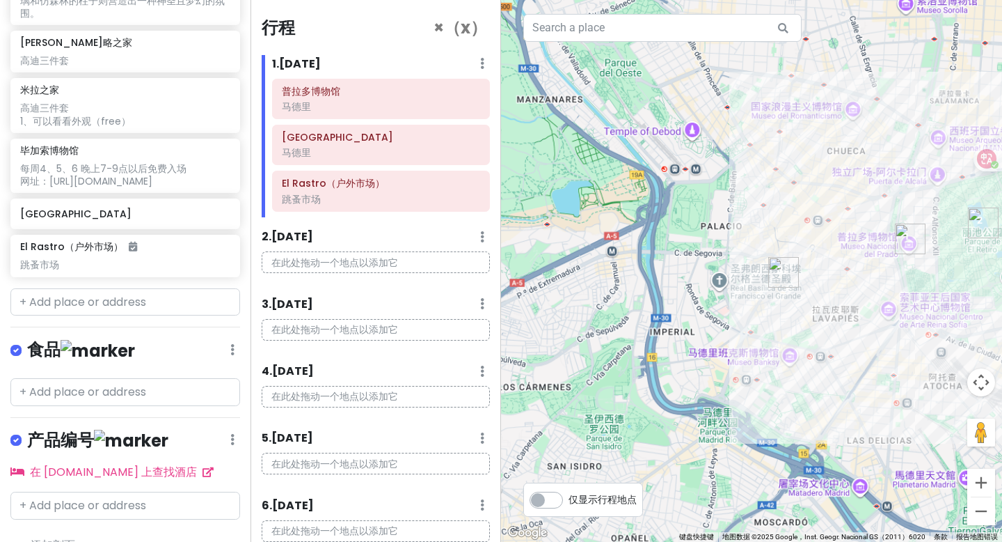
click at [888, 313] on div at bounding box center [751, 271] width 501 height 542
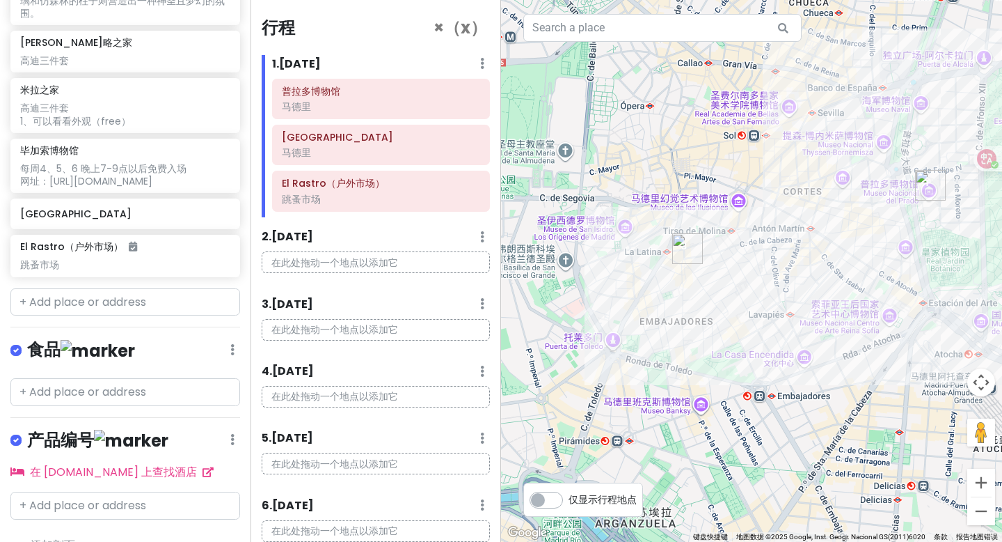
click at [890, 322] on div at bounding box center [751, 271] width 501 height 542
click at [891, 322] on div at bounding box center [751, 271] width 501 height 542
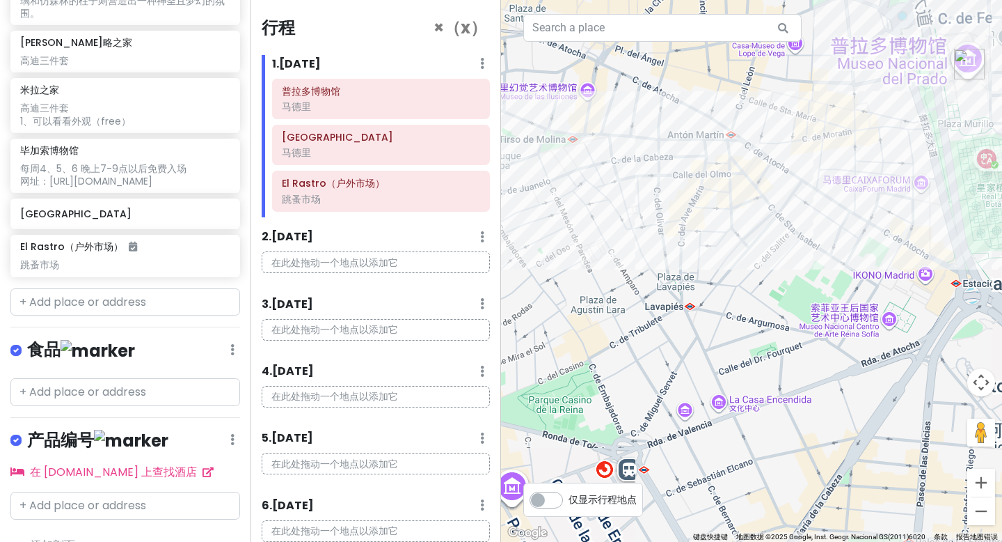
click at [891, 322] on div at bounding box center [751, 271] width 501 height 542
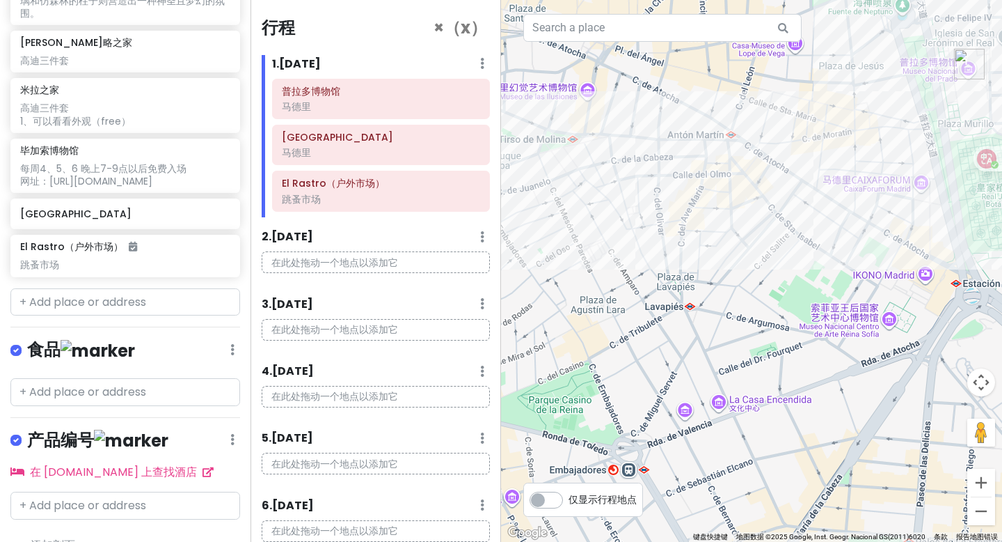
click at [891, 322] on div at bounding box center [751, 271] width 501 height 542
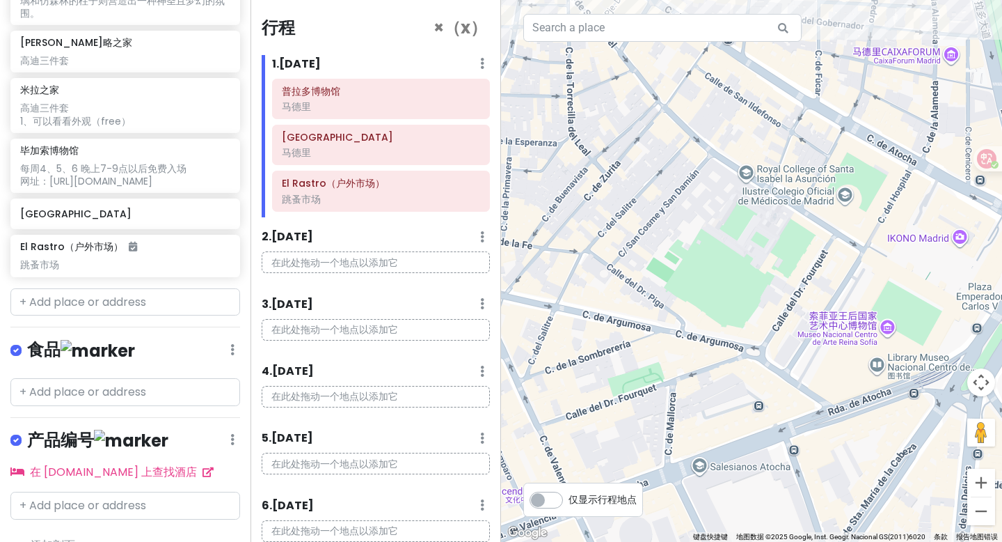
click at [891, 322] on div at bounding box center [751, 271] width 501 height 542
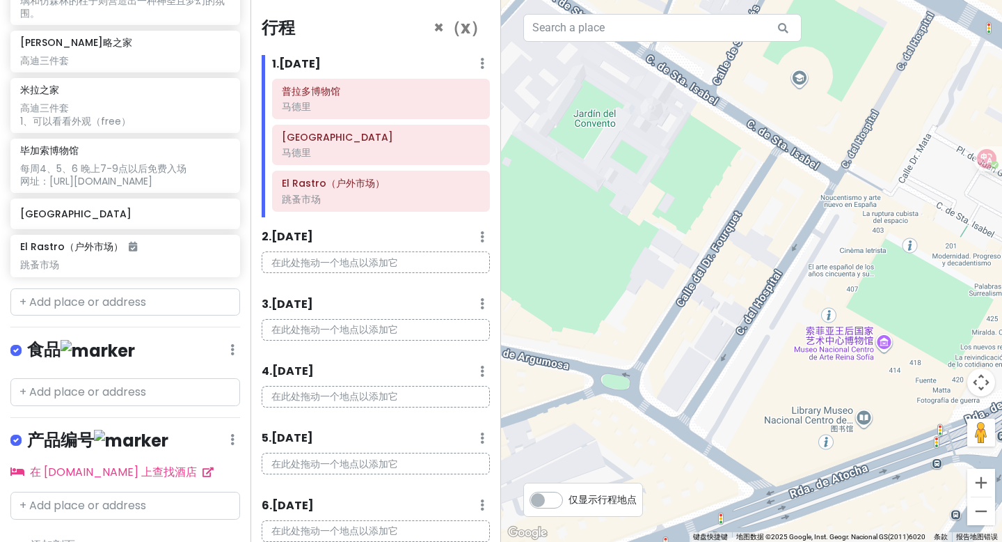
click at [887, 358] on div at bounding box center [751, 271] width 501 height 542
click at [891, 290] on div at bounding box center [751, 271] width 501 height 542
click at [599, 36] on input "text" at bounding box center [662, 28] width 278 height 28
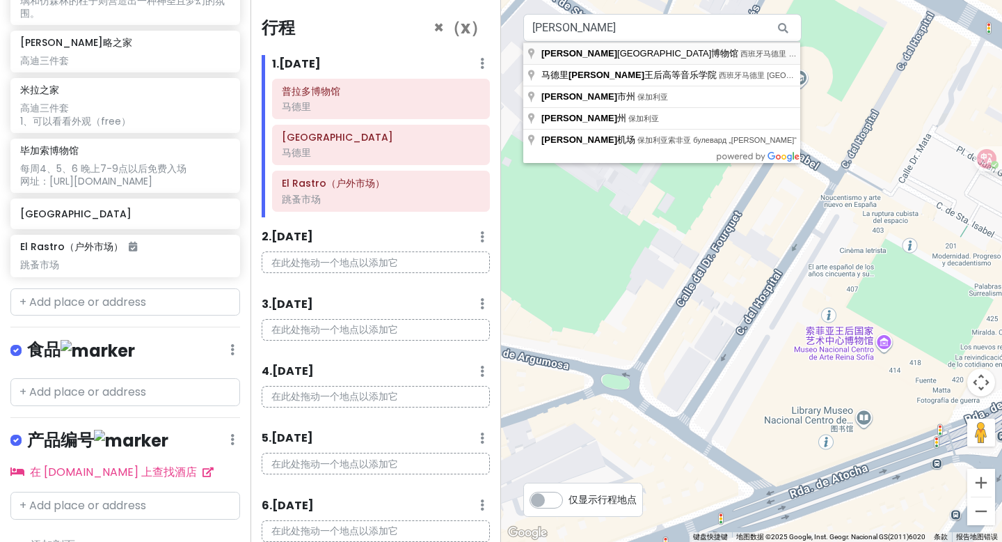
type input "西班牙马德里 [GEOGRAPHIC_DATA], [PERSON_NAME][GEOGRAPHIC_DATA]博物馆"
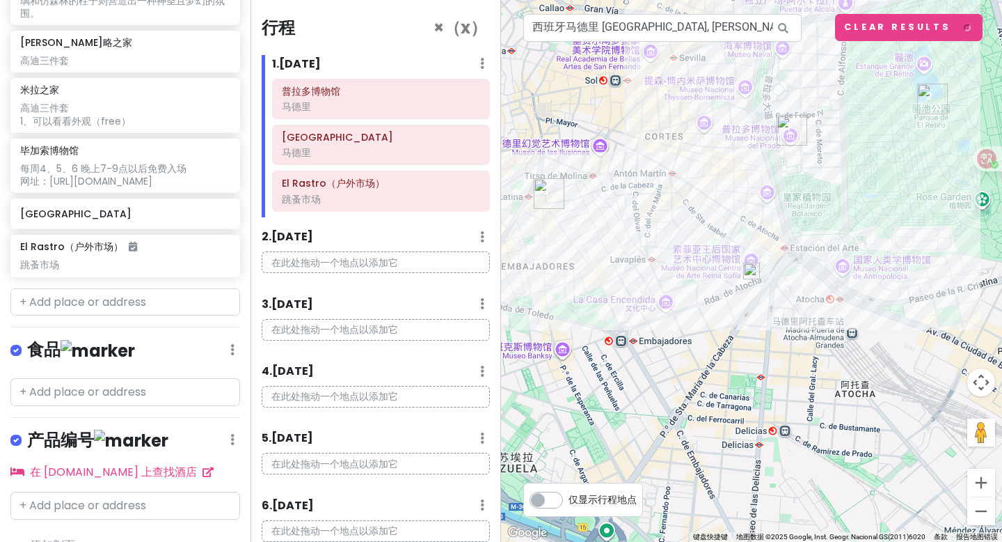
click at [758, 274] on img at bounding box center [751, 270] width 17 height 17
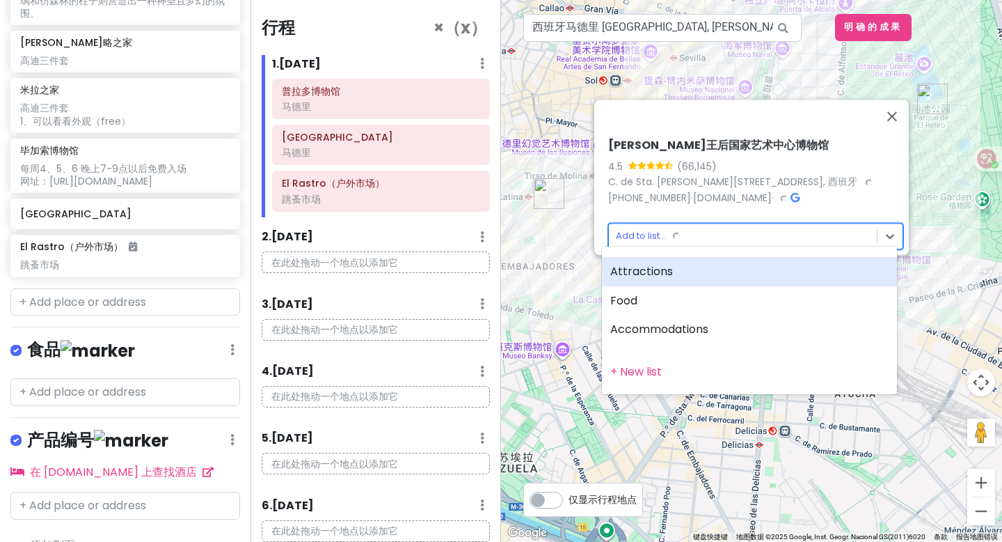
click at [633, 226] on body "西班牙法国trip 私人 Change Dates Make a Copy Delete Trip Go Pro ⚡️ Give Feedback 💡 Sup…" at bounding box center [501, 271] width 1002 height 542
click at [665, 267] on div "Attractions" at bounding box center [749, 271] width 295 height 29
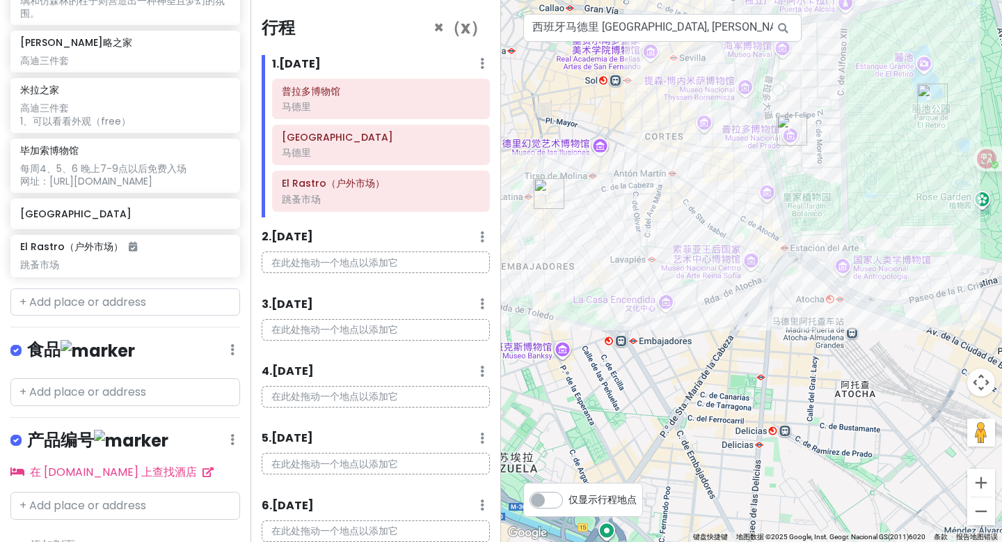
scroll to position [471, 0]
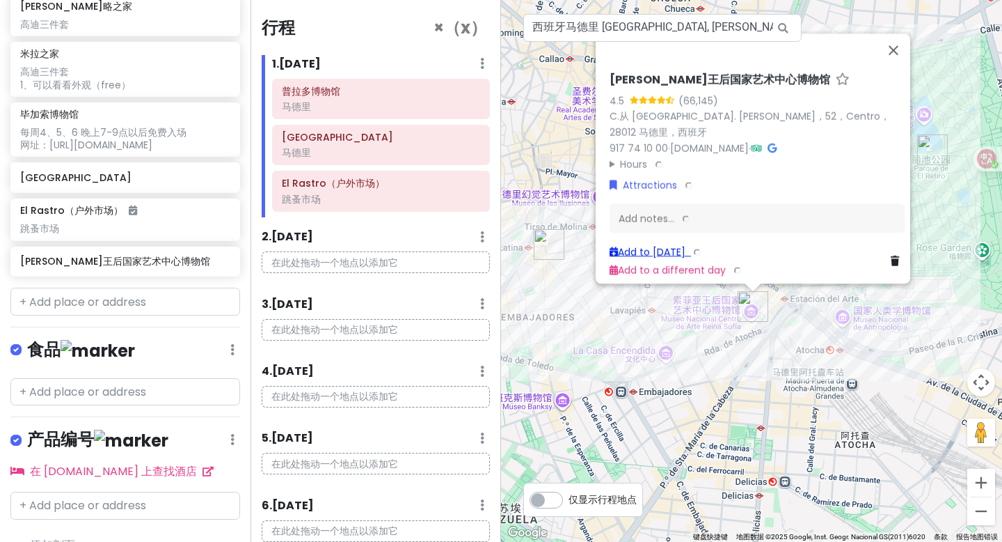
click at [669, 244] on link "Add to [DATE]" at bounding box center [657, 251] width 94 height 14
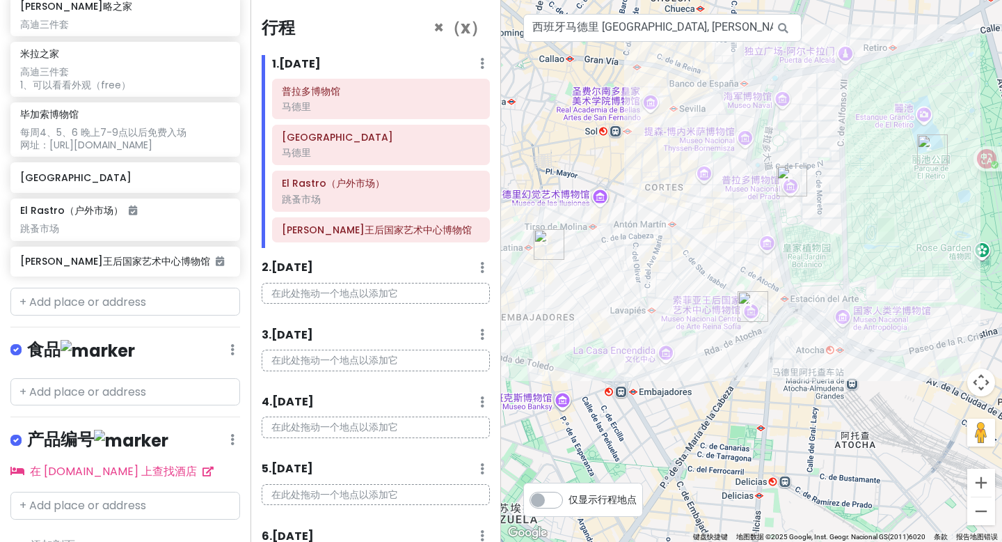
click at [659, 383] on div at bounding box center [751, 271] width 501 height 542
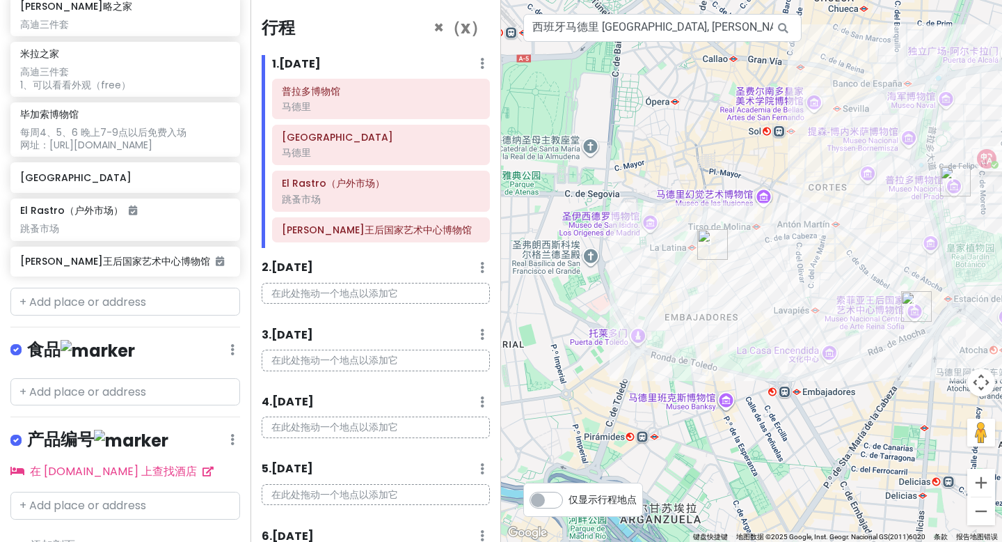
drag, startPoint x: 777, startPoint y: 352, endPoint x: 1002, endPoint y: 368, distance: 225.4
click at [1002, 368] on div at bounding box center [751, 271] width 501 height 542
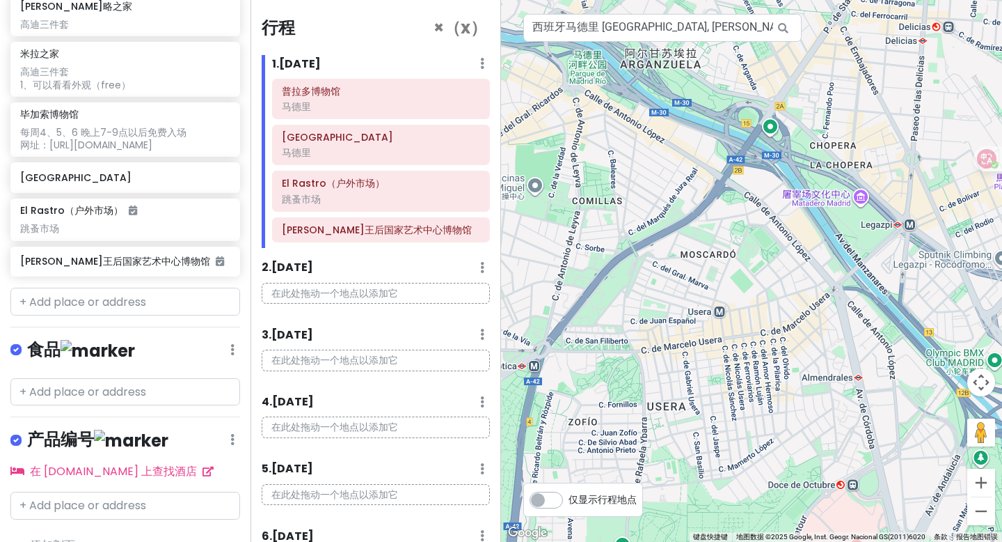
drag, startPoint x: 1002, startPoint y: 368, endPoint x: 1002, endPoint y: -85, distance: 453.2
click at [1002, 0] on html "西班牙法国trip 私人 Change Dates Make a Copy Delete Trip Go Pro ⚡️ Give Feedback 💡 Sup…" at bounding box center [501, 271] width 1002 height 542
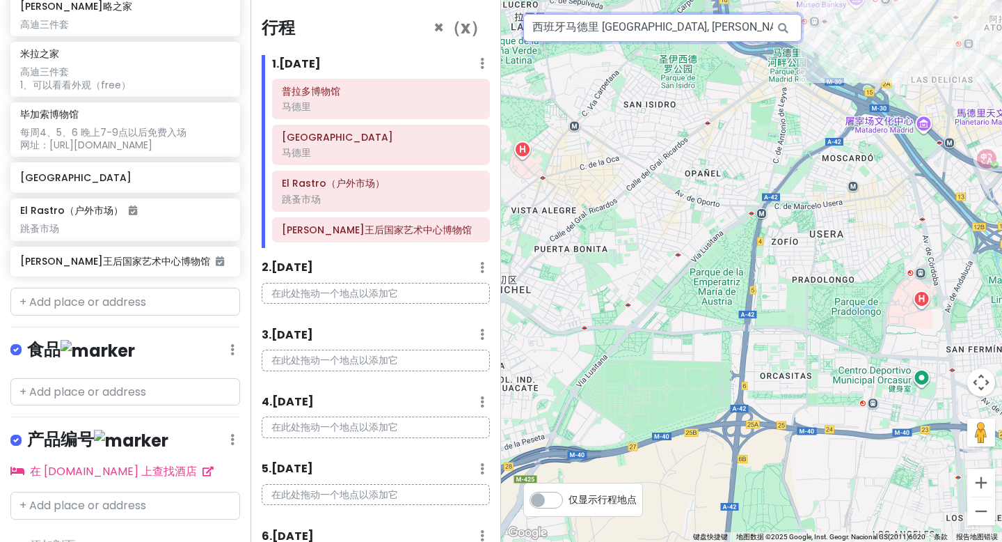
click at [677, 38] on input "西班牙马德里 [GEOGRAPHIC_DATA], [PERSON_NAME][GEOGRAPHIC_DATA]博物馆" at bounding box center [662, 28] width 278 height 28
click at [679, 30] on input "西班牙马德里 [GEOGRAPHIC_DATA], [PERSON_NAME][GEOGRAPHIC_DATA]博物馆" at bounding box center [662, 28] width 278 height 28
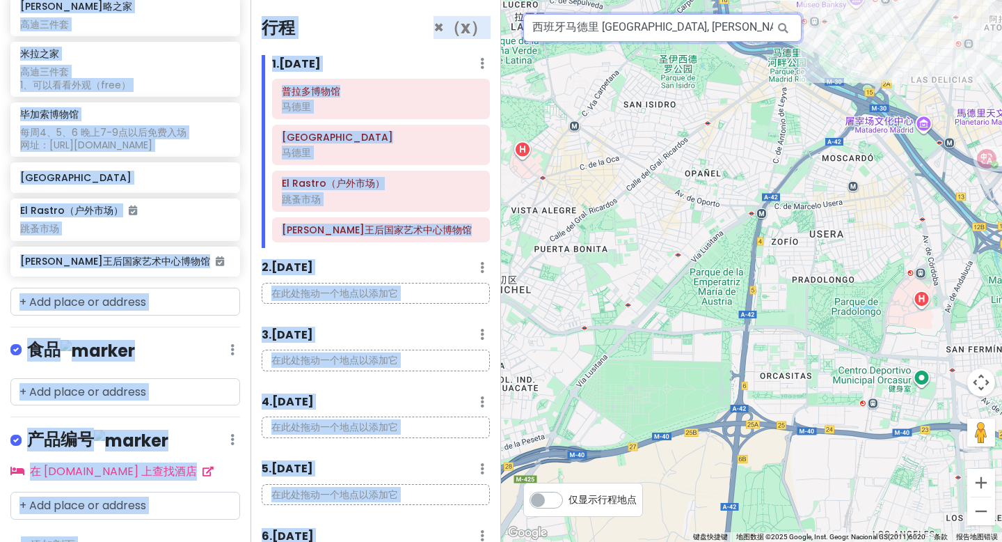
click at [743, 38] on input "西班牙马德里 [GEOGRAPHIC_DATA], [PERSON_NAME][GEOGRAPHIC_DATA]博物馆" at bounding box center [662, 28] width 278 height 28
click at [742, 36] on input "西班牙马德里 [GEOGRAPHIC_DATA], [PERSON_NAME][GEOGRAPHIC_DATA]博物馆" at bounding box center [662, 28] width 278 height 28
drag, startPoint x: 739, startPoint y: 26, endPoint x: 577, endPoint y: 30, distance: 162.2
click at [577, 30] on input "西班牙马德里 [GEOGRAPHIC_DATA], [PERSON_NAME][GEOGRAPHIC_DATA]博物馆" at bounding box center [662, 28] width 278 height 28
click at [569, 30] on input "西班牙马德里 [GEOGRAPHIC_DATA], [PERSON_NAME][GEOGRAPHIC_DATA]博物馆" at bounding box center [662, 28] width 278 height 28
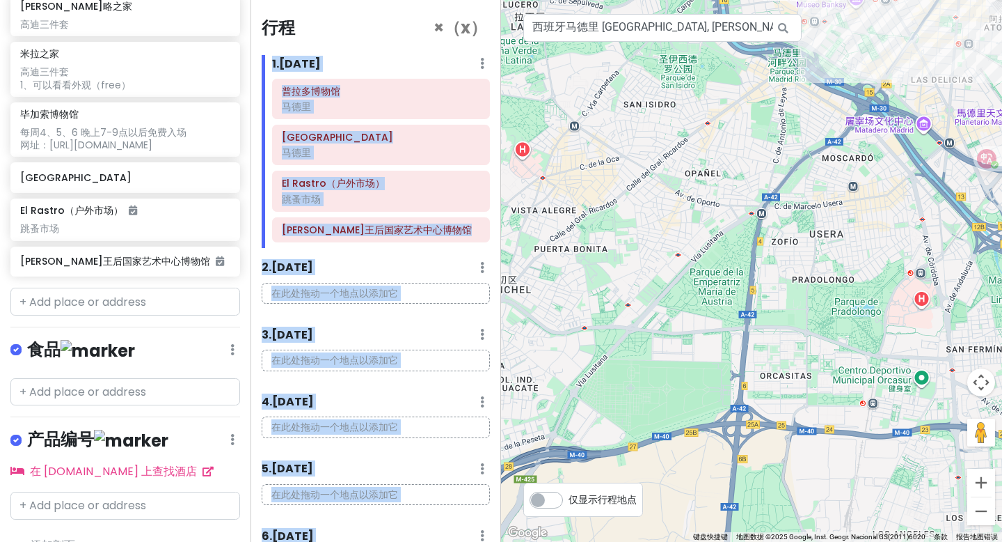
click at [347, 50] on div "行程 ×（x） 1.[DATE] Add Day Notes Delete Day [GEOGRAPHIC_DATA]（[GEOGRAPHIC_DATA]） …" at bounding box center [376, 271] width 251 height 542
click at [372, 281] on div "2.[DATE] Add Day Notes Delete Day" at bounding box center [376, 271] width 228 height 24
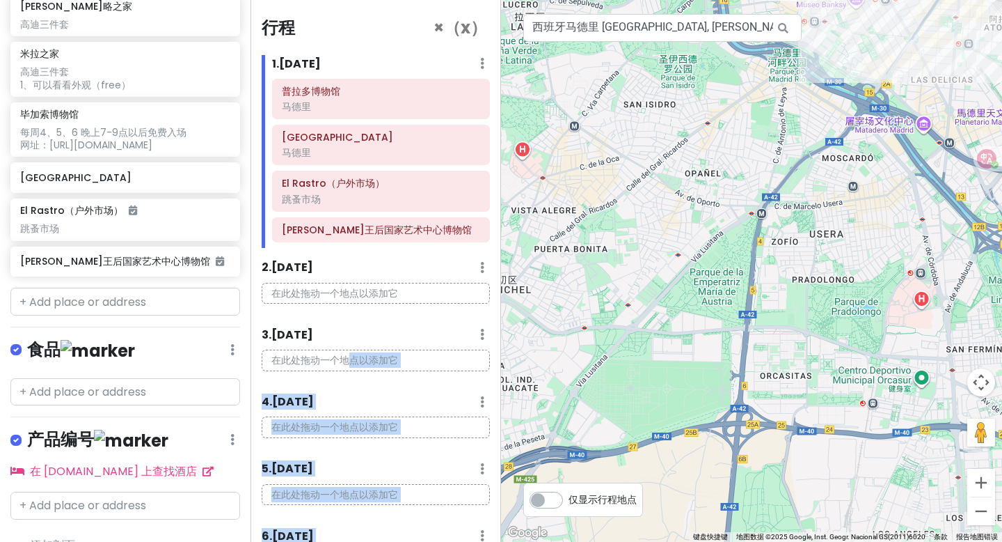
click at [348, 358] on font "在此处拖动一个地点以添加它" at bounding box center [334, 360] width 127 height 14
click at [351, 446] on div "在此处拖动一个地点以添加它" at bounding box center [375, 432] width 249 height 33
click at [367, 42] on div "行程 ×（x） 1.[DATE] Add Day Notes Delete Day [GEOGRAPHIC_DATA]（[GEOGRAPHIC_DATA]） …" at bounding box center [376, 271] width 251 height 542
click at [632, 109] on div at bounding box center [751, 271] width 501 height 542
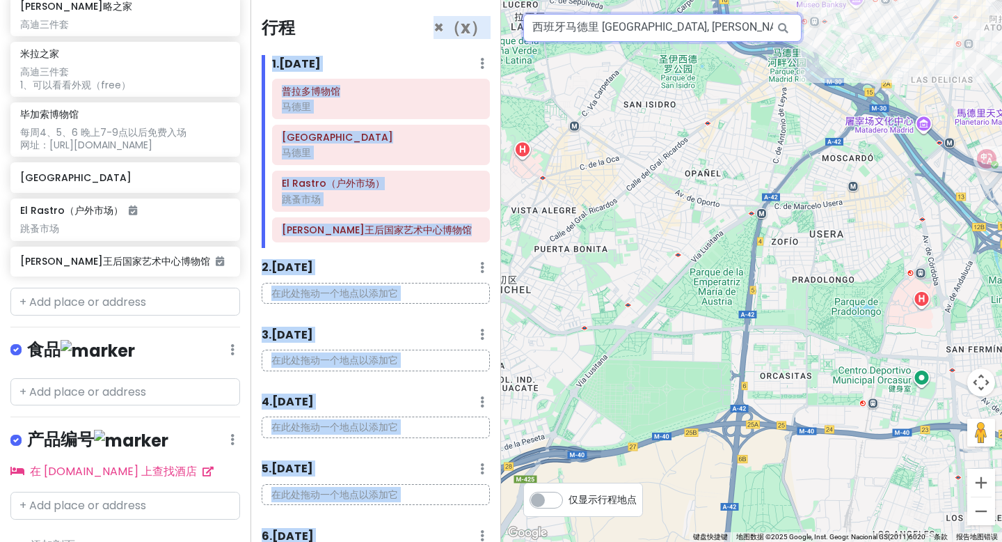
click at [695, 22] on input "西班牙马德里 [GEOGRAPHIC_DATA], [PERSON_NAME][GEOGRAPHIC_DATA]博物馆" at bounding box center [662, 28] width 278 height 28
click at [654, 21] on input "西班牙马德里 [GEOGRAPHIC_DATA], [PERSON_NAME][GEOGRAPHIC_DATA]博物馆" at bounding box center [662, 28] width 278 height 28
drag, startPoint x: 535, startPoint y: 26, endPoint x: 755, endPoint y: 29, distance: 220.7
click at [755, 29] on input "西班牙马德里 [GEOGRAPHIC_DATA], [PERSON_NAME][GEOGRAPHIC_DATA]博物馆" at bounding box center [662, 28] width 278 height 28
click at [724, 28] on input "西班牙马德里 [GEOGRAPHIC_DATA], [PERSON_NAME][GEOGRAPHIC_DATA]博物馆" at bounding box center [662, 28] width 278 height 28
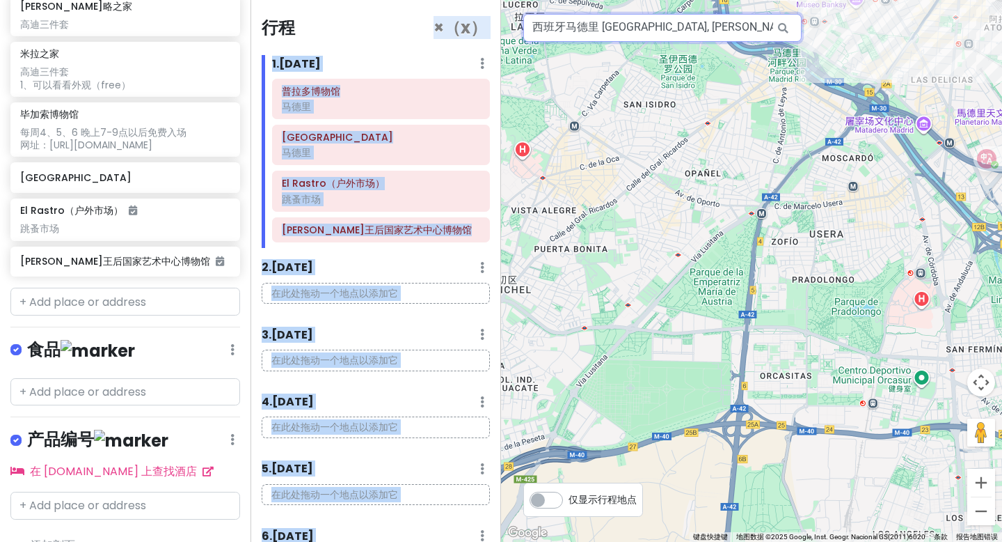
drag, startPoint x: 603, startPoint y: 26, endPoint x: 681, endPoint y: 25, distance: 78.0
click at [681, 25] on input "西班牙马德里 [GEOGRAPHIC_DATA], [PERSON_NAME][GEOGRAPHIC_DATA]博物馆" at bounding box center [662, 28] width 278 height 28
click at [668, 33] on input "西班牙马德里 [GEOGRAPHIC_DATA], [PERSON_NAME][GEOGRAPHIC_DATA]博物馆" at bounding box center [662, 28] width 278 height 28
click at [668, 31] on input "西班牙马德里 [GEOGRAPHIC_DATA], [PERSON_NAME][GEOGRAPHIC_DATA]博物馆" at bounding box center [662, 28] width 278 height 28
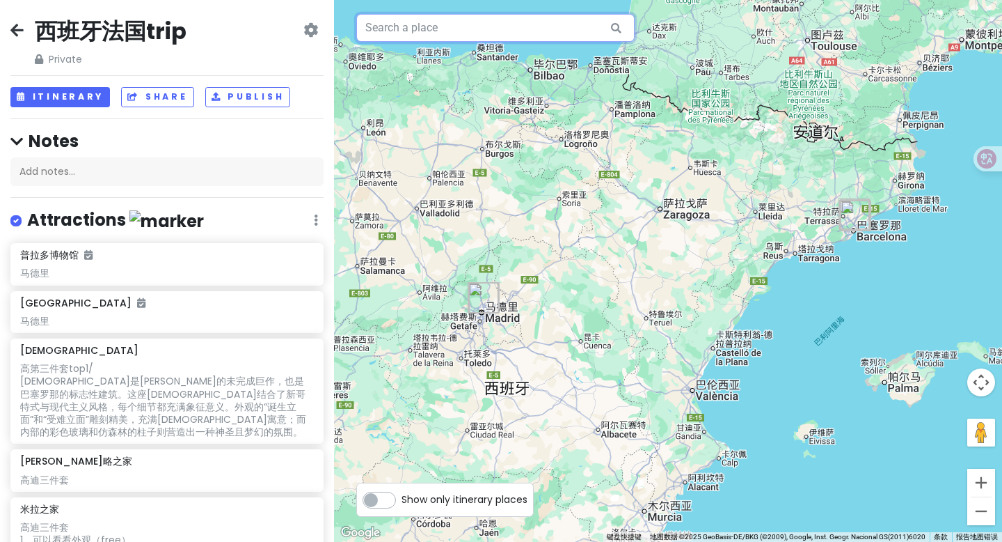
click at [402, 38] on input "text" at bounding box center [495, 28] width 278 height 28
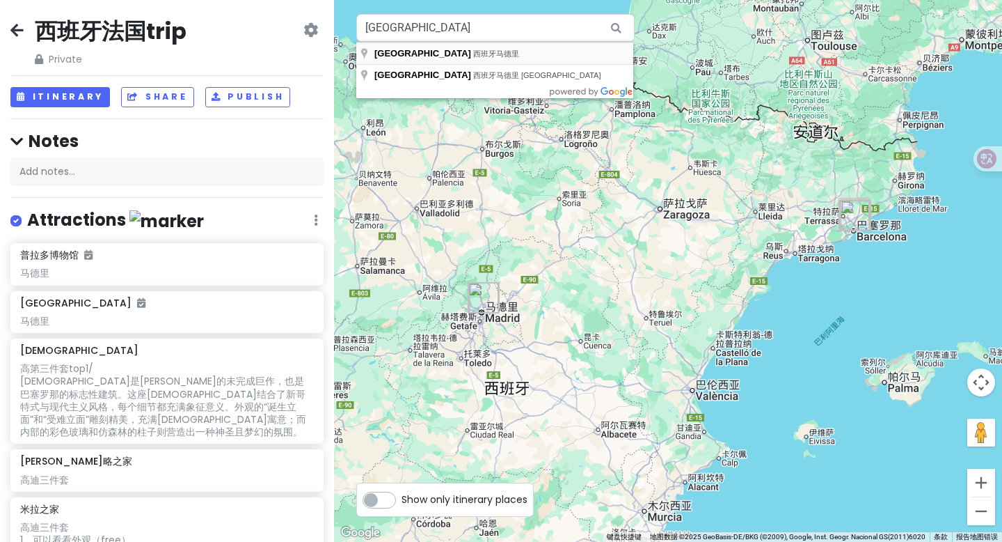
type input "西班牙马德里太阳门广场"
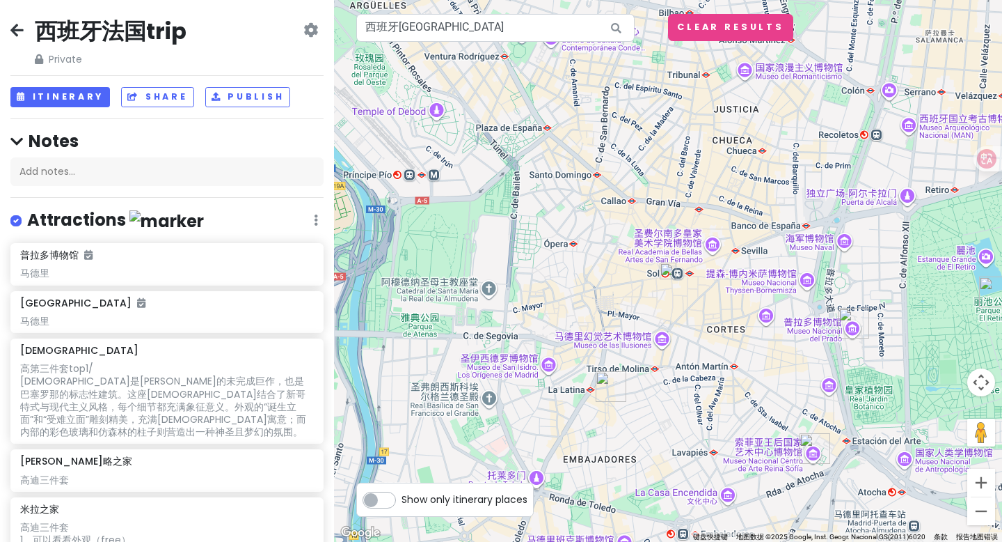
click at [668, 276] on img at bounding box center [668, 270] width 17 height 17
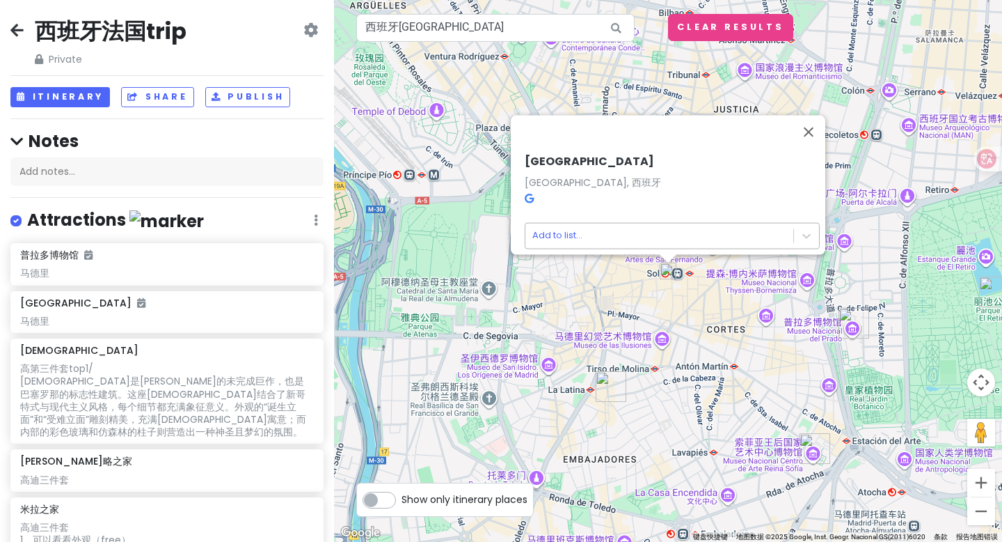
click at [598, 227] on body "西班牙法国trip Private Change Dates Make a Copy Delete Trip Go Pro ⚡️ Give Feedback …" at bounding box center [501, 271] width 1002 height 542
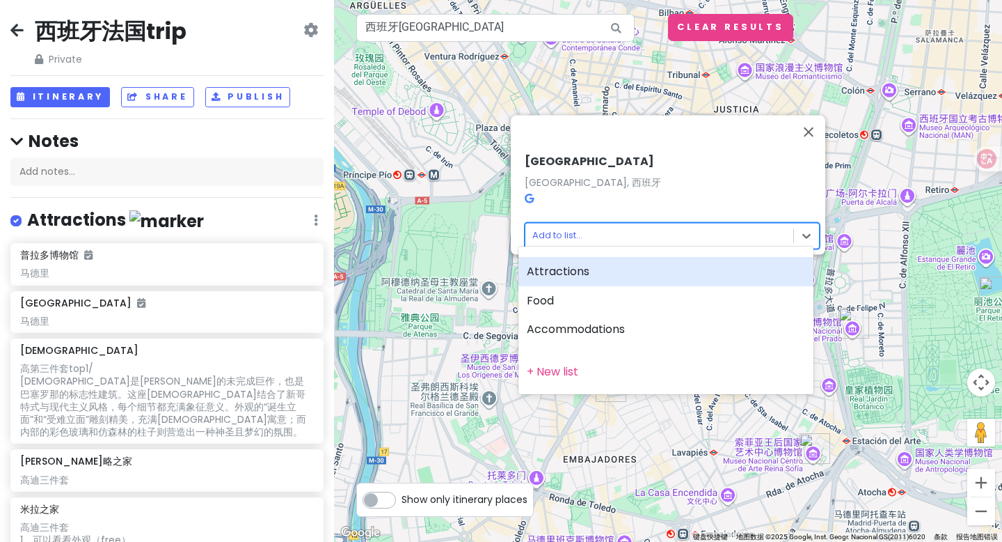
click at [586, 269] on div "Attractions" at bounding box center [666, 271] width 295 height 29
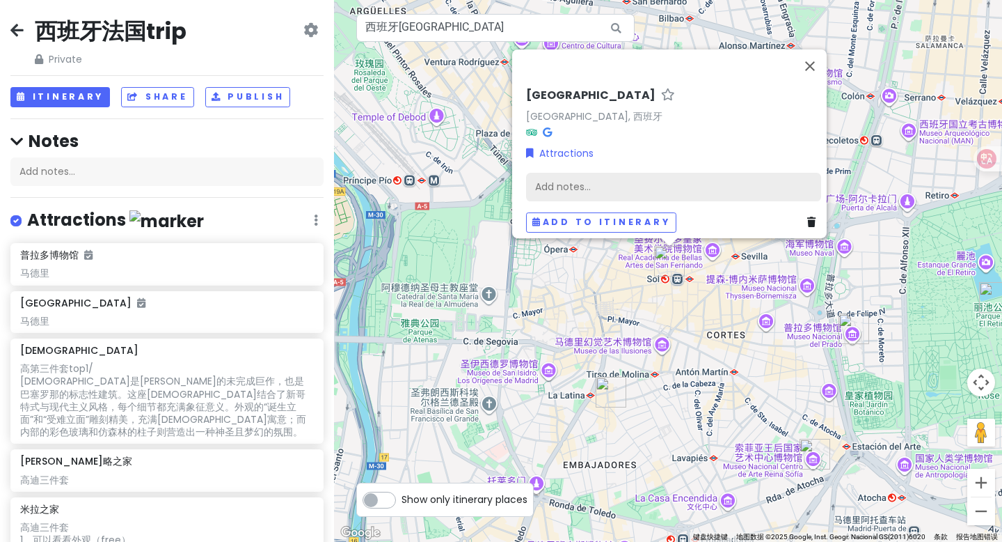
click at [584, 181] on div "Add notes..." at bounding box center [673, 187] width 295 height 29
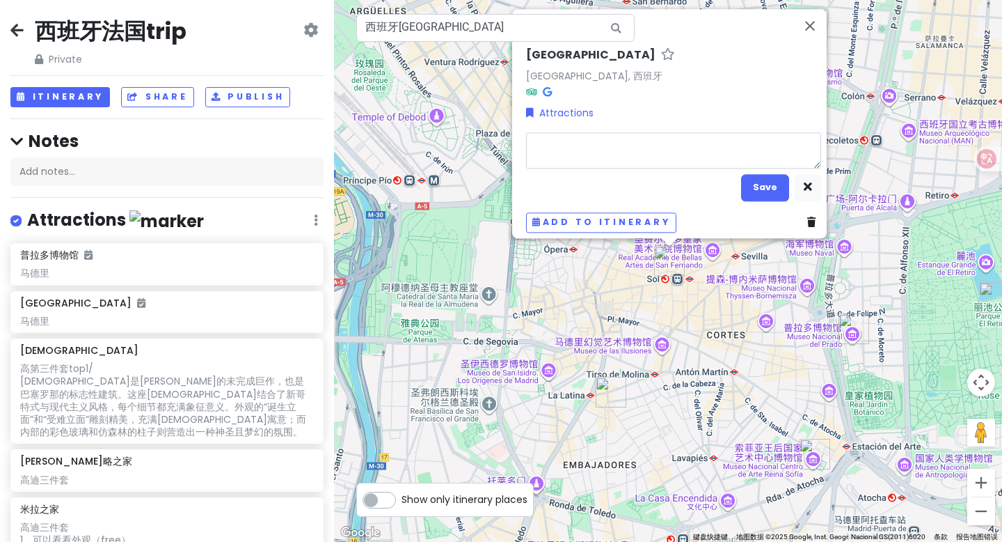
type textarea "x"
type textarea "m"
type textarea "x"
type textarea "ma"
type textarea "x"
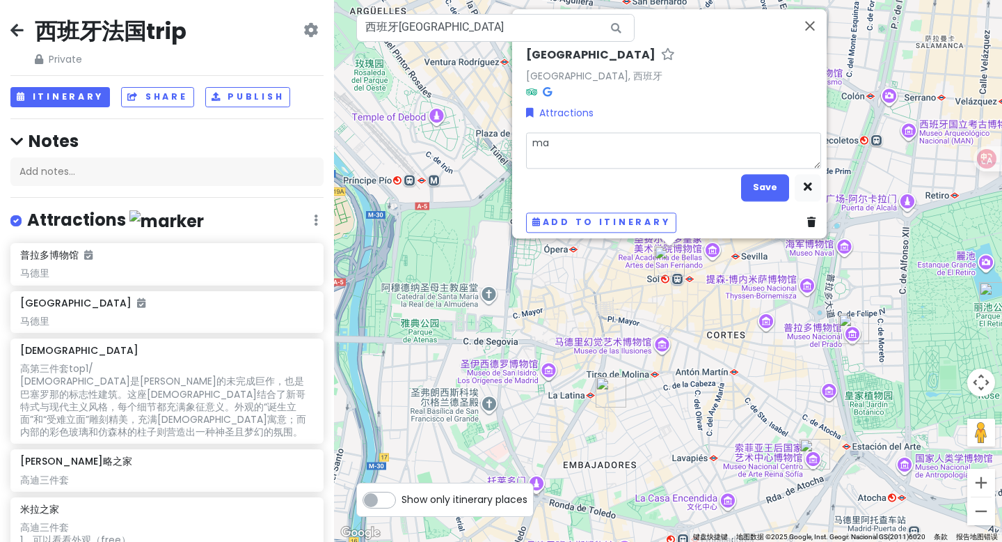
type textarea "m"
type textarea "x"
type textarea "m"
type textarea "x"
type textarea "ma"
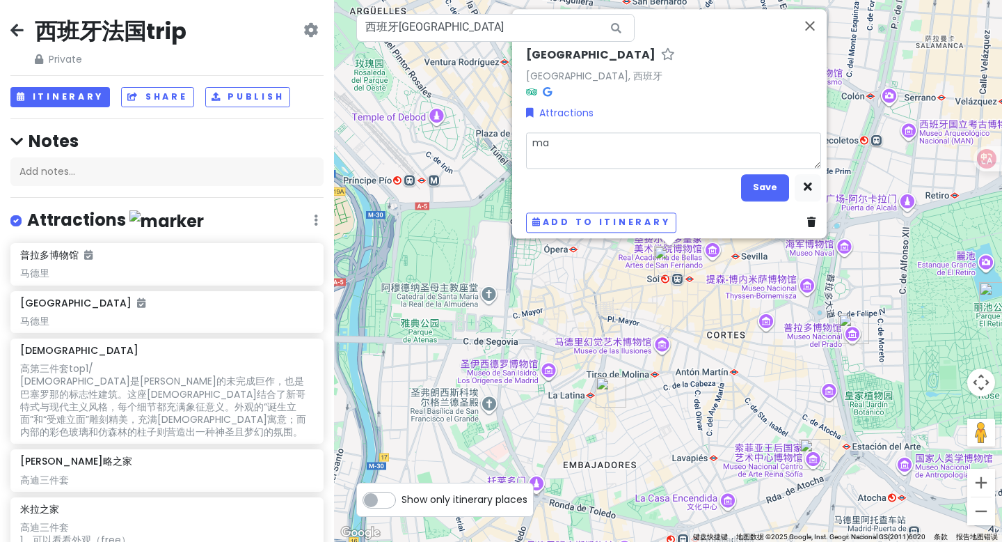
type textarea "x"
type textarea "ma d"
type textarea "x"
type textarea "ma d r"
type textarea "x"
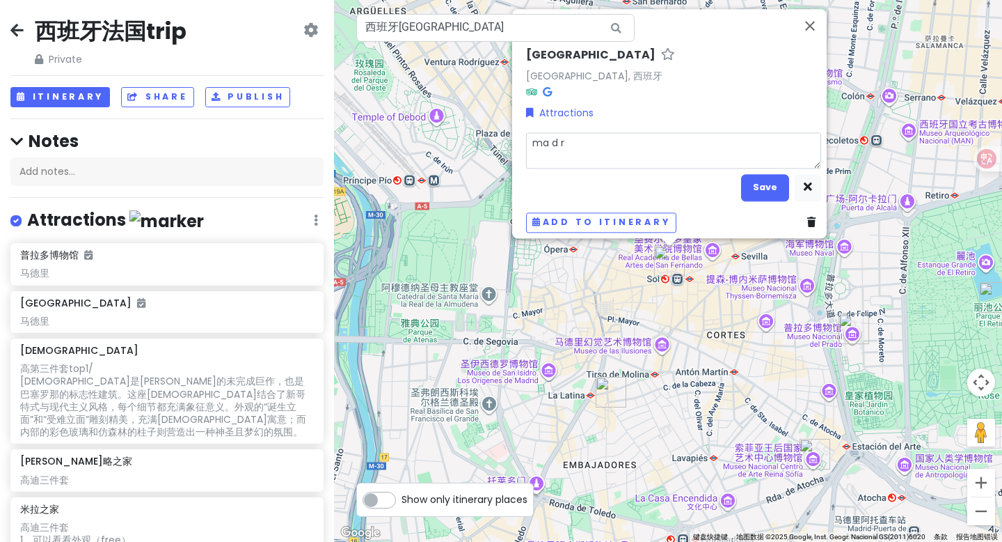
type textarea "mad ri"
type textarea "x"
type textarea "madrid"
type textarea "x"
type textarea "madridz"
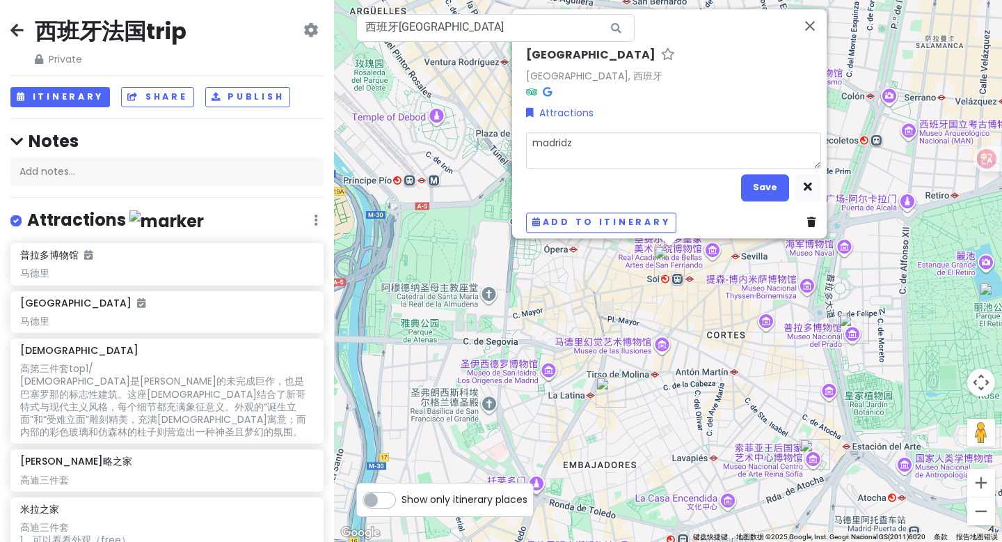
type textarea "x"
type textarea "madridz h"
type textarea "x"
type textarea "madridzho"
type textarea "x"
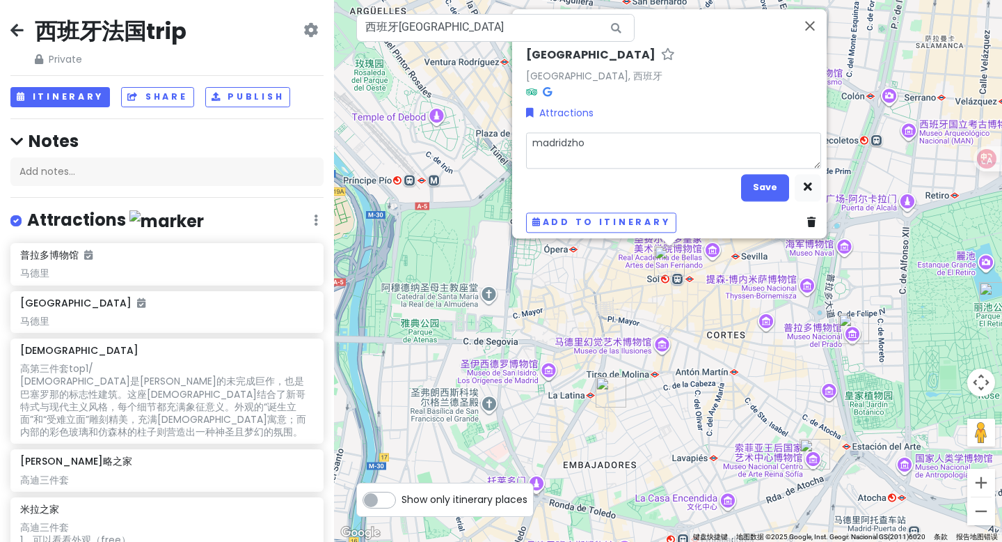
type textarea "madridzhon"
type textarea "x"
type textarea "madridzhong"
type textarea "x"
type textarea "madridzhon"
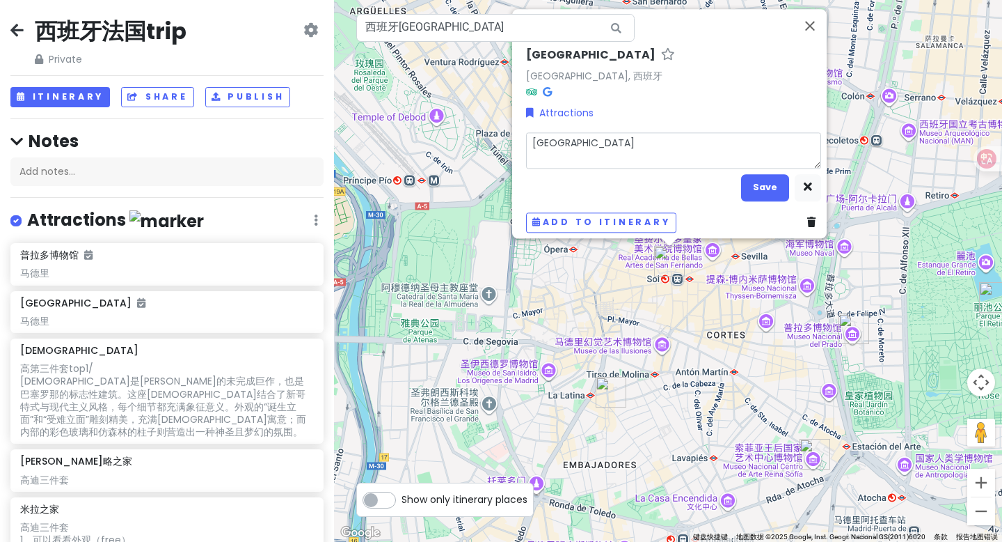
type textarea "x"
type textarea "madridzho"
type textarea "x"
type textarea "madridz h"
type textarea "x"
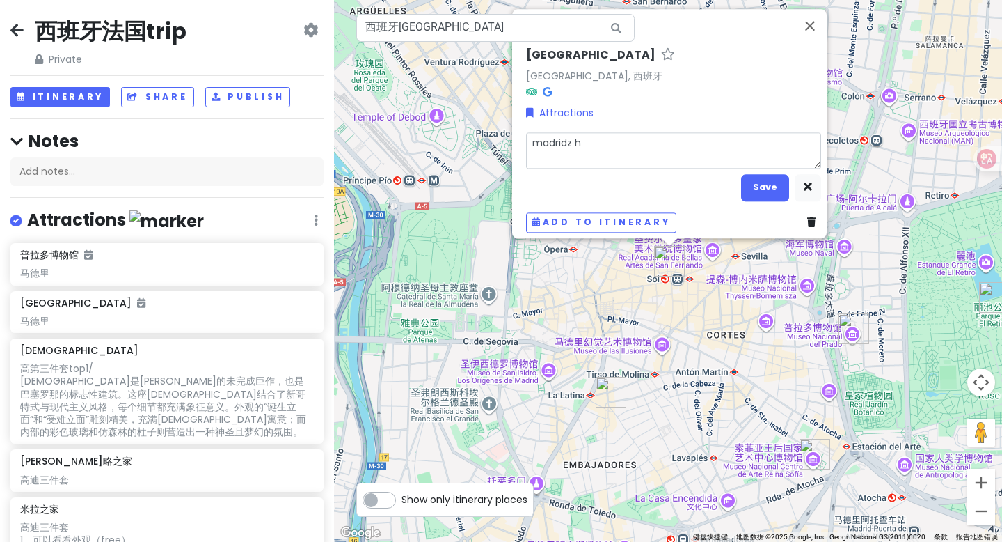
type textarea "madridz"
type textarea "x"
type textarea "madrid"
type textarea "x"
type textarea "madrid"
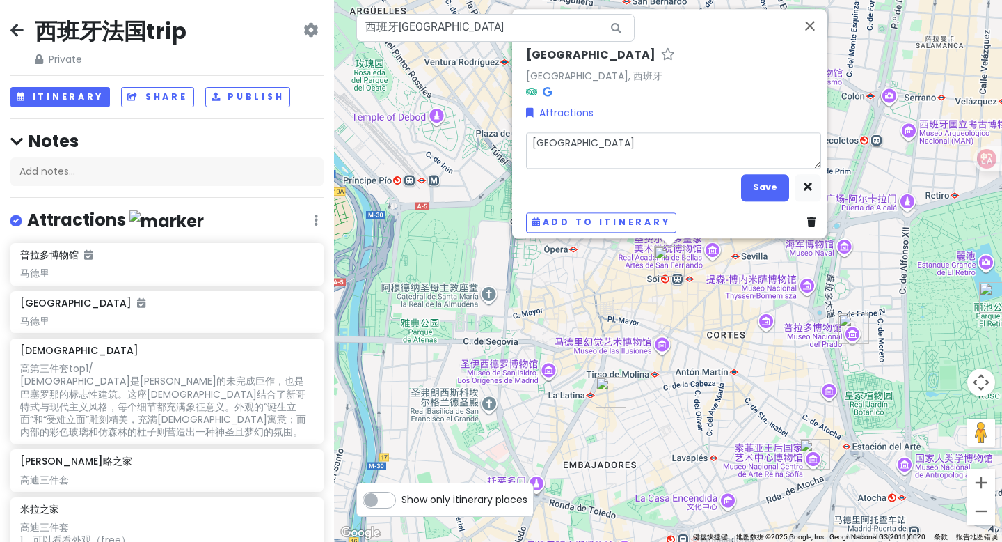
type textarea "x"
type textarea "madrid c"
type textarea "x"
type textarea "madrid ce"
type textarea "x"
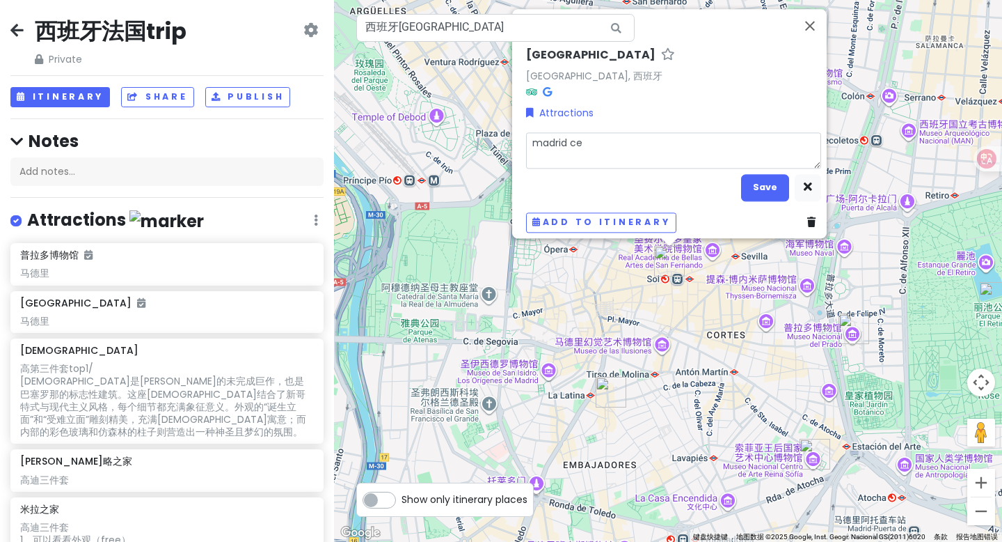
type textarea "madrid cen"
type textarea "x"
type textarea "madrid cent"
type textarea "x"
type textarea "madrid cente"
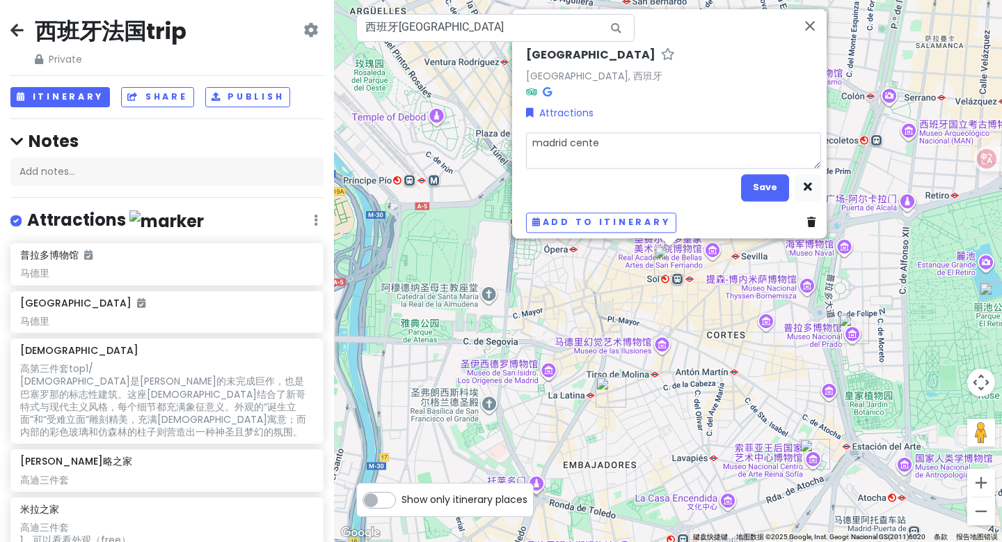
type textarea "x"
type textarea "[GEOGRAPHIC_DATA]"
type textarea "x"
type textarea "[GEOGRAPHIC_DATA]"
click at [754, 178] on button "Save" at bounding box center [765, 187] width 48 height 27
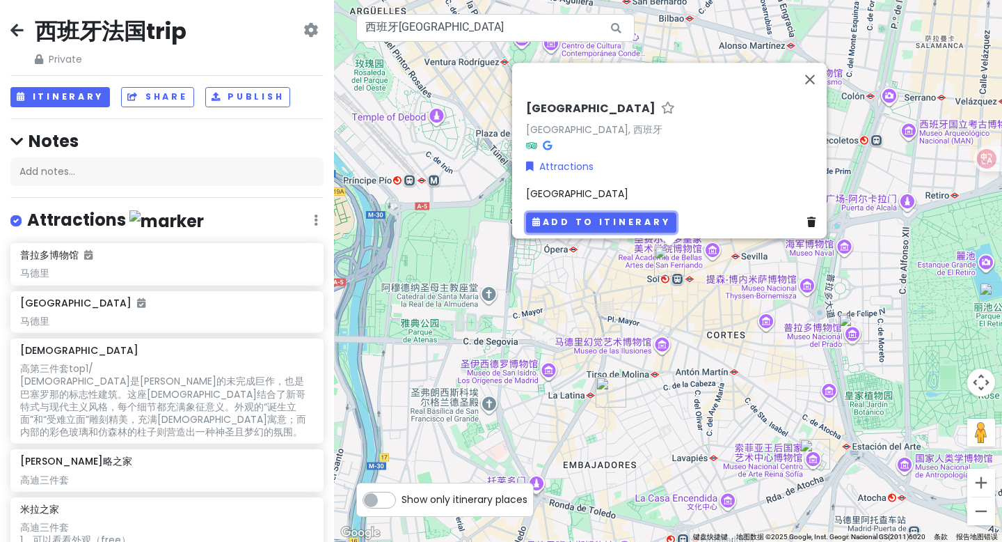
click at [606, 212] on button "Add to itinerary" at bounding box center [601, 222] width 150 height 20
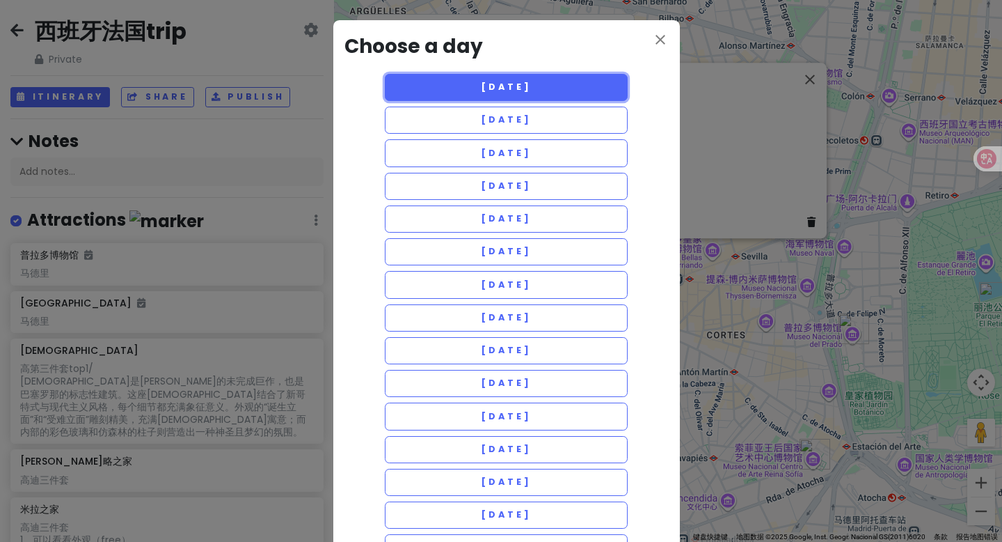
click at [559, 92] on button "[DATE]" at bounding box center [507, 87] width 244 height 27
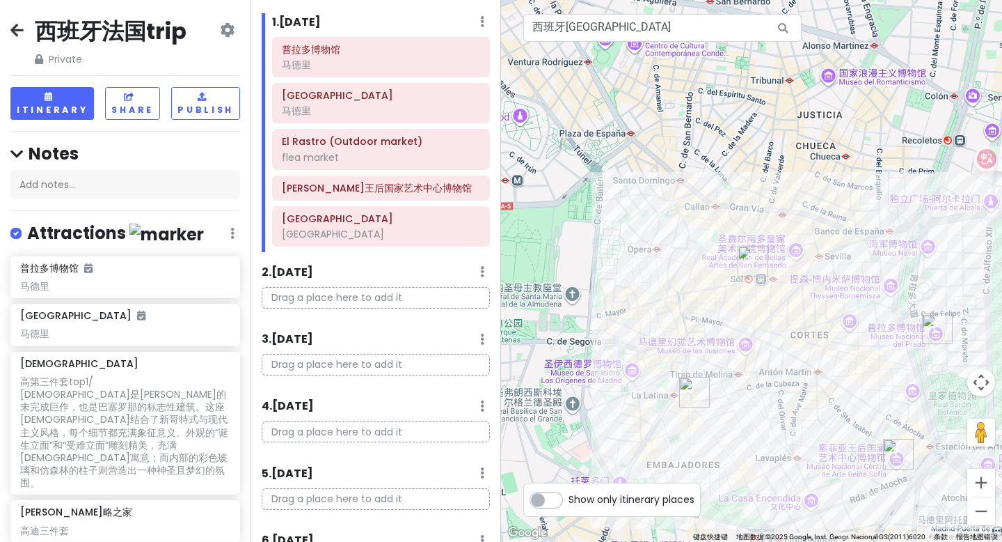
scroll to position [72, 0]
